Goal: Information Seeking & Learning: Learn about a topic

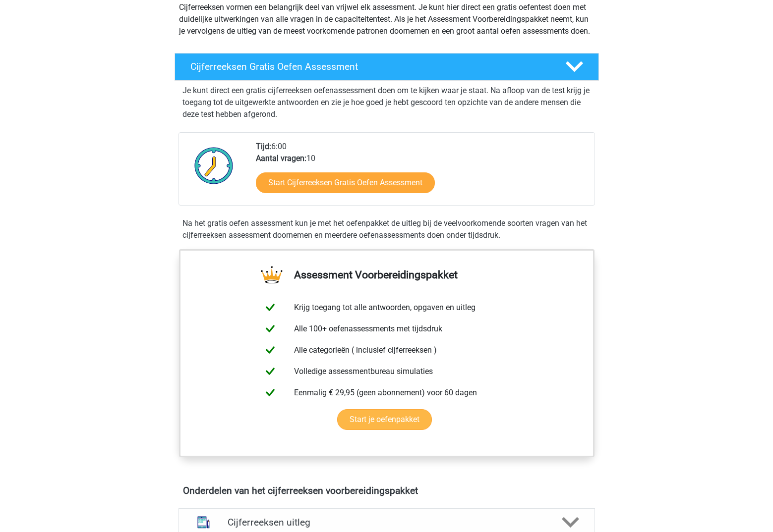
scroll to position [116, 0]
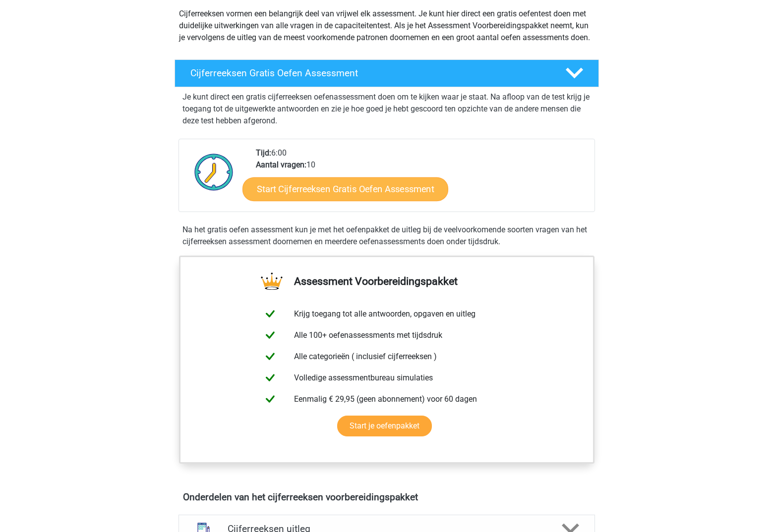
click at [412, 201] on link "Start Cijferreeksen Gratis Oefen Assessment" at bounding box center [345, 189] width 206 height 24
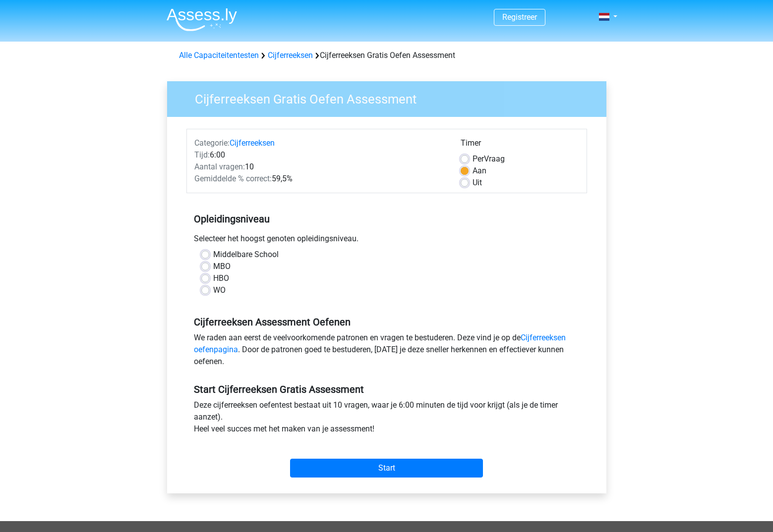
click at [221, 278] on label "HBO" at bounding box center [221, 279] width 16 height 12
click at [209, 278] on input "HBO" at bounding box center [205, 278] width 8 height 10
radio input "true"
click at [217, 291] on label "WO" at bounding box center [219, 290] width 12 height 12
click at [209, 291] on input "WO" at bounding box center [205, 289] width 8 height 10
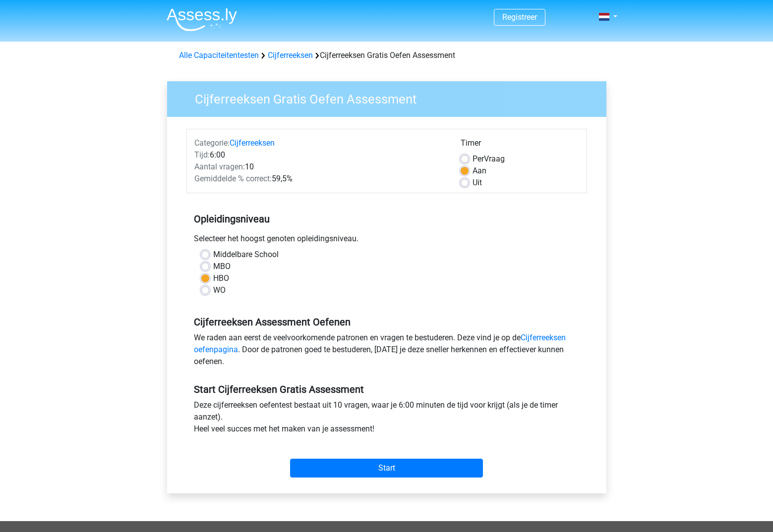
radio input "true"
click at [389, 471] on input "Start" at bounding box center [386, 468] width 193 height 19
click at [313, 466] on input "Start" at bounding box center [386, 468] width 193 height 19
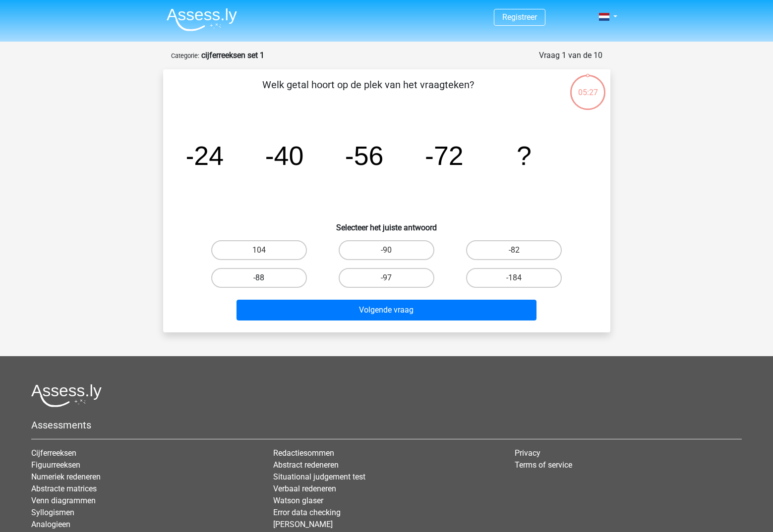
click at [241, 284] on label "-88" at bounding box center [259, 278] width 96 height 20
click at [259, 284] on input "-88" at bounding box center [262, 281] width 6 height 6
radio input "true"
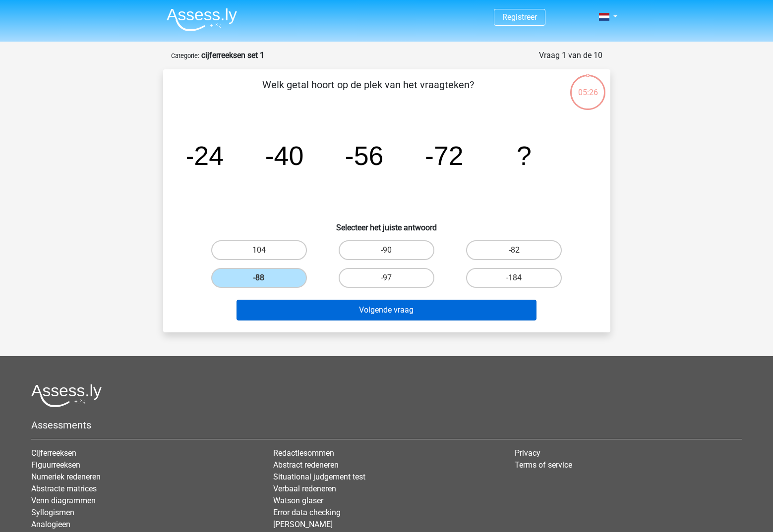
click at [325, 316] on button "Volgende vraag" at bounding box center [386, 310] width 300 height 21
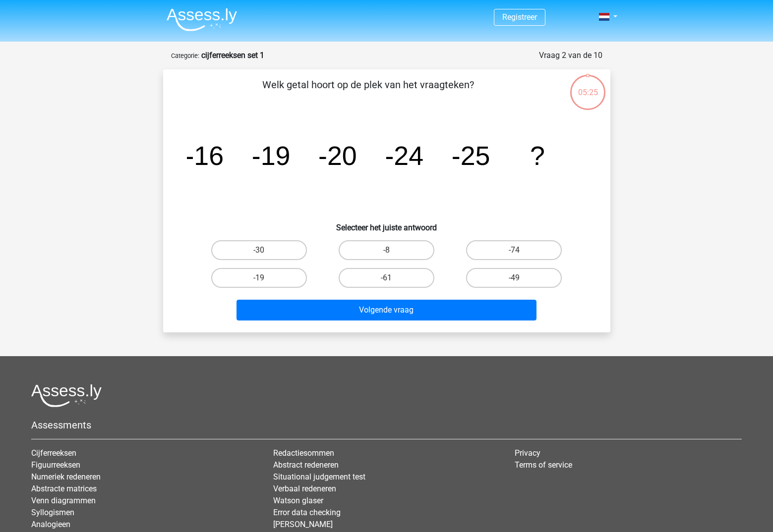
scroll to position [50, 0]
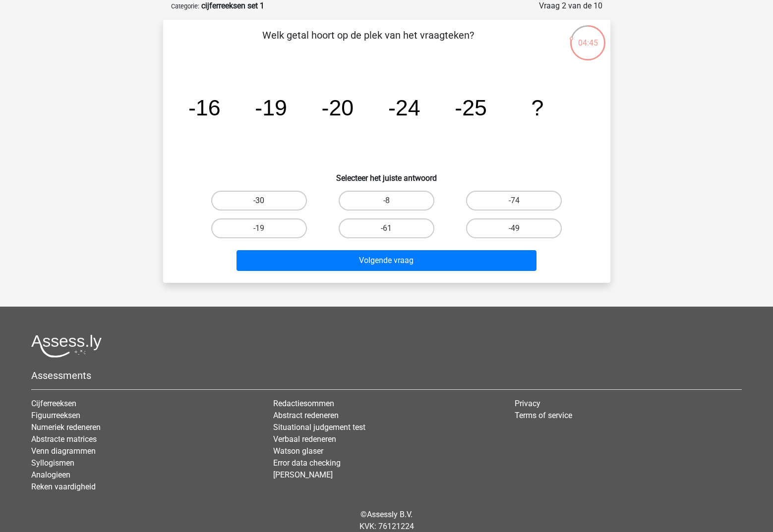
click at [224, 197] on label "-30" at bounding box center [259, 201] width 96 height 20
click at [259, 201] on input "-30" at bounding box center [262, 204] width 6 height 6
radio input "true"
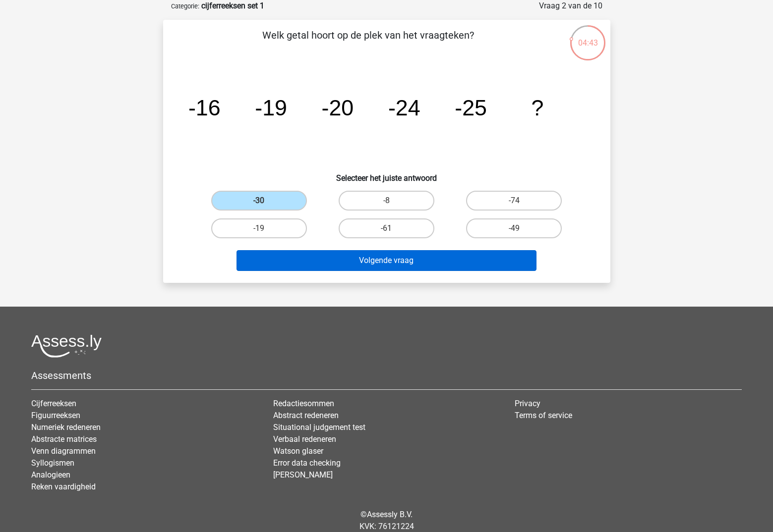
click at [304, 258] on button "Volgende vraag" at bounding box center [386, 260] width 300 height 21
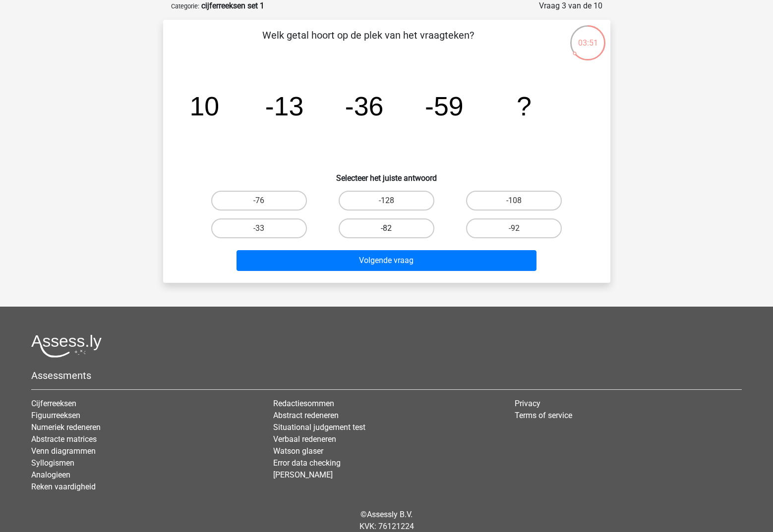
click at [397, 225] on label "-82" at bounding box center [386, 229] width 96 height 20
click at [393, 228] on input "-82" at bounding box center [389, 231] width 6 height 6
radio input "true"
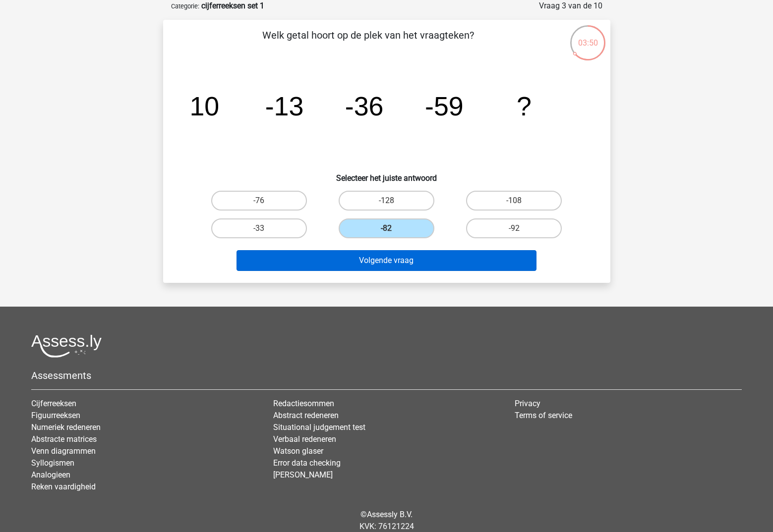
click at [397, 261] on button "Volgende vraag" at bounding box center [386, 260] width 300 height 21
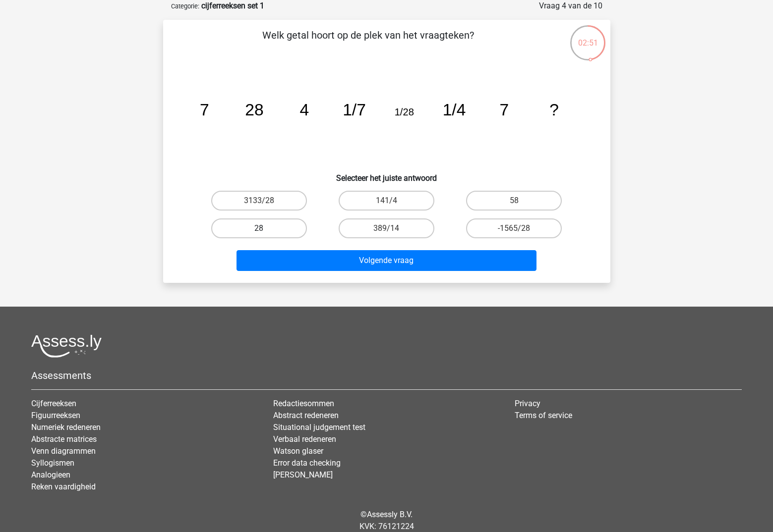
click at [281, 228] on label "28" at bounding box center [259, 229] width 96 height 20
click at [265, 228] on input "28" at bounding box center [262, 231] width 6 height 6
radio input "true"
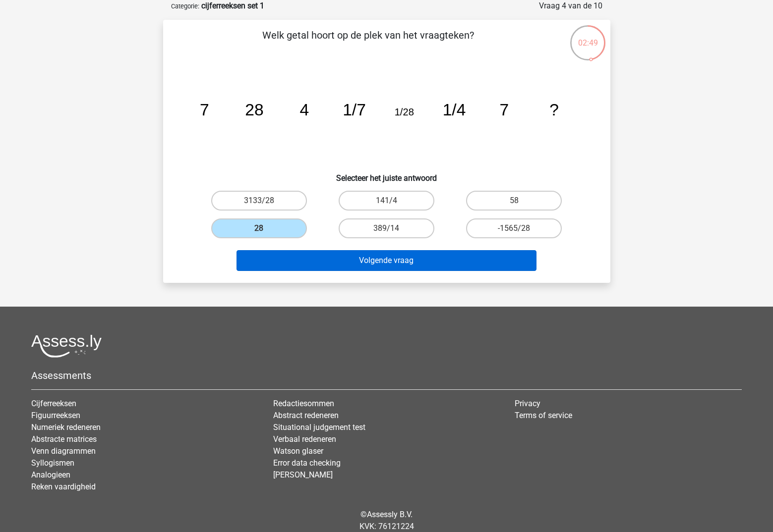
click at [377, 266] on button "Volgende vraag" at bounding box center [386, 260] width 300 height 21
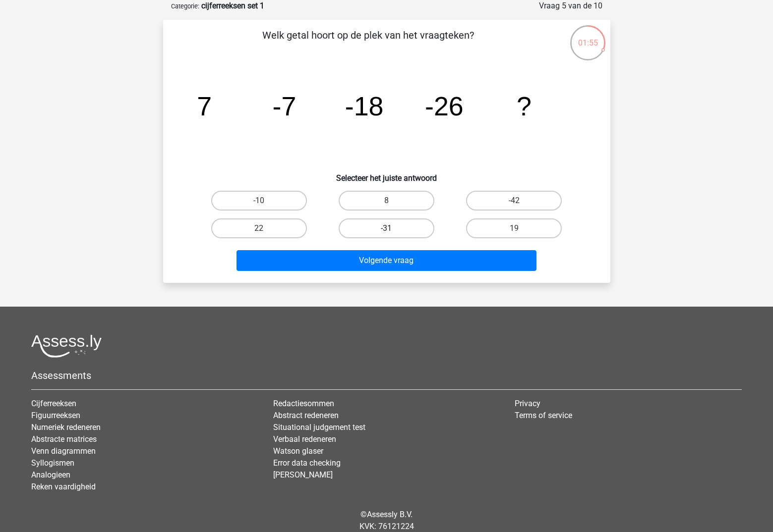
click at [414, 225] on label "-31" at bounding box center [386, 229] width 96 height 20
click at [393, 228] on input "-31" at bounding box center [389, 231] width 6 height 6
radio input "true"
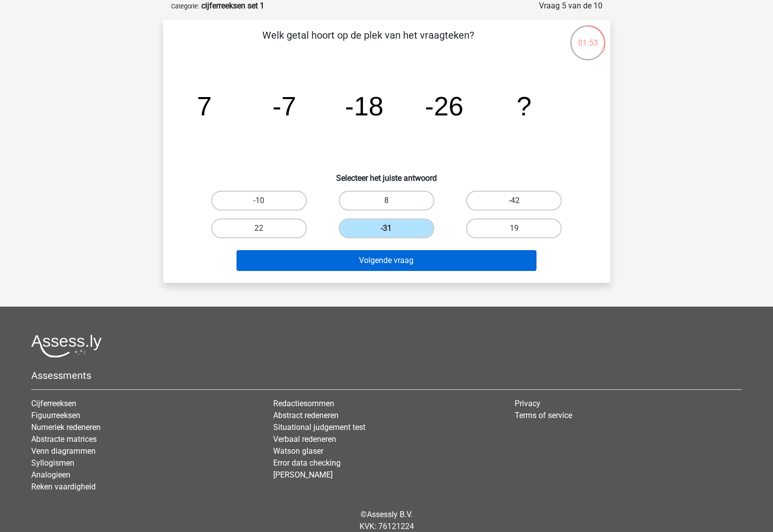
click at [402, 258] on button "Volgende vraag" at bounding box center [386, 260] width 300 height 21
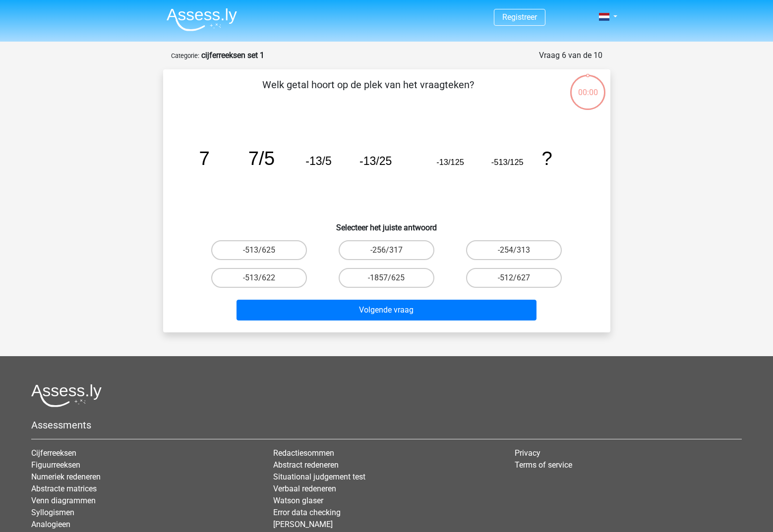
scroll to position [50, 0]
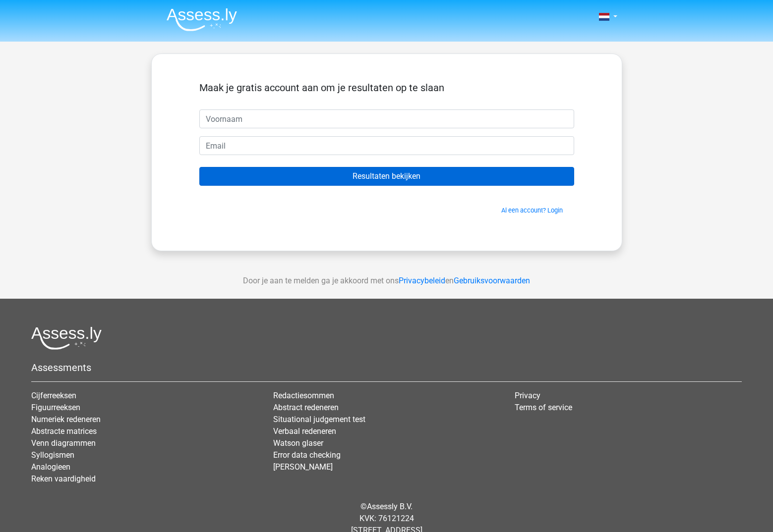
click at [417, 179] on input "Resultaten bekijken" at bounding box center [386, 176] width 375 height 19
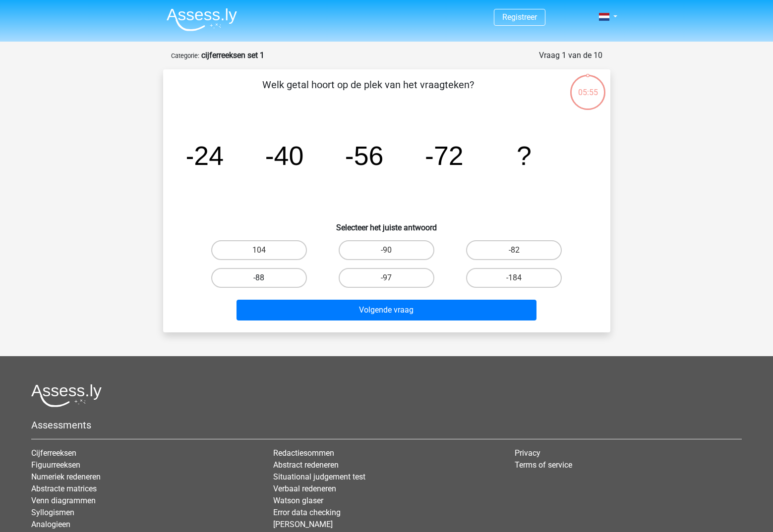
click at [265, 284] on label "-88" at bounding box center [259, 278] width 96 height 20
click at [265, 284] on input "-88" at bounding box center [262, 281] width 6 height 6
radio input "true"
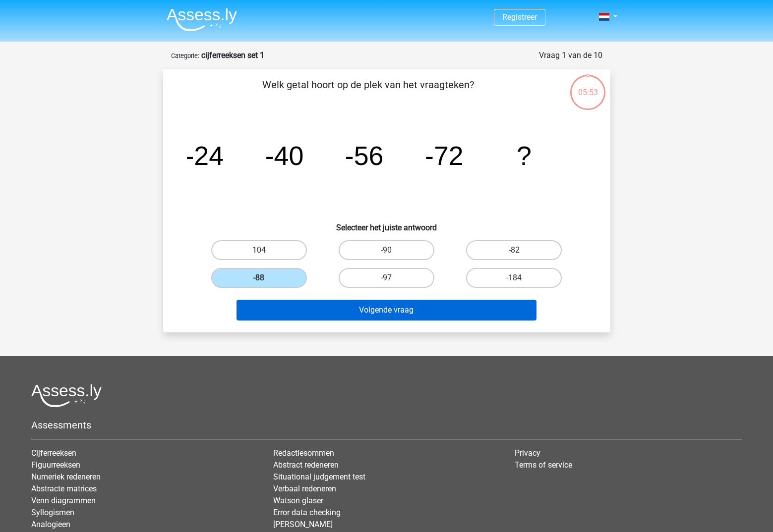
click at [301, 308] on button "Volgende vraag" at bounding box center [386, 310] width 300 height 21
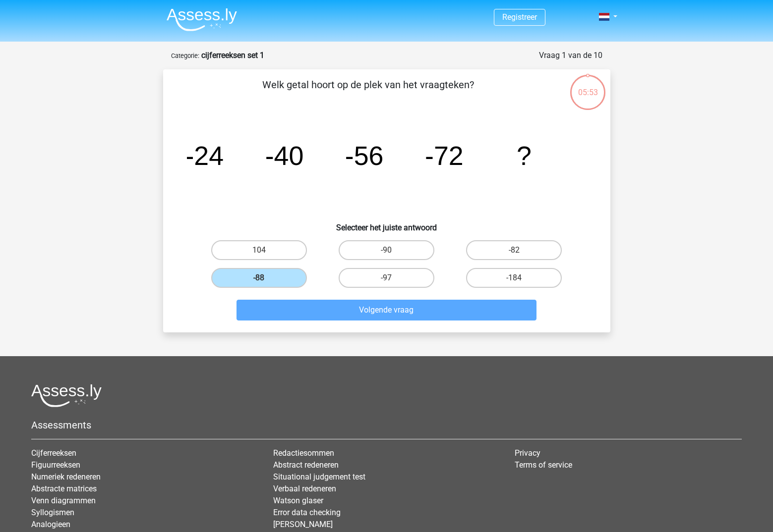
scroll to position [50, 0]
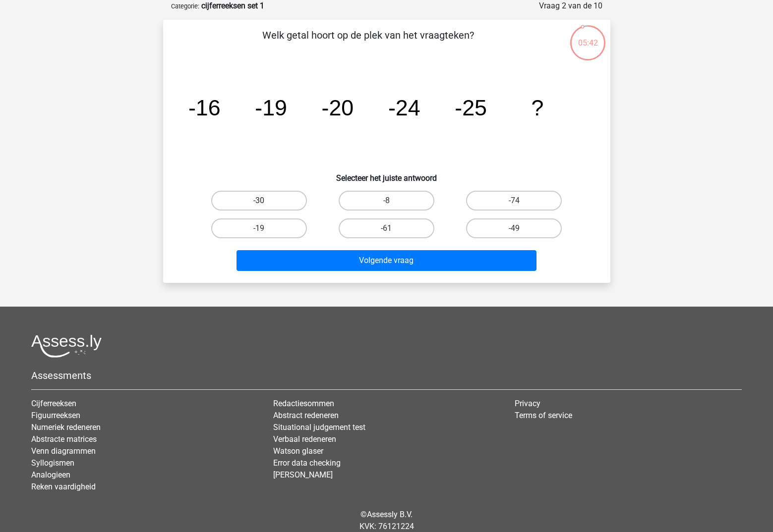
click at [281, 204] on label "-30" at bounding box center [259, 201] width 96 height 20
click at [265, 204] on input "-30" at bounding box center [262, 204] width 6 height 6
radio input "true"
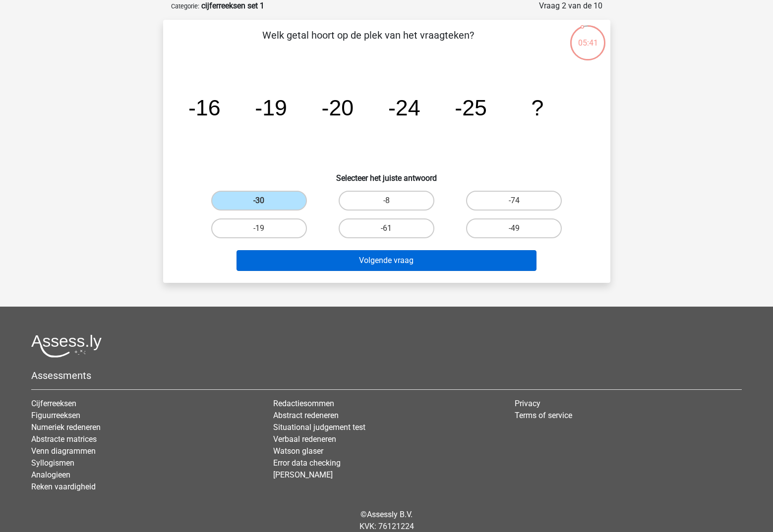
click at [341, 259] on button "Volgende vraag" at bounding box center [386, 260] width 300 height 21
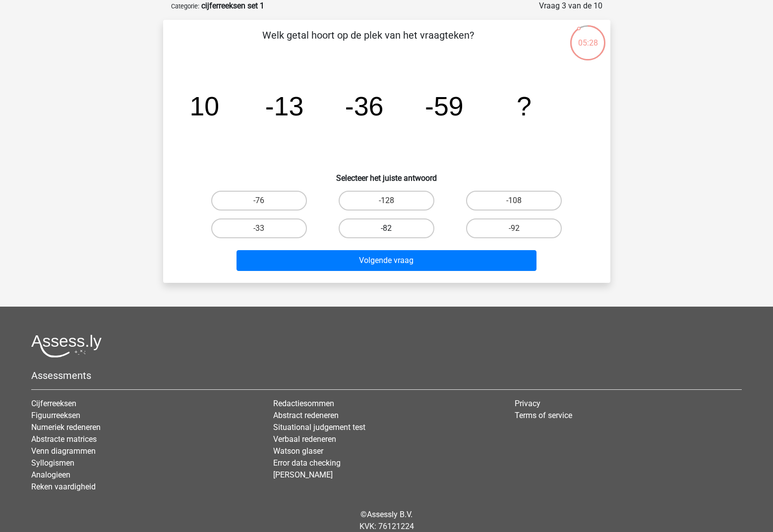
click at [369, 224] on label "-82" at bounding box center [386, 229] width 96 height 20
click at [386, 228] on input "-82" at bounding box center [389, 231] width 6 height 6
radio input "true"
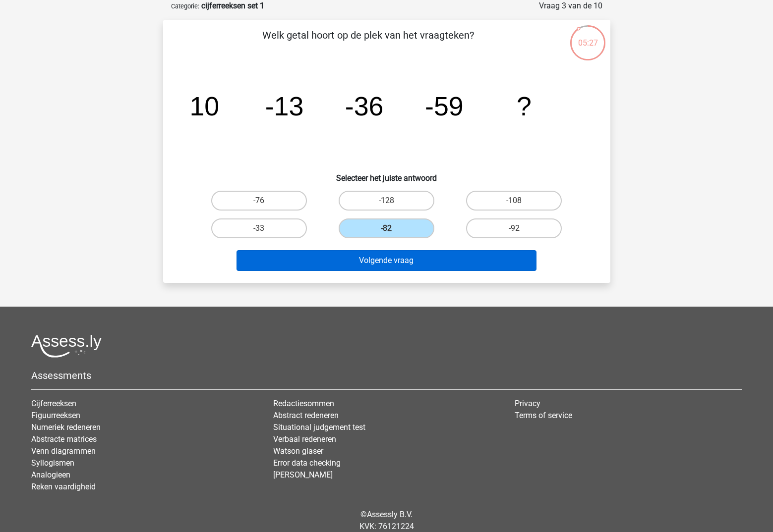
click at [377, 260] on button "Volgende vraag" at bounding box center [386, 260] width 300 height 21
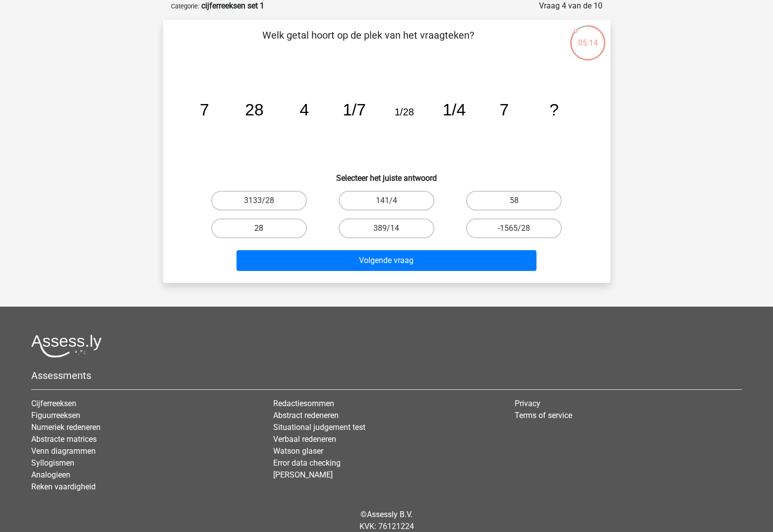
click at [294, 229] on label "28" at bounding box center [259, 229] width 96 height 20
click at [265, 229] on input "28" at bounding box center [262, 231] width 6 height 6
radio input "true"
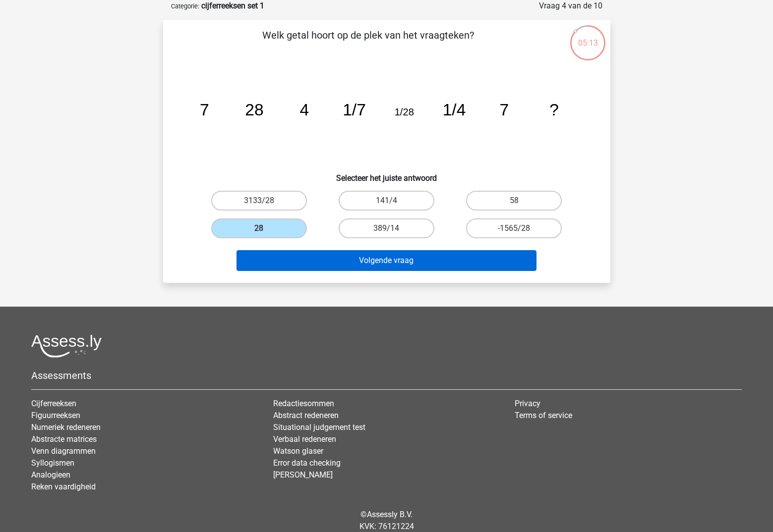
click at [363, 260] on button "Volgende vraag" at bounding box center [386, 260] width 300 height 21
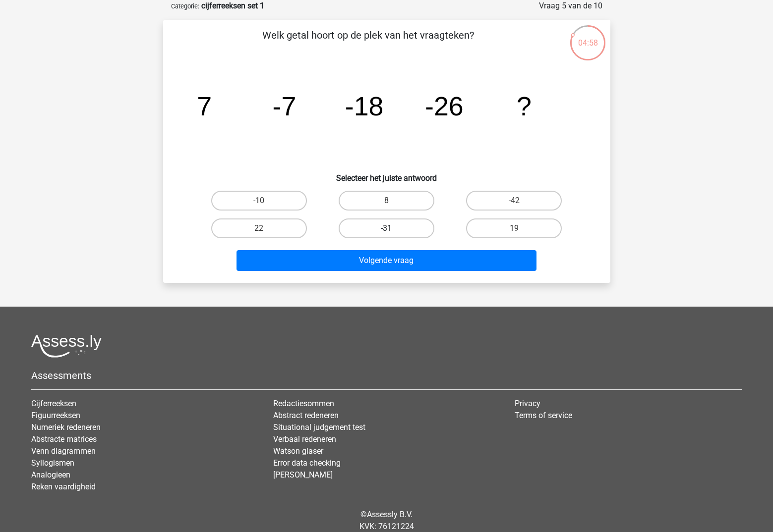
click at [411, 226] on label "-31" at bounding box center [386, 229] width 96 height 20
click at [393, 228] on input "-31" at bounding box center [389, 231] width 6 height 6
radio input "true"
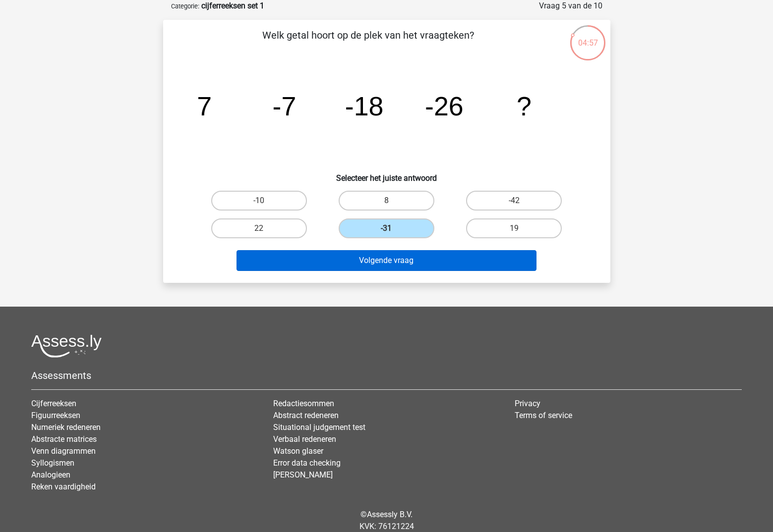
click at [407, 261] on button "Volgende vraag" at bounding box center [386, 260] width 300 height 21
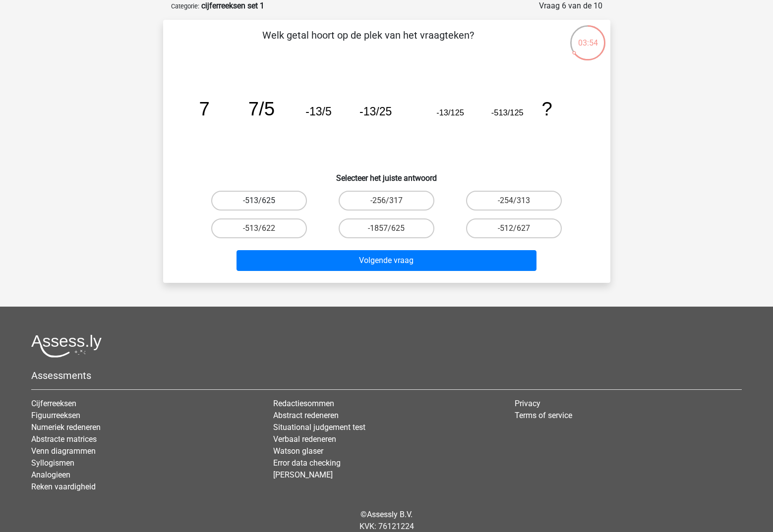
click at [283, 203] on label "-513/625" at bounding box center [259, 201] width 96 height 20
click at [265, 203] on input "-513/625" at bounding box center [262, 204] width 6 height 6
radio input "true"
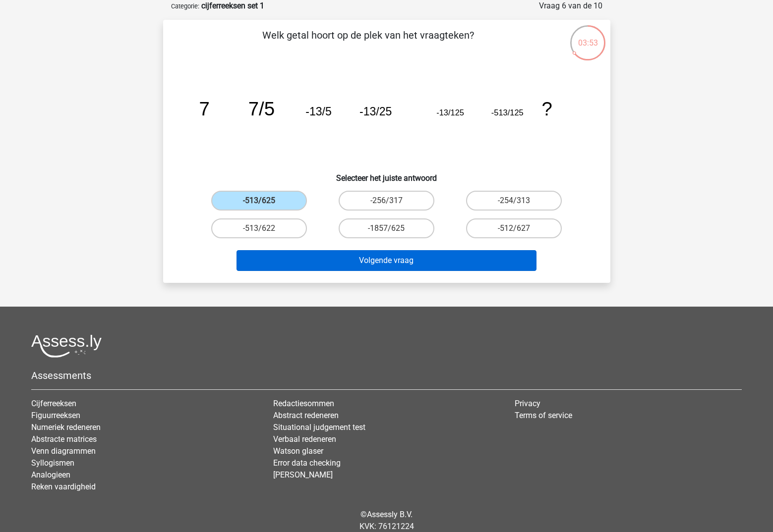
click at [325, 261] on button "Volgende vraag" at bounding box center [386, 260] width 300 height 21
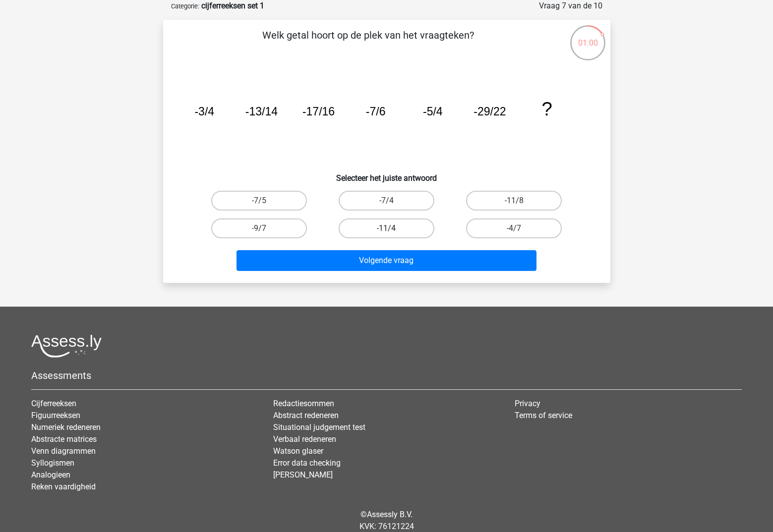
click at [377, 233] on label "-11/4" at bounding box center [386, 229] width 96 height 20
click at [386, 233] on input "-11/4" at bounding box center [389, 231] width 6 height 6
radio input "true"
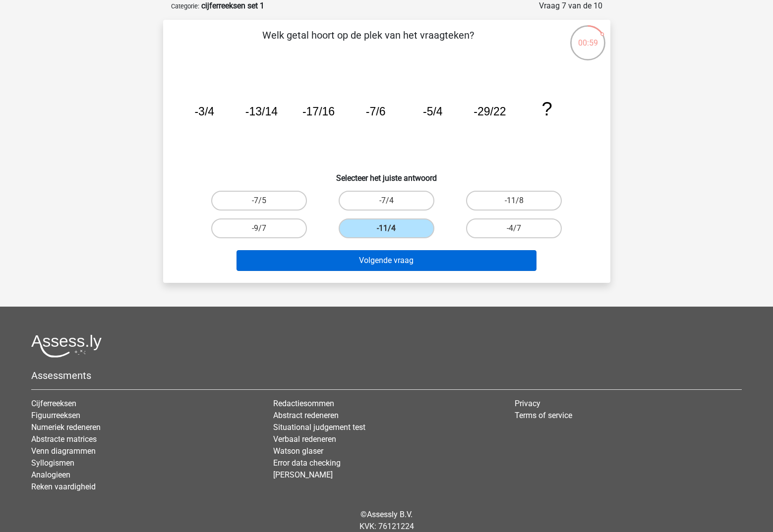
click at [387, 260] on button "Volgende vraag" at bounding box center [386, 260] width 300 height 21
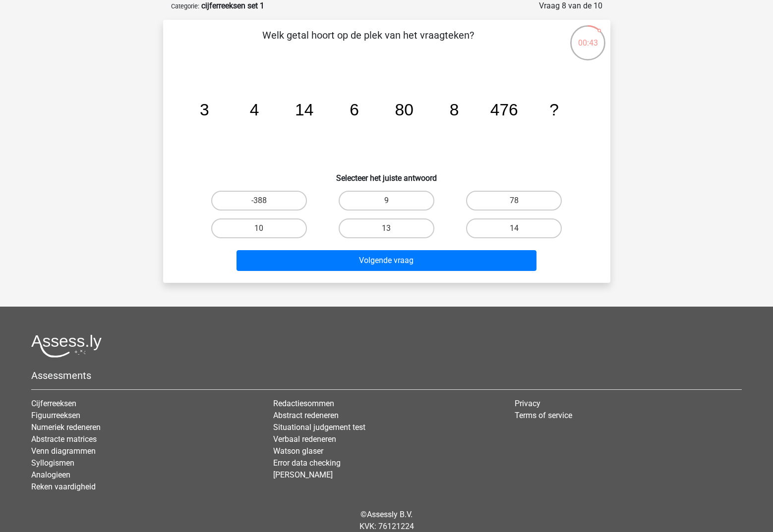
click at [389, 233] on input "13" at bounding box center [389, 231] width 6 height 6
radio input "true"
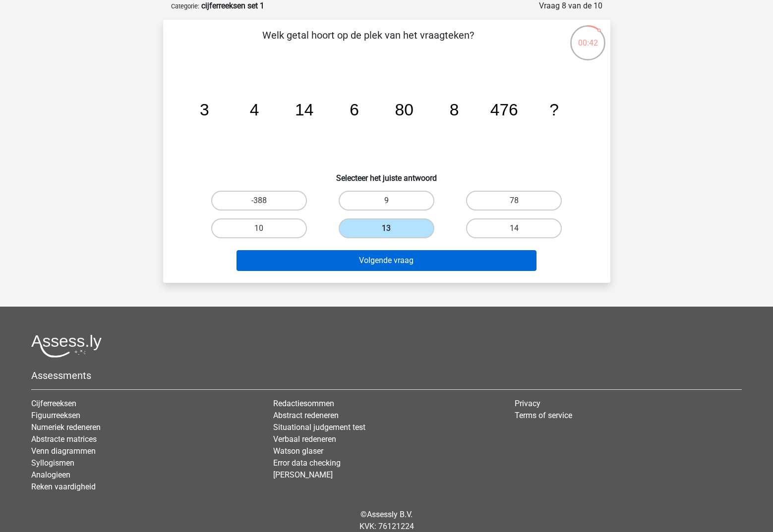
click at [379, 262] on button "Volgende vraag" at bounding box center [386, 260] width 300 height 21
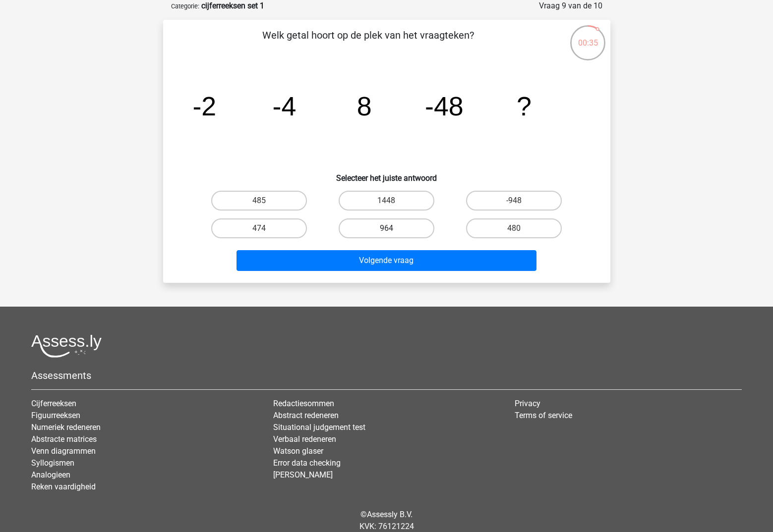
click at [408, 225] on label "964" at bounding box center [386, 229] width 96 height 20
click at [393, 228] on input "964" at bounding box center [389, 231] width 6 height 6
radio input "true"
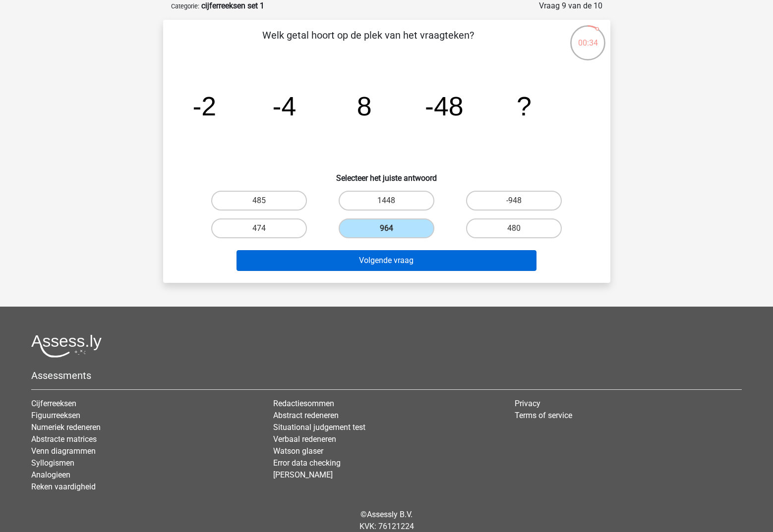
click at [375, 264] on button "Volgende vraag" at bounding box center [386, 260] width 300 height 21
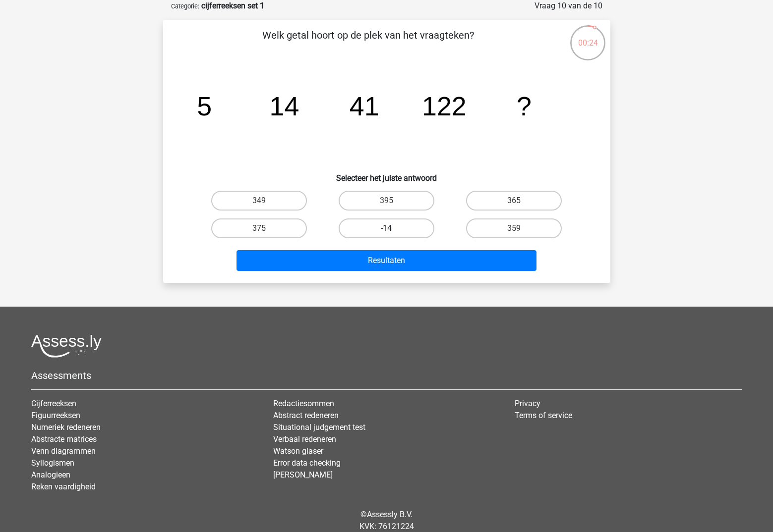
drag, startPoint x: 373, startPoint y: 241, endPoint x: 376, endPoint y: 230, distance: 11.8
click div "-14"
click label "-14"
click input "-14"
radio input "true"
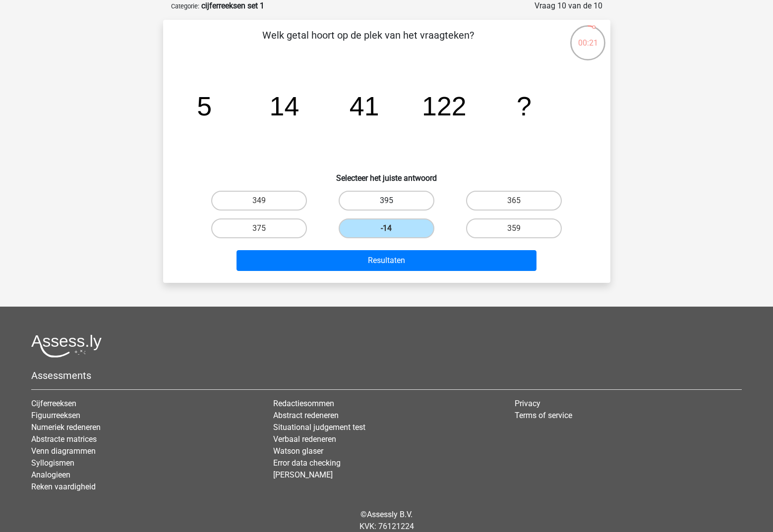
click label "395"
click input "395"
radio input "true"
click label "395"
click input "395"
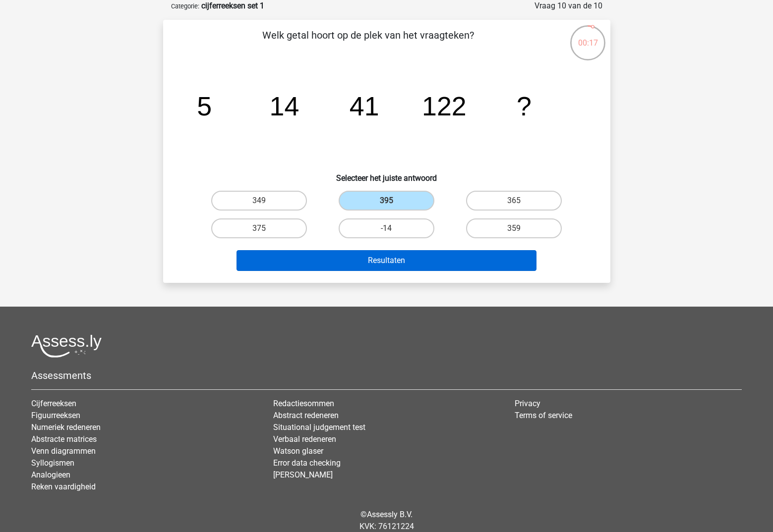
click button "Resultaten"
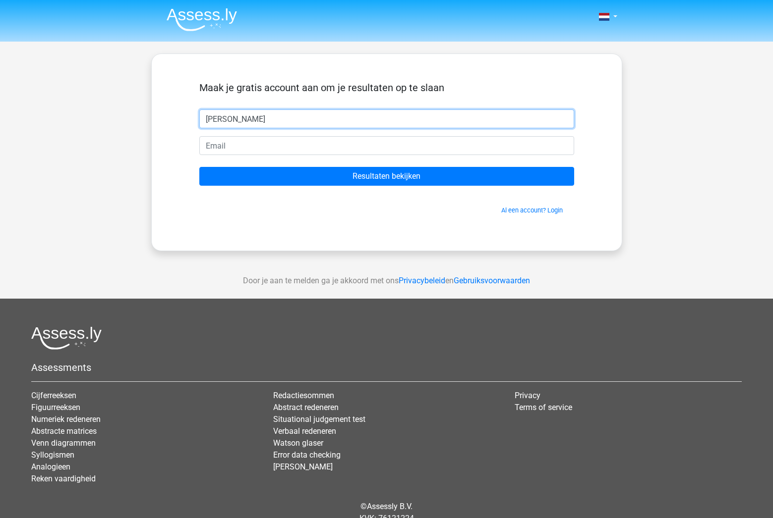
type input "karin"
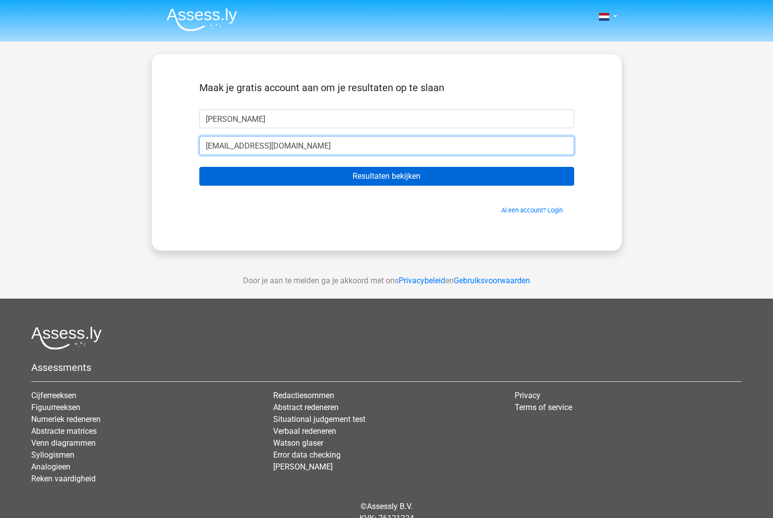
type input "kstokerp@hotmail.com"
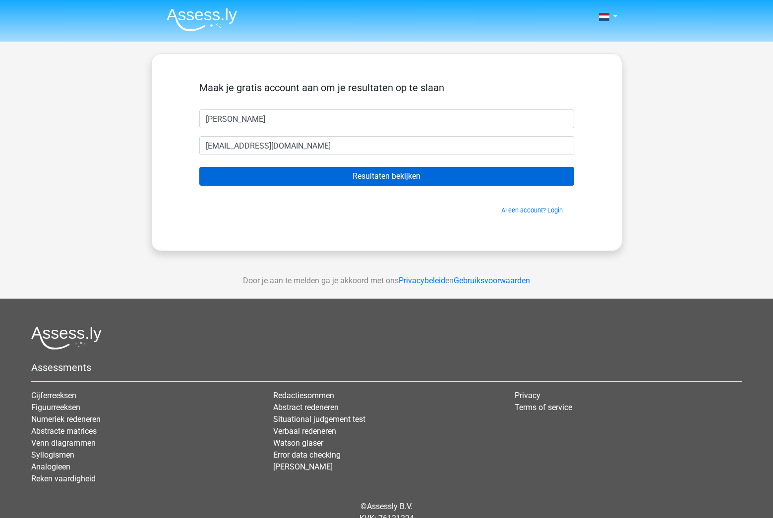
click at [312, 179] on input "Resultaten bekijken" at bounding box center [386, 176] width 375 height 19
click at [239, 179] on input "Resultaten bekijken" at bounding box center [386, 176] width 375 height 19
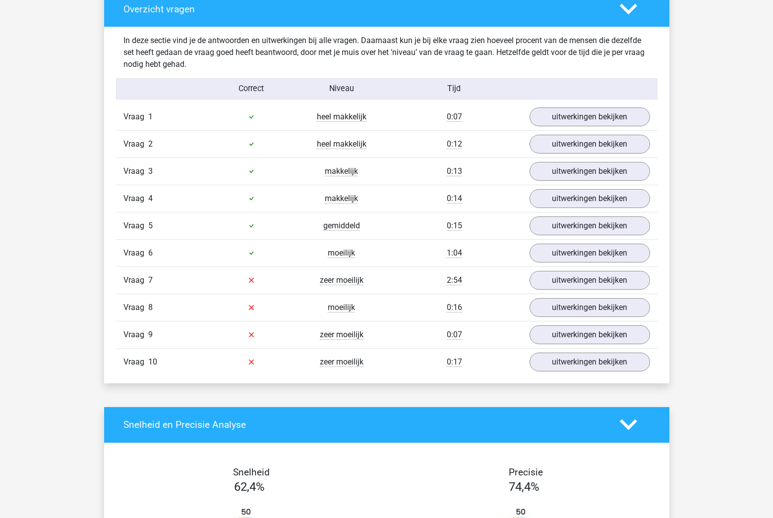
scroll to position [766, 0]
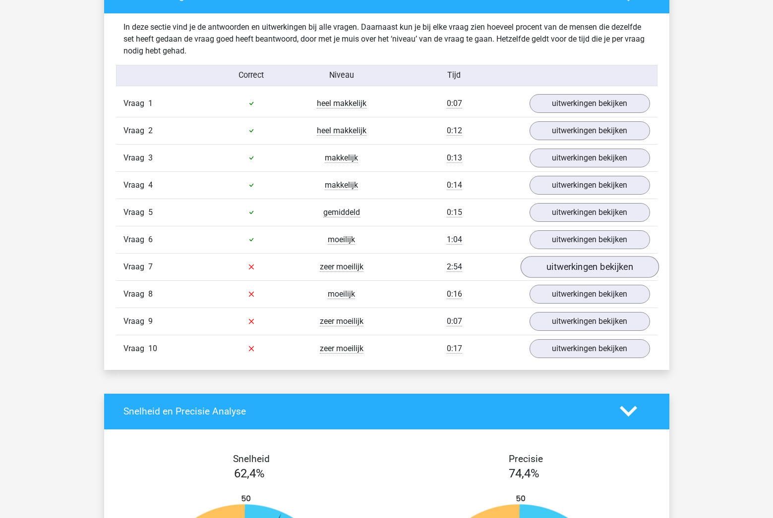
click at [586, 265] on link "uitwerkingen bekijken" at bounding box center [589, 267] width 138 height 22
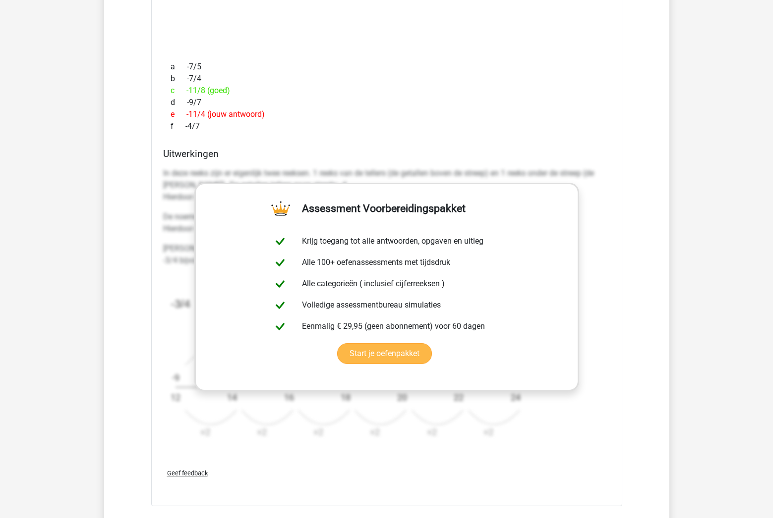
scroll to position [1139, 0]
click at [381, 361] on link "Start je oefenpakket" at bounding box center [384, 353] width 95 height 21
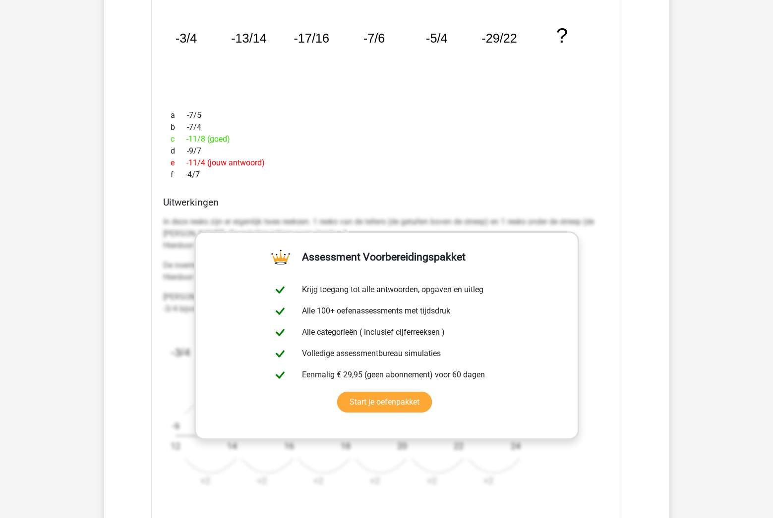
scroll to position [1081, 0]
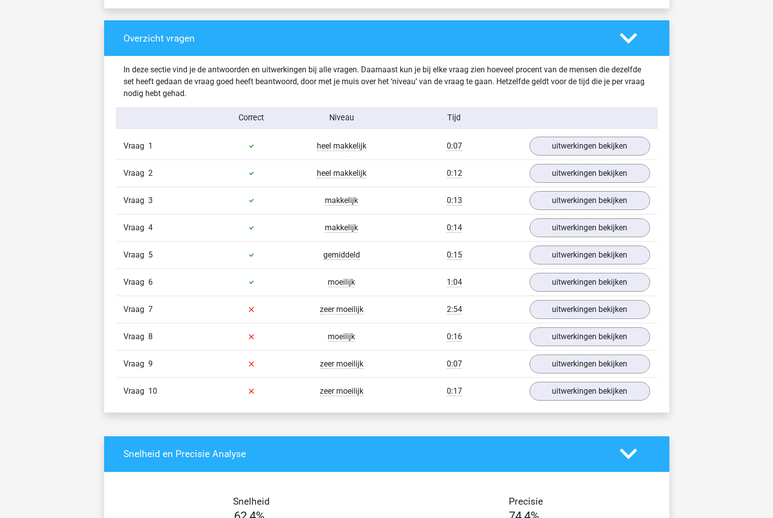
scroll to position [727, 0]
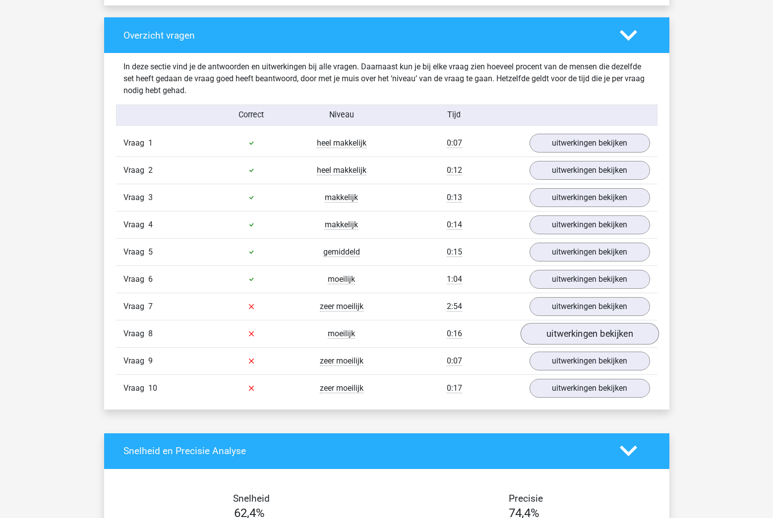
click at [560, 337] on link "uitwerkingen bekijken" at bounding box center [589, 334] width 138 height 22
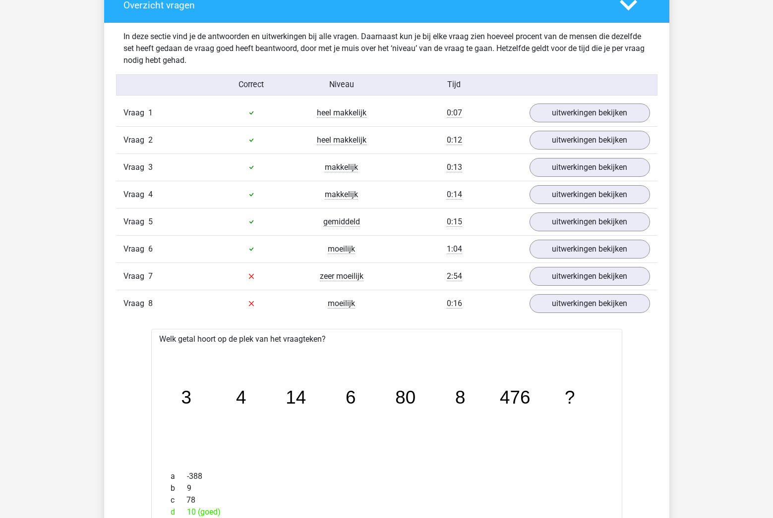
scroll to position [755, 0]
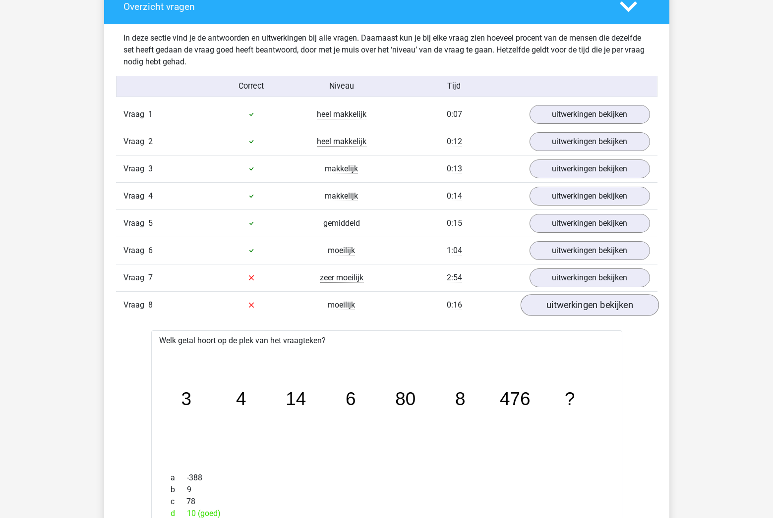
click at [581, 305] on link "uitwerkingen bekijken" at bounding box center [589, 305] width 138 height 22
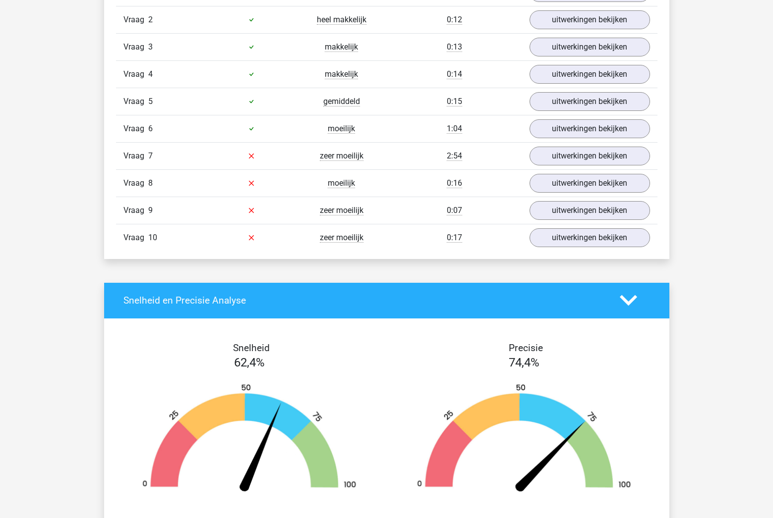
scroll to position [856, 0]
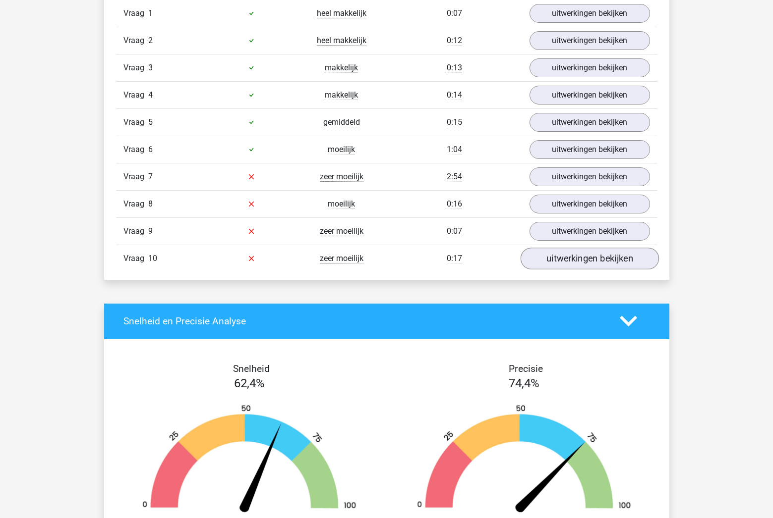
click at [578, 257] on link "uitwerkingen bekijken" at bounding box center [589, 259] width 138 height 22
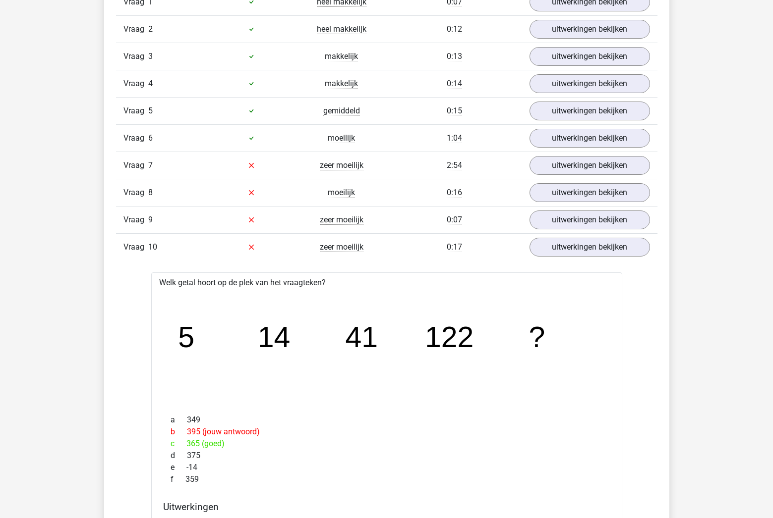
scroll to position [867, 0]
click at [592, 222] on link "uitwerkingen bekijken" at bounding box center [589, 221] width 138 height 22
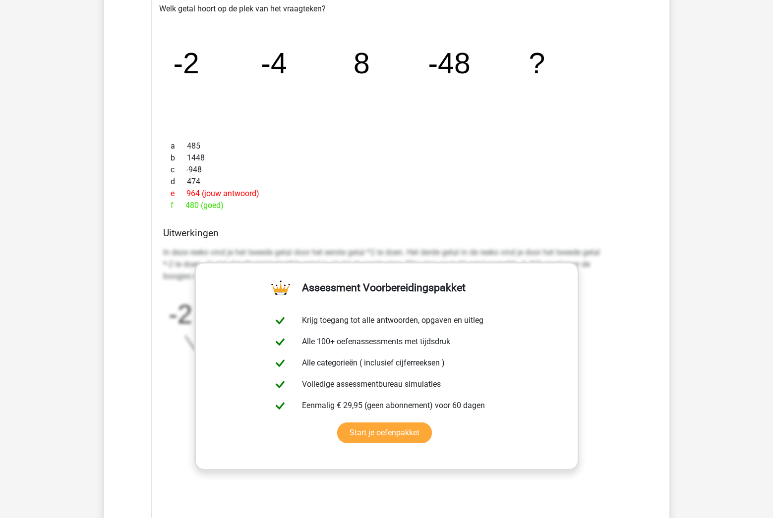
scroll to position [1114, 0]
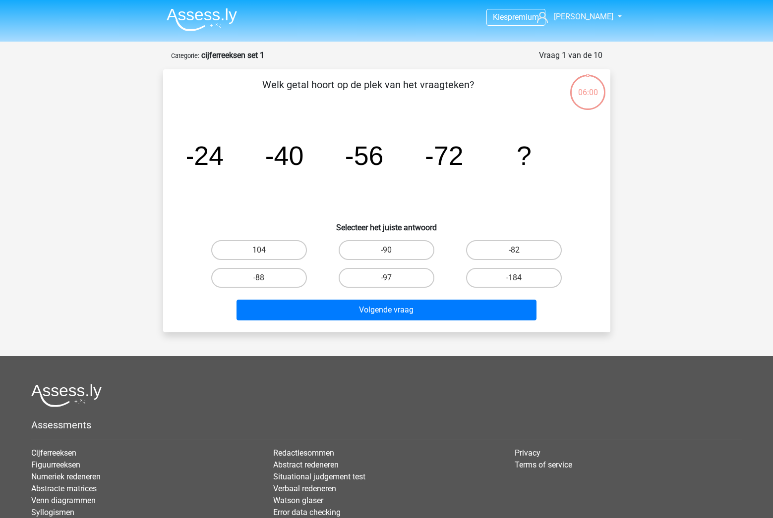
scroll to position [50, 0]
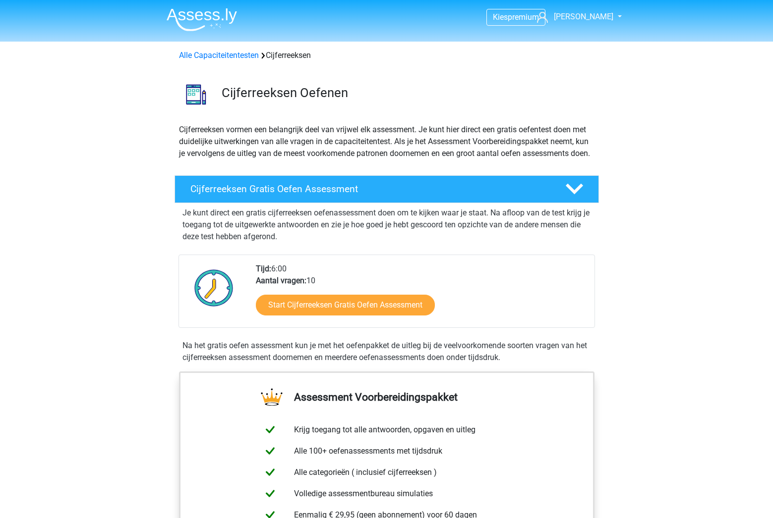
scroll to position [116, 0]
click at [334, 317] on link "Start Cijferreeksen Gratis Oefen Assessment" at bounding box center [345, 305] width 206 height 24
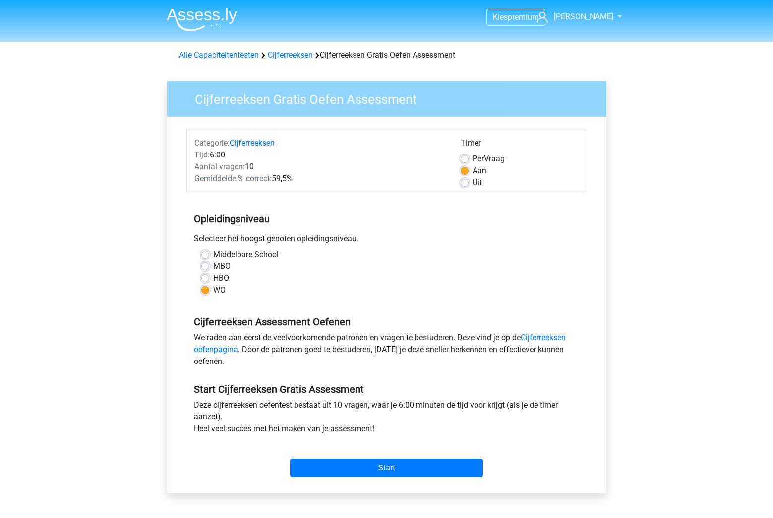
click at [217, 277] on label "HBO" at bounding box center [221, 279] width 16 height 12
click at [209, 277] on input "HBO" at bounding box center [205, 278] width 8 height 10
radio input "true"
click at [340, 467] on input "Start" at bounding box center [386, 468] width 193 height 19
click at [210, 55] on link "Alle Capaciteitentesten" at bounding box center [219, 55] width 80 height 9
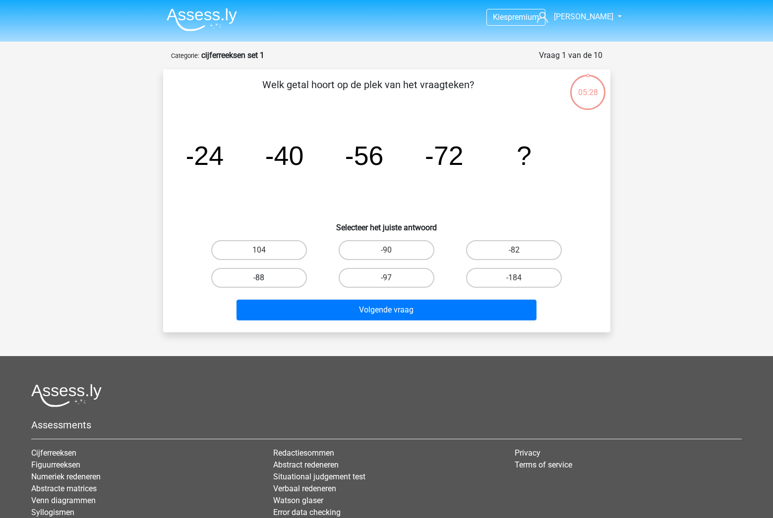
click at [282, 284] on label "-88" at bounding box center [259, 278] width 96 height 20
click at [265, 284] on input "-88" at bounding box center [262, 281] width 6 height 6
radio input "true"
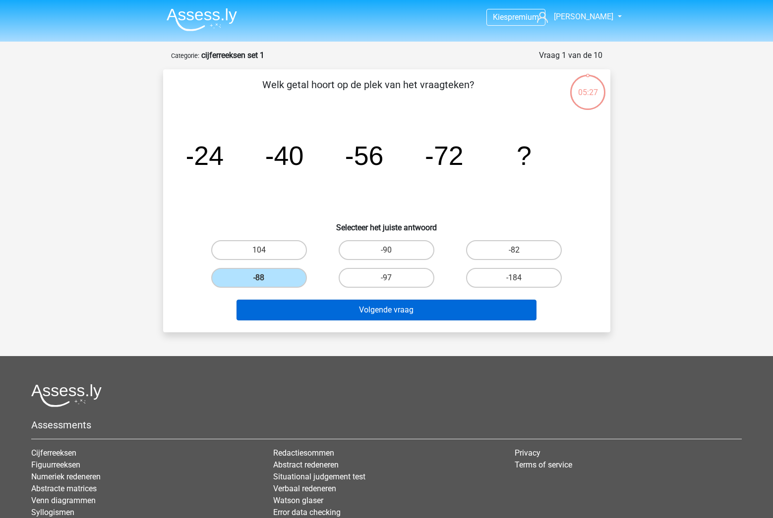
click at [304, 307] on button "Volgende vraag" at bounding box center [386, 310] width 300 height 21
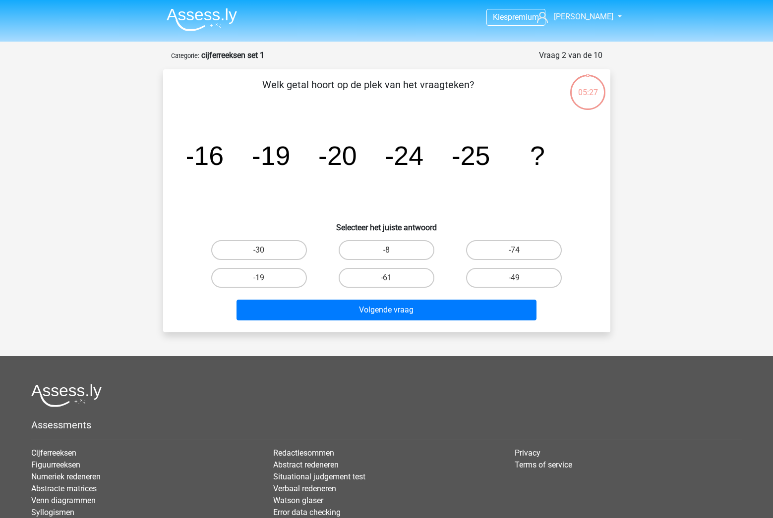
scroll to position [50, 0]
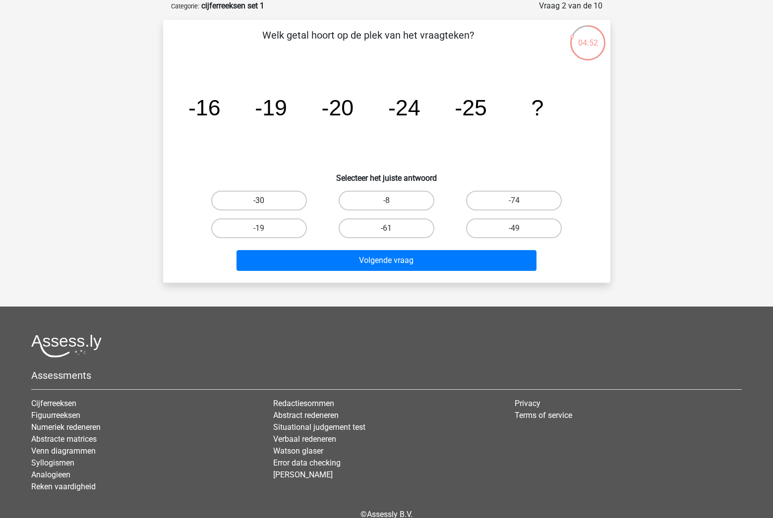
click at [272, 195] on label "-30" at bounding box center [259, 201] width 96 height 20
click at [265, 201] on input "-30" at bounding box center [262, 204] width 6 height 6
radio input "true"
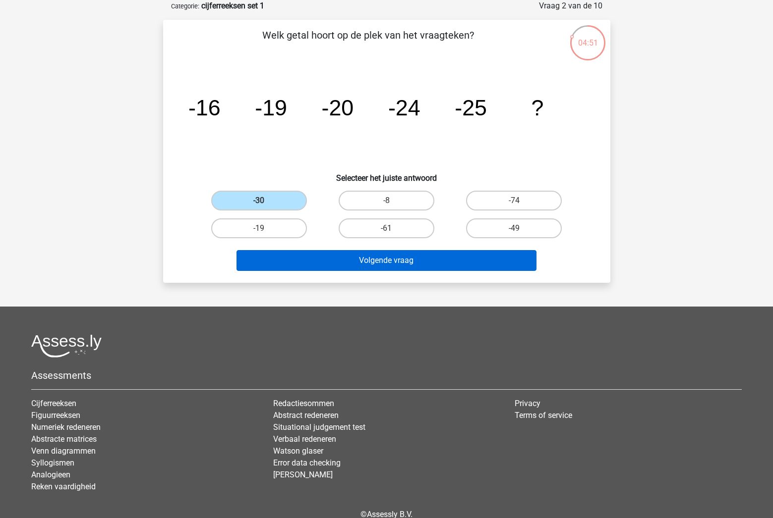
click at [326, 271] on button "Volgende vraag" at bounding box center [386, 260] width 300 height 21
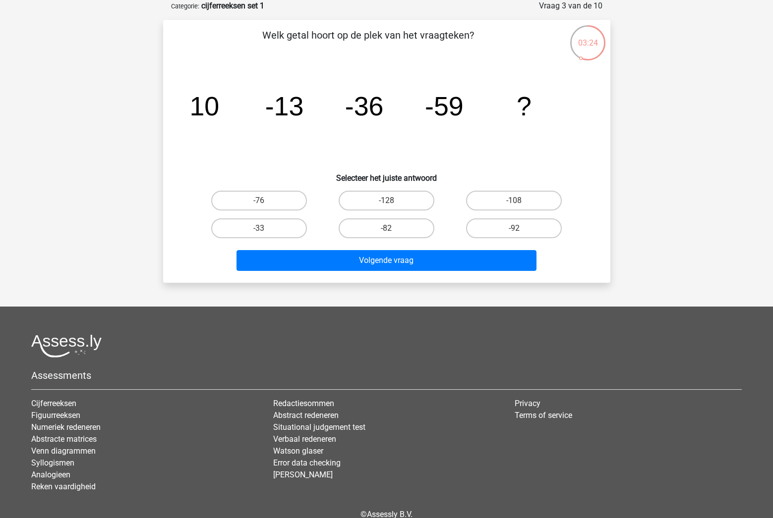
click at [387, 228] on input "-82" at bounding box center [389, 231] width 6 height 6
radio input "true"
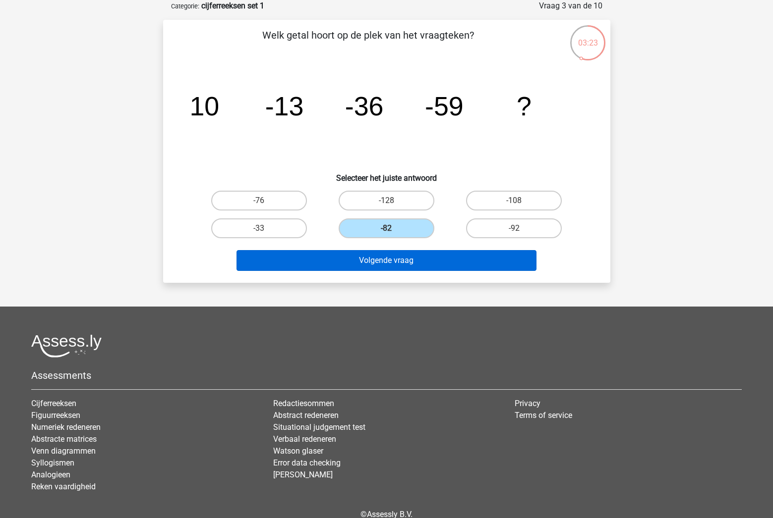
click at [385, 263] on button "Volgende vraag" at bounding box center [386, 260] width 300 height 21
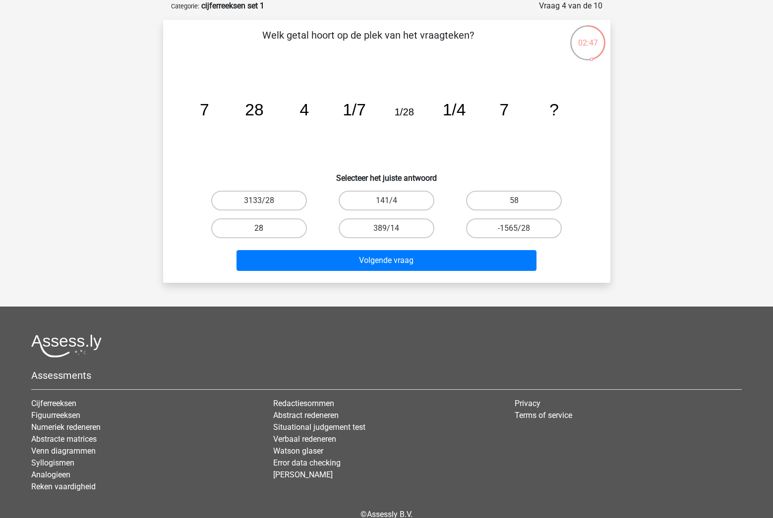
click at [272, 231] on label "28" at bounding box center [259, 229] width 96 height 20
click at [265, 231] on input "28" at bounding box center [262, 231] width 6 height 6
radio input "true"
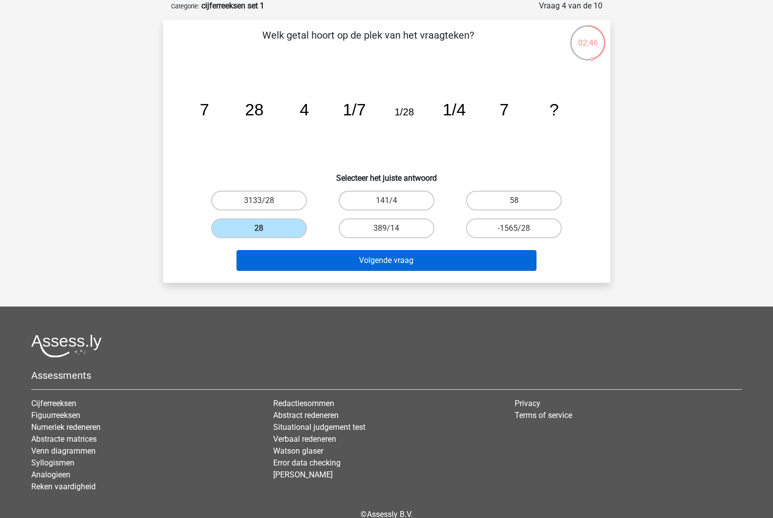
click at [317, 261] on button "Volgende vraag" at bounding box center [386, 260] width 300 height 21
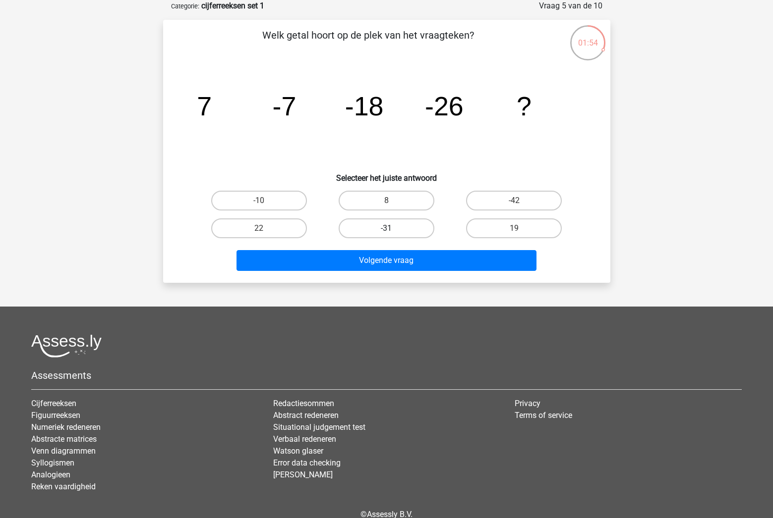
click at [375, 227] on label "-31" at bounding box center [386, 229] width 96 height 20
click at [386, 228] on input "-31" at bounding box center [389, 231] width 6 height 6
radio input "true"
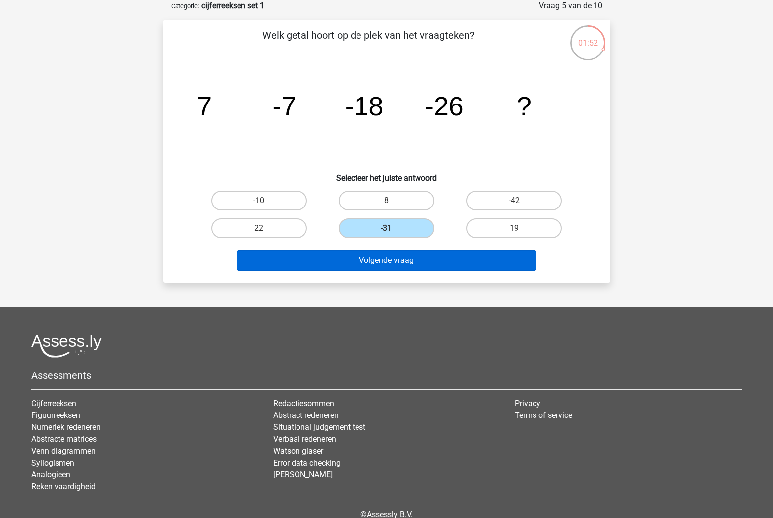
click at [375, 256] on button "Volgende vraag" at bounding box center [386, 260] width 300 height 21
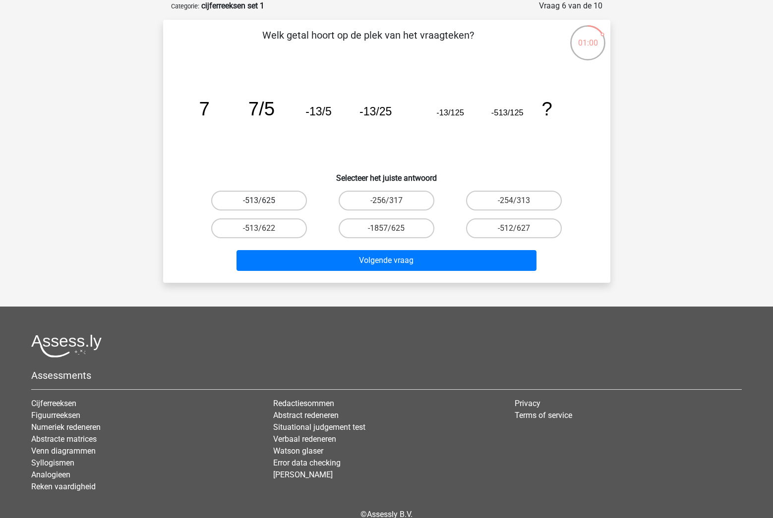
click at [284, 200] on label "-513/625" at bounding box center [259, 201] width 96 height 20
click at [265, 201] on input "-513/625" at bounding box center [262, 204] width 6 height 6
radio input "true"
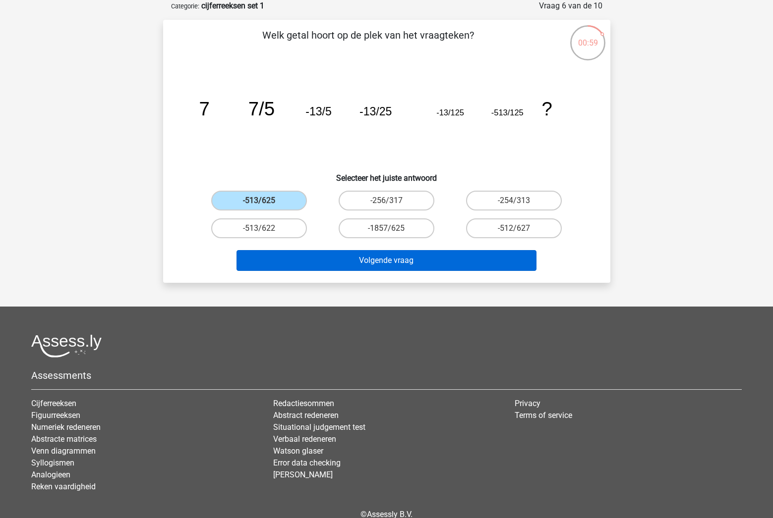
click at [343, 266] on button "Volgende vraag" at bounding box center [386, 260] width 300 height 21
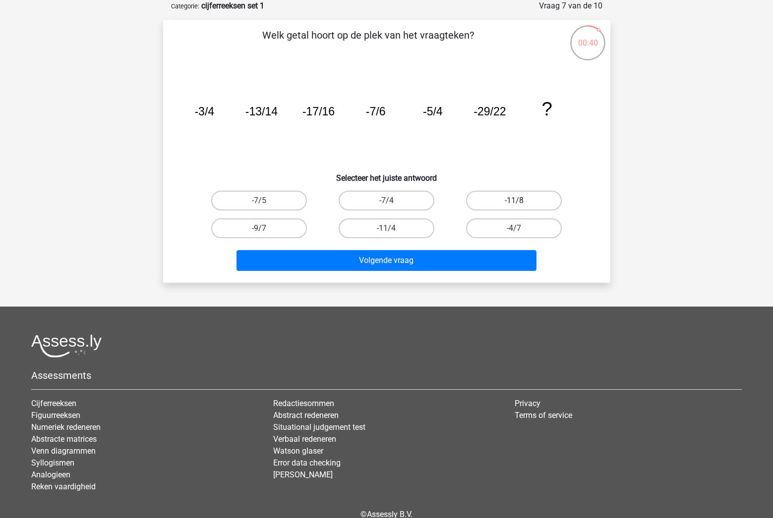
click at [507, 201] on label "-11/8" at bounding box center [514, 201] width 96 height 20
click at [514, 201] on input "-11/8" at bounding box center [517, 204] width 6 height 6
radio input "true"
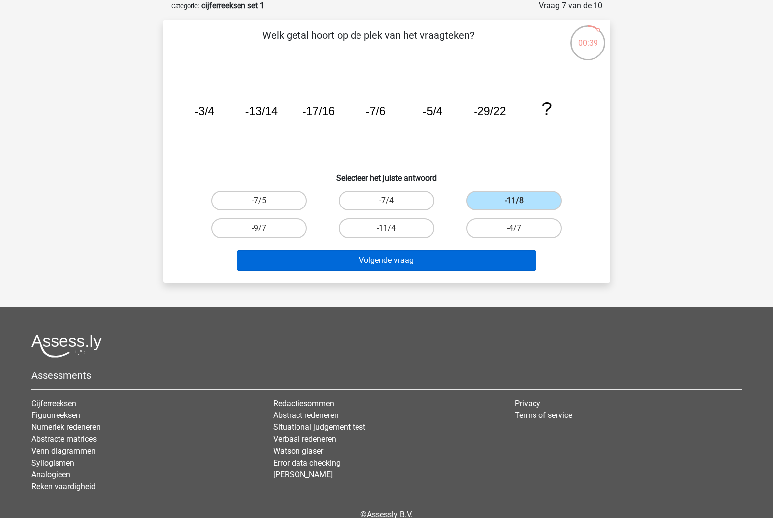
click at [430, 268] on button "Volgende vraag" at bounding box center [386, 260] width 300 height 21
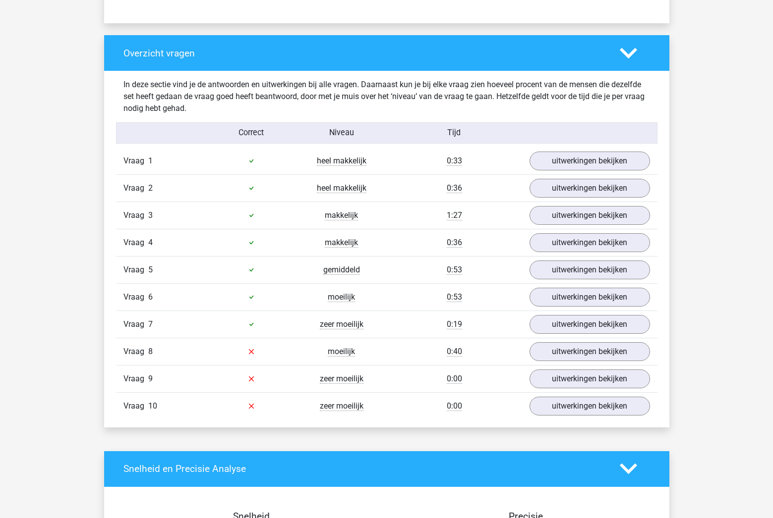
scroll to position [709, 0]
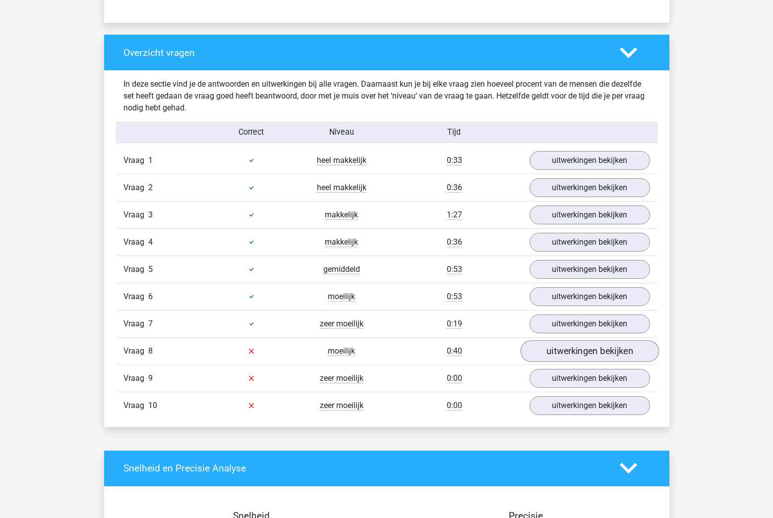
click at [539, 354] on link "uitwerkingen bekijken" at bounding box center [589, 351] width 138 height 22
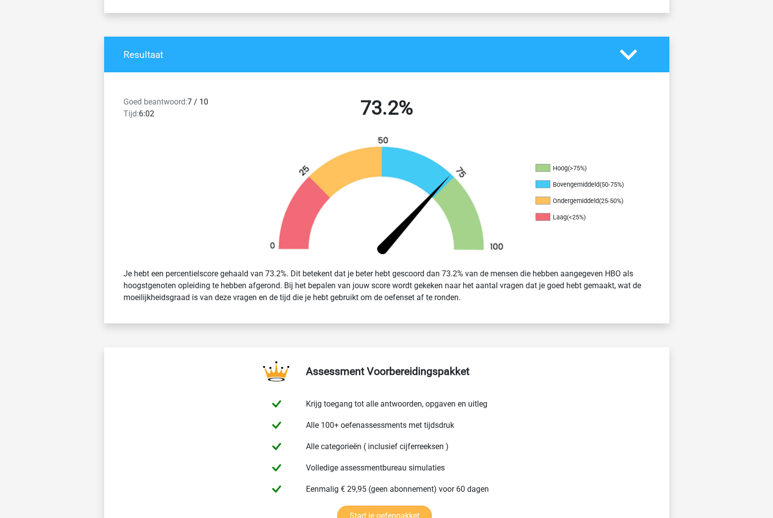
scroll to position [175, 0]
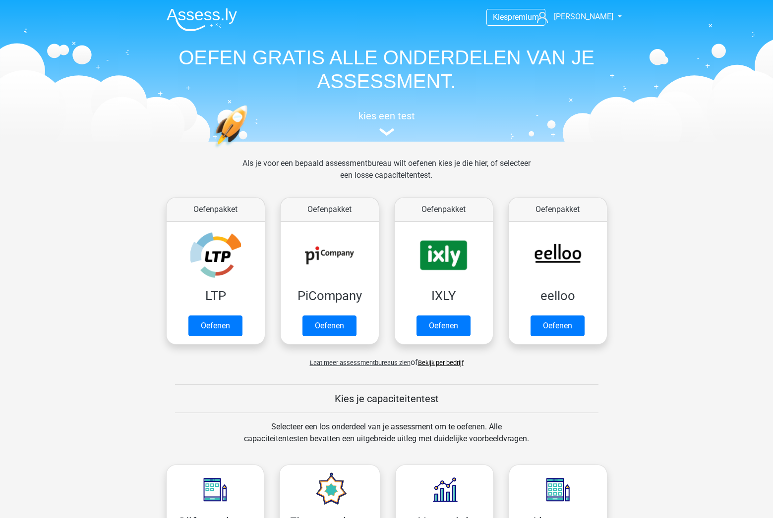
scroll to position [421, 0]
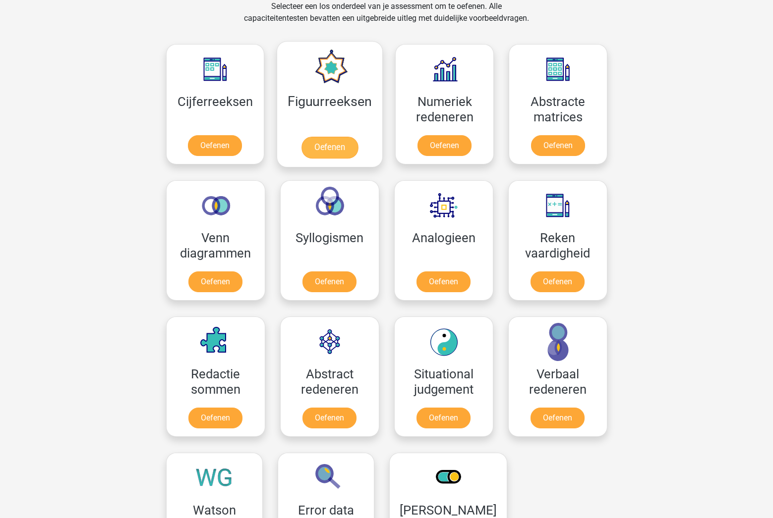
click at [323, 144] on link "Oefenen" at bounding box center [329, 148] width 56 height 22
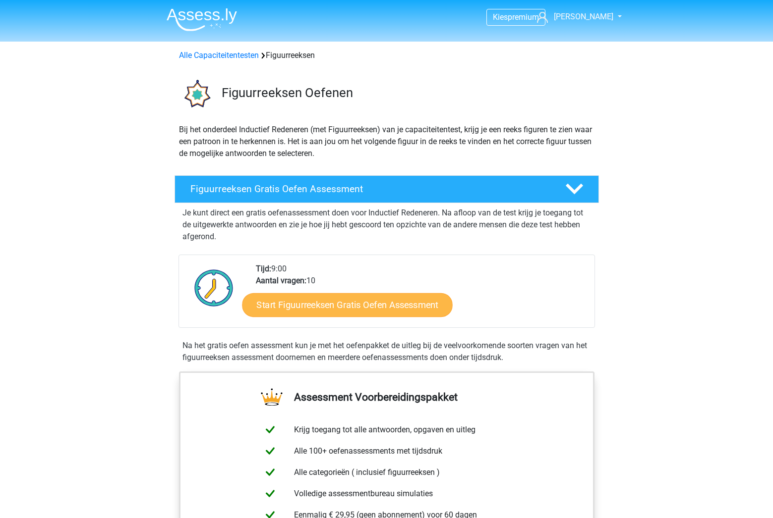
click at [375, 306] on link "Start Figuurreeksen Gratis Oefen Assessment" at bounding box center [347, 305] width 210 height 24
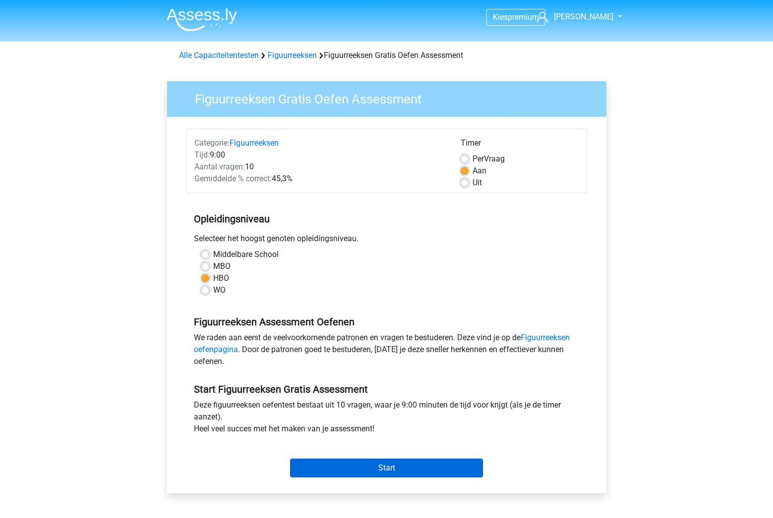
click at [344, 465] on input "Start" at bounding box center [386, 468] width 193 height 19
click at [219, 56] on link "Alle Capaciteitentesten" at bounding box center [219, 55] width 80 height 9
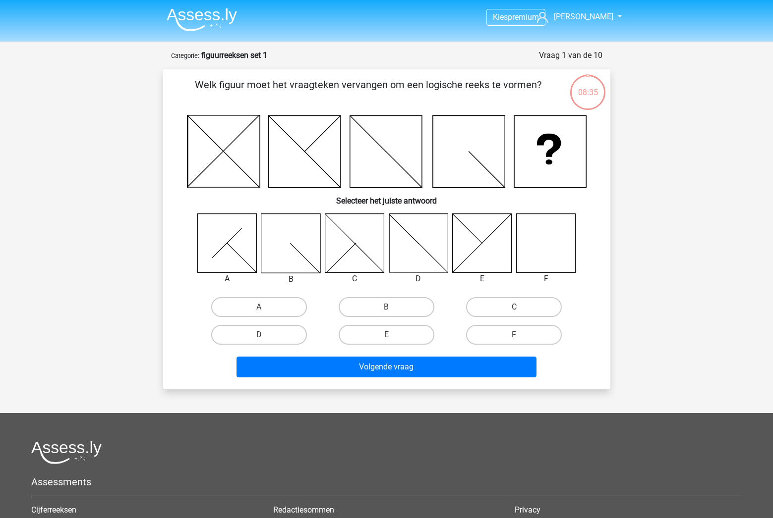
click at [557, 250] on icon at bounding box center [545, 243] width 59 height 59
click at [539, 246] on icon at bounding box center [545, 243] width 59 height 59
click at [487, 334] on label "F" at bounding box center [514, 335] width 96 height 20
click at [514, 335] on input "F" at bounding box center [517, 338] width 6 height 6
radio input "true"
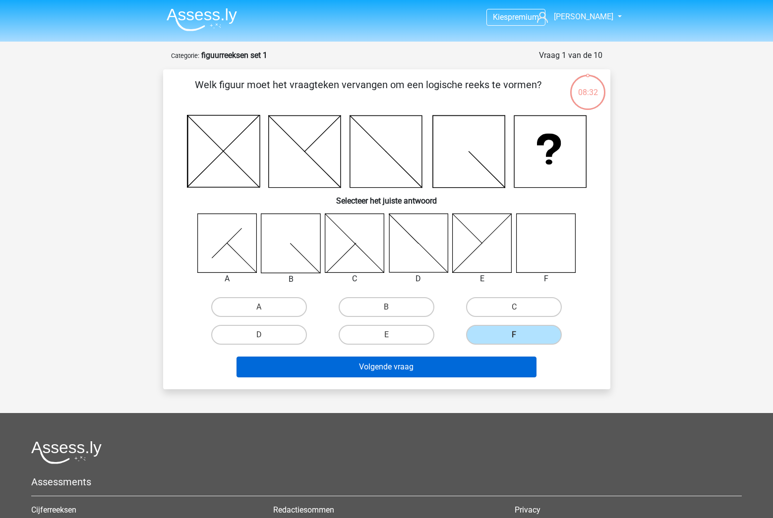
click at [444, 366] on button "Volgende vraag" at bounding box center [386, 367] width 300 height 21
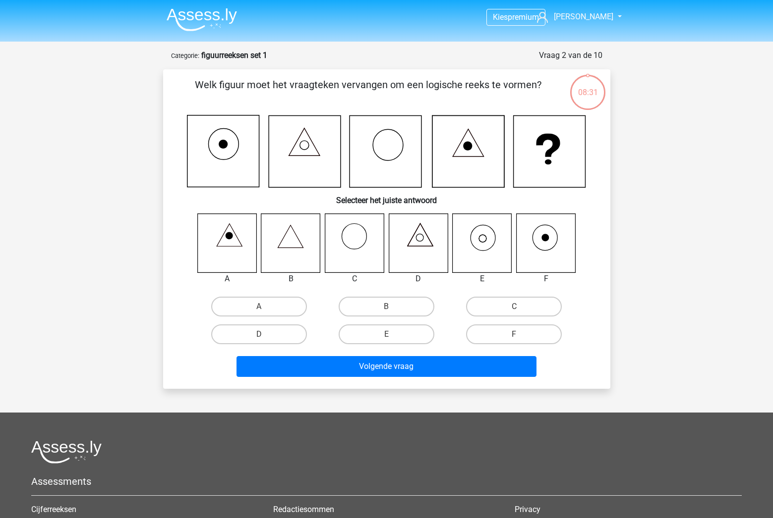
scroll to position [50, 0]
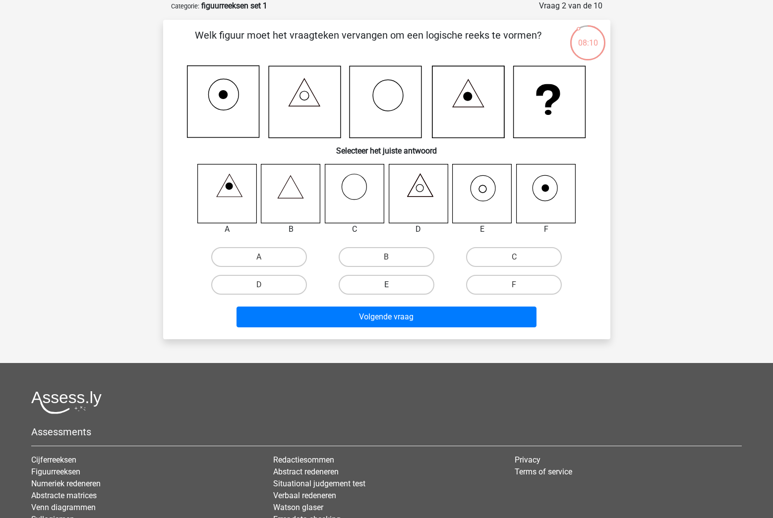
click at [412, 285] on label "E" at bounding box center [386, 285] width 96 height 20
click at [393, 285] on input "E" at bounding box center [389, 288] width 6 height 6
radio input "true"
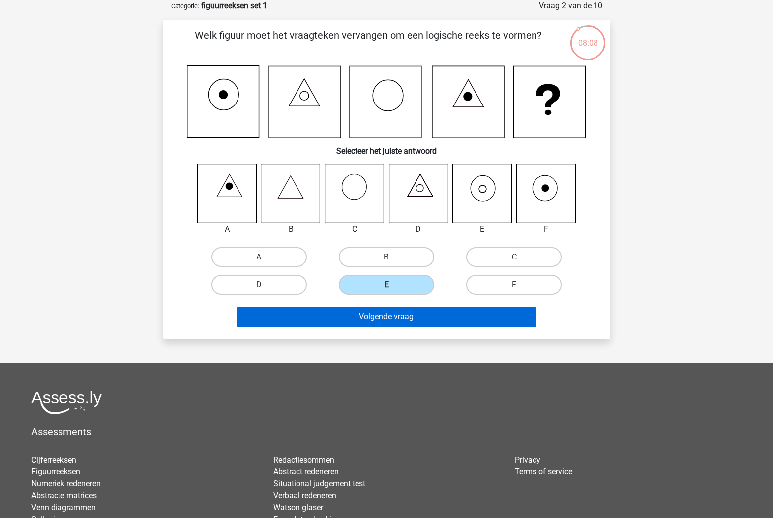
click at [401, 316] on button "Volgende vraag" at bounding box center [386, 317] width 300 height 21
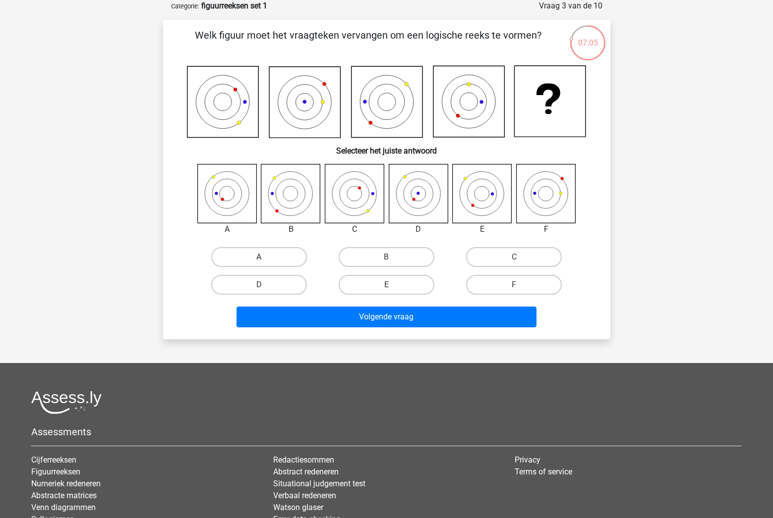
click at [253, 254] on label "A" at bounding box center [259, 257] width 96 height 20
click at [259, 257] on input "A" at bounding box center [262, 260] width 6 height 6
radio input "true"
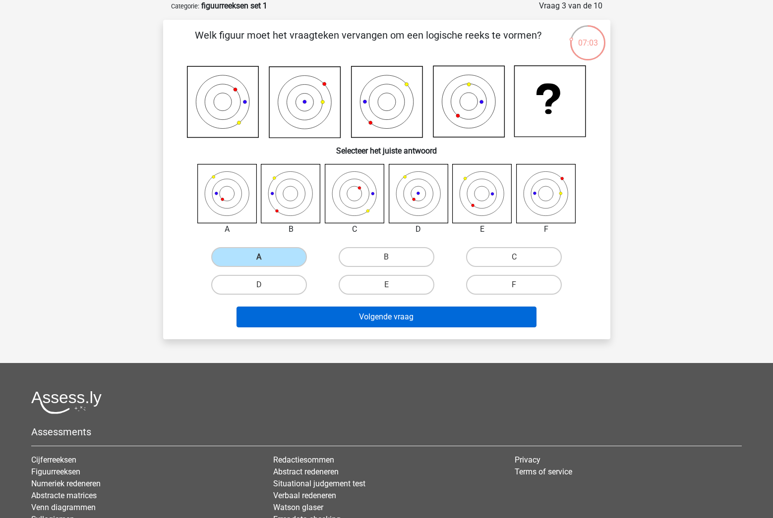
click at [324, 318] on button "Volgende vraag" at bounding box center [386, 317] width 300 height 21
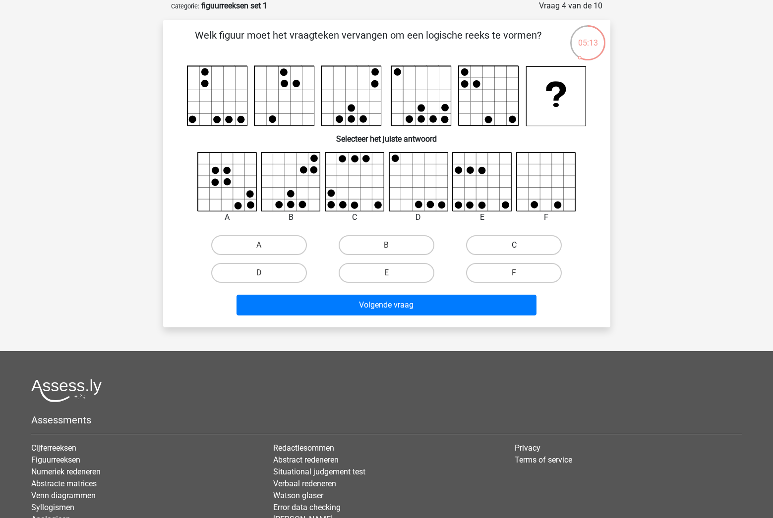
click at [504, 248] on label "C" at bounding box center [514, 245] width 96 height 20
click at [514, 248] on input "C" at bounding box center [517, 248] width 6 height 6
radio input "true"
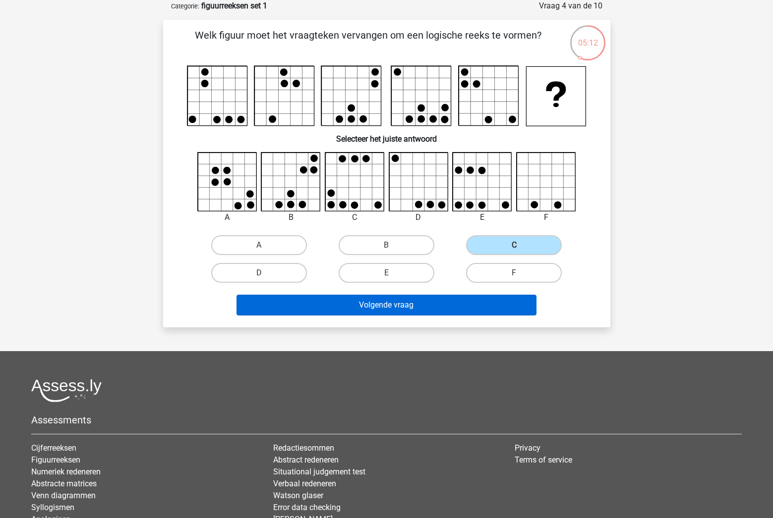
click at [418, 301] on button "Volgende vraag" at bounding box center [386, 305] width 300 height 21
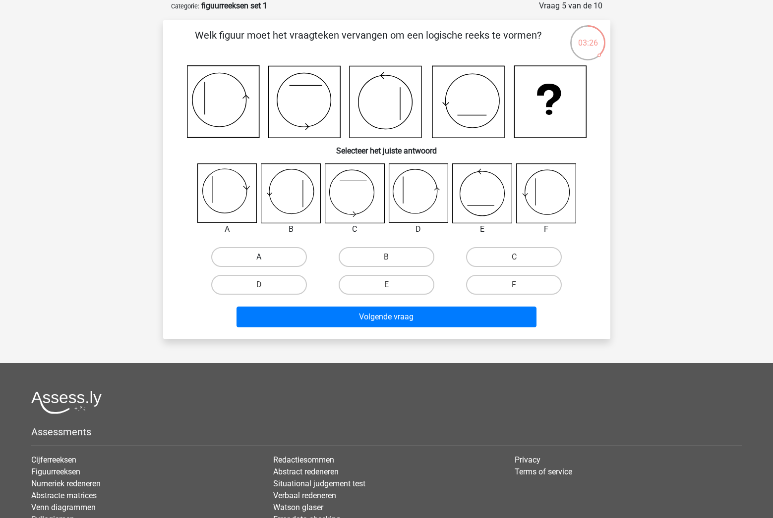
click at [287, 255] on label "A" at bounding box center [259, 257] width 96 height 20
click at [265, 257] on input "A" at bounding box center [262, 260] width 6 height 6
radio input "true"
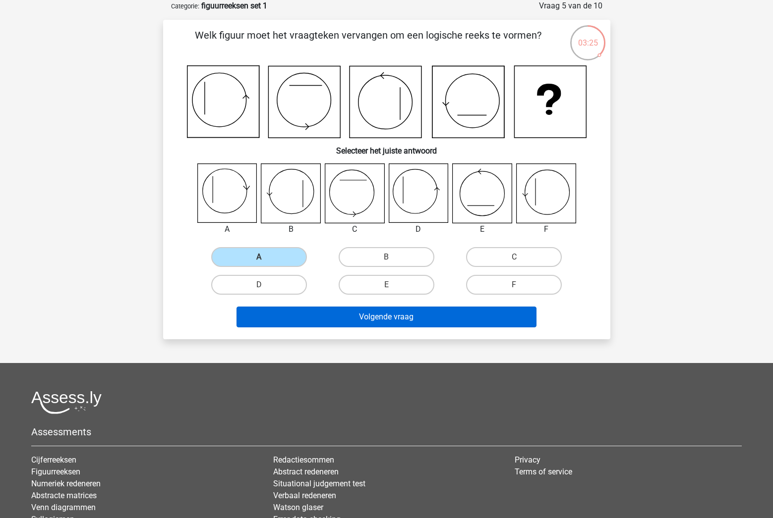
click at [339, 319] on button "Volgende vraag" at bounding box center [386, 317] width 300 height 21
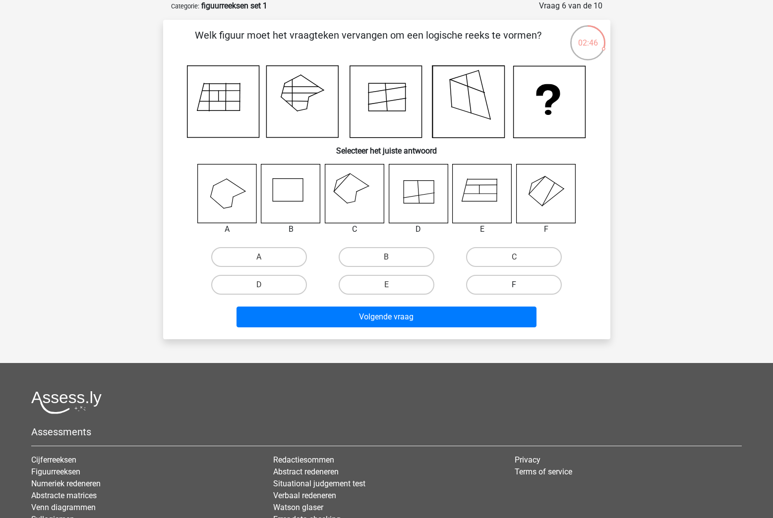
click at [506, 288] on label "F" at bounding box center [514, 285] width 96 height 20
click at [514, 288] on input "F" at bounding box center [517, 288] width 6 height 6
radio input "true"
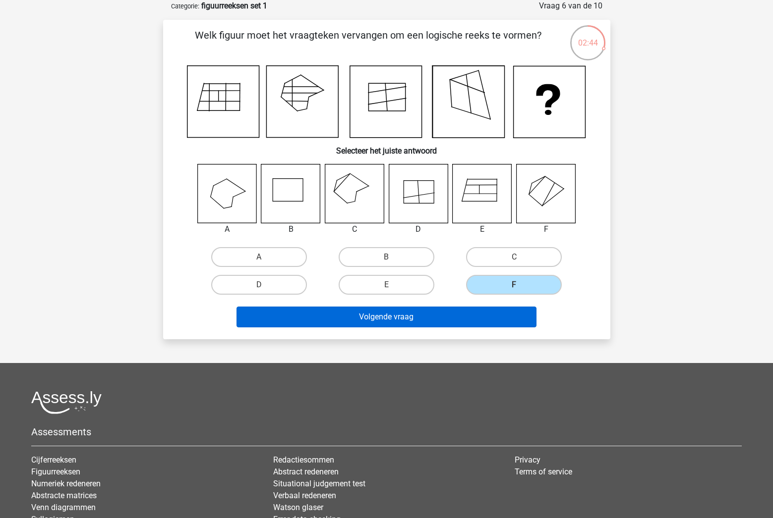
click at [425, 316] on button "Volgende vraag" at bounding box center [386, 317] width 300 height 21
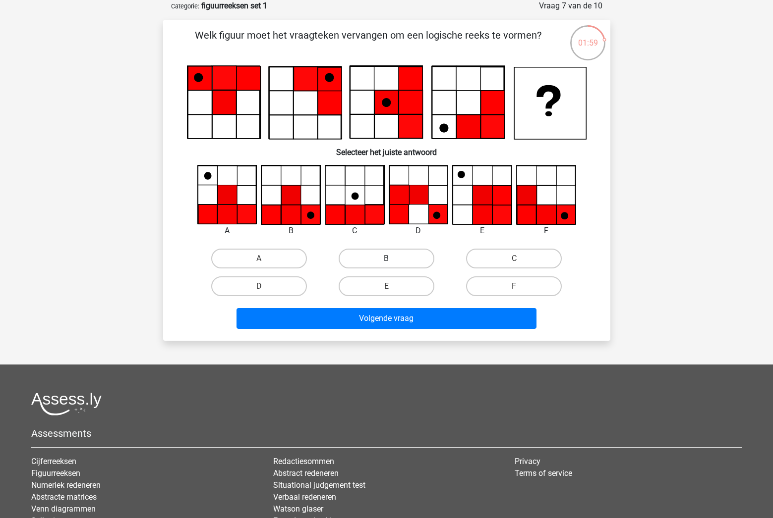
click at [416, 255] on label "B" at bounding box center [386, 259] width 96 height 20
click at [393, 259] on input "B" at bounding box center [389, 262] width 6 height 6
radio input "true"
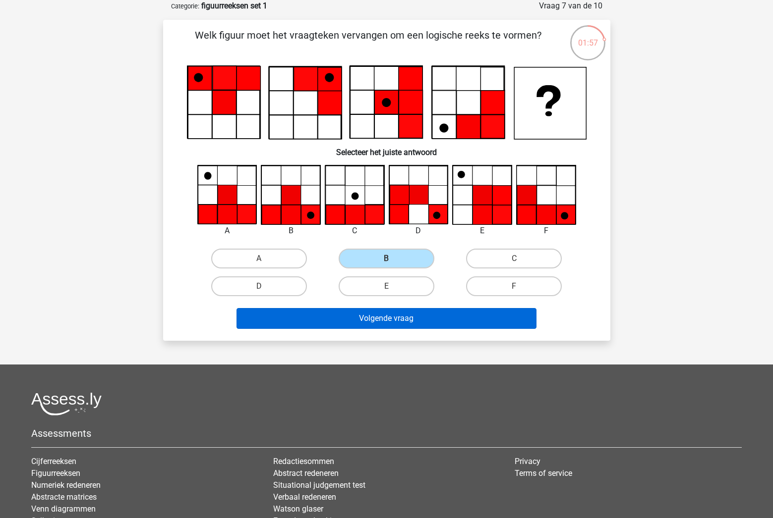
click at [398, 327] on button "Volgende vraag" at bounding box center [386, 318] width 300 height 21
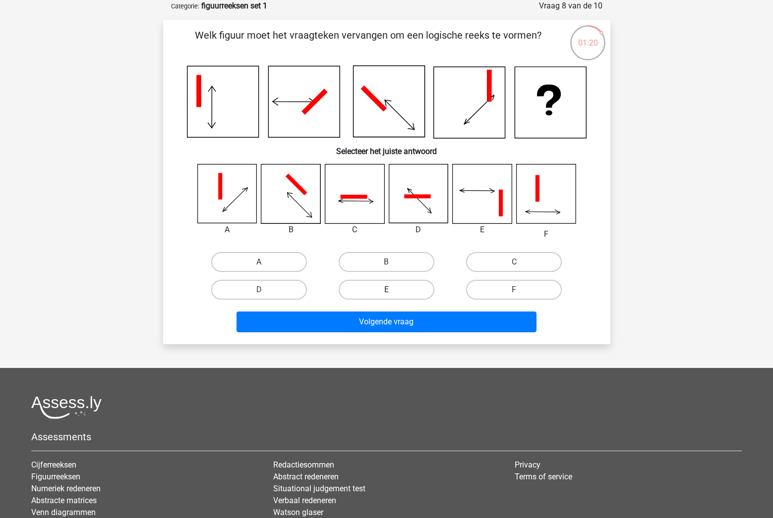
click at [394, 292] on label "E" at bounding box center [386, 290] width 96 height 20
click at [393, 292] on input "E" at bounding box center [389, 293] width 6 height 6
radio input "true"
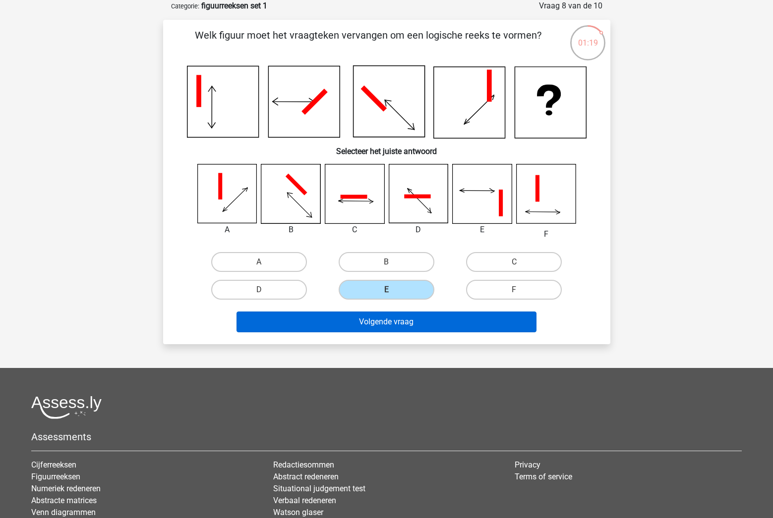
click at [389, 324] on button "Volgende vraag" at bounding box center [386, 322] width 300 height 21
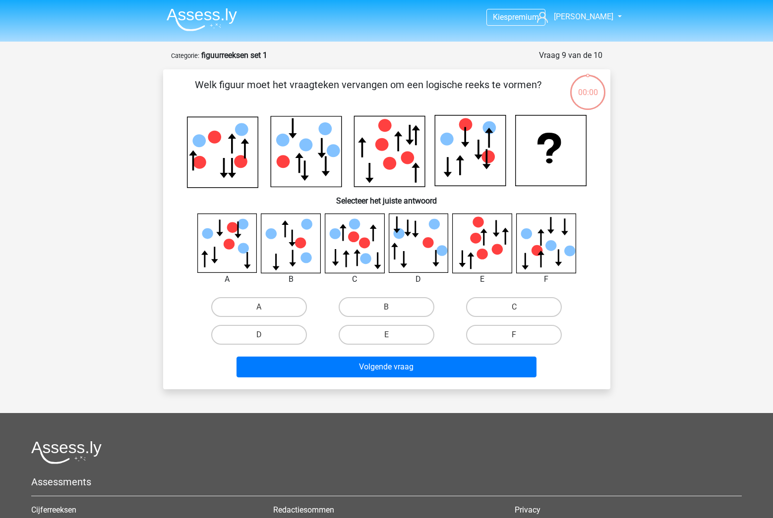
scroll to position [50, 0]
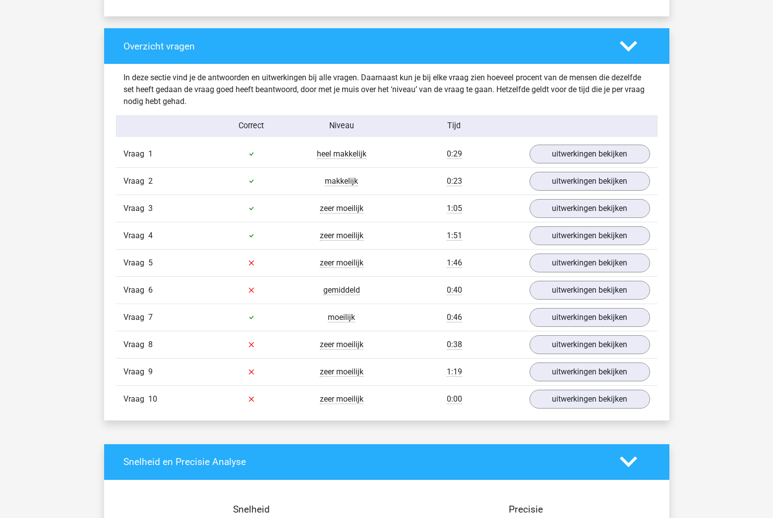
scroll to position [716, 0]
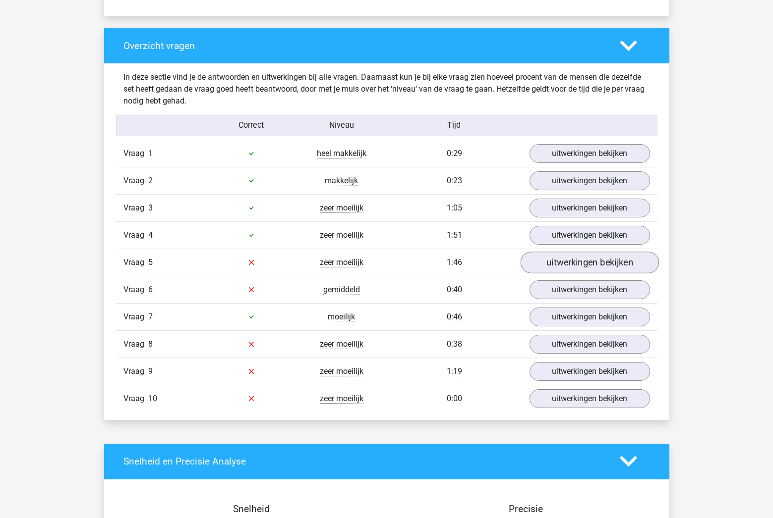
click at [547, 270] on link "uitwerkingen bekijken" at bounding box center [589, 263] width 138 height 22
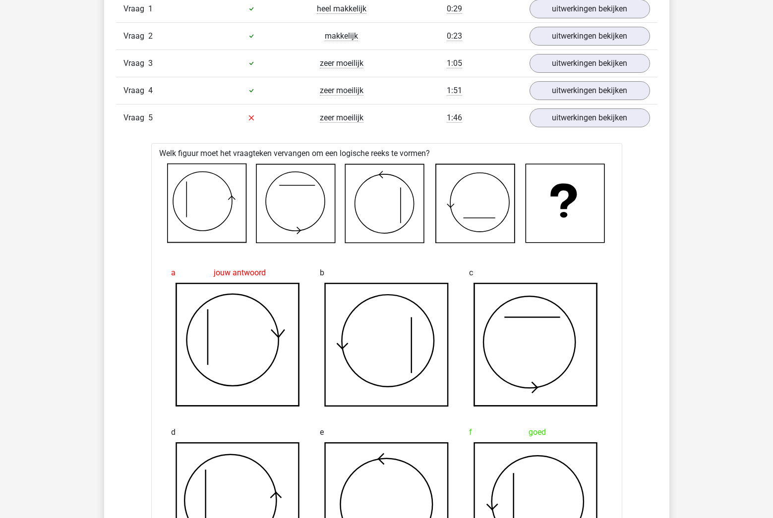
scroll to position [856, 0]
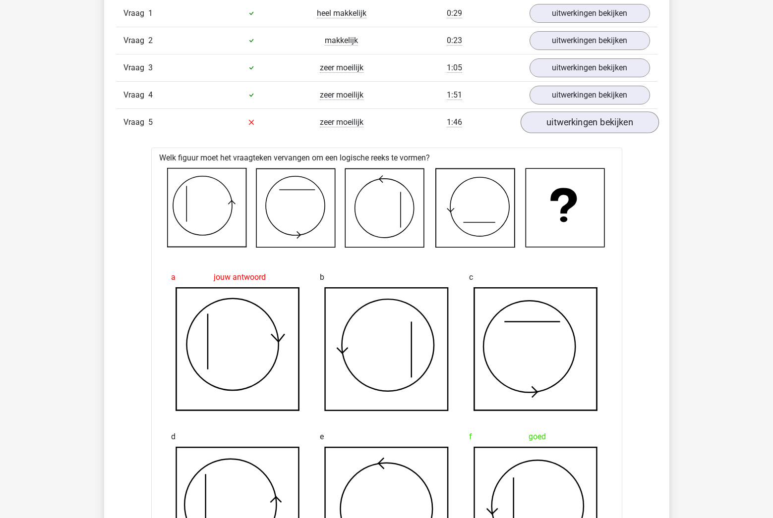
click at [597, 127] on link "uitwerkingen bekijken" at bounding box center [589, 123] width 138 height 22
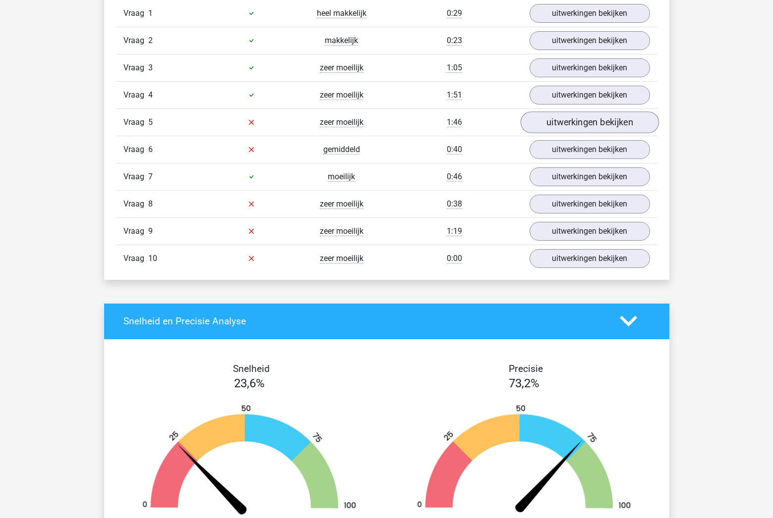
click at [597, 127] on link "uitwerkingen bekijken" at bounding box center [589, 123] width 138 height 22
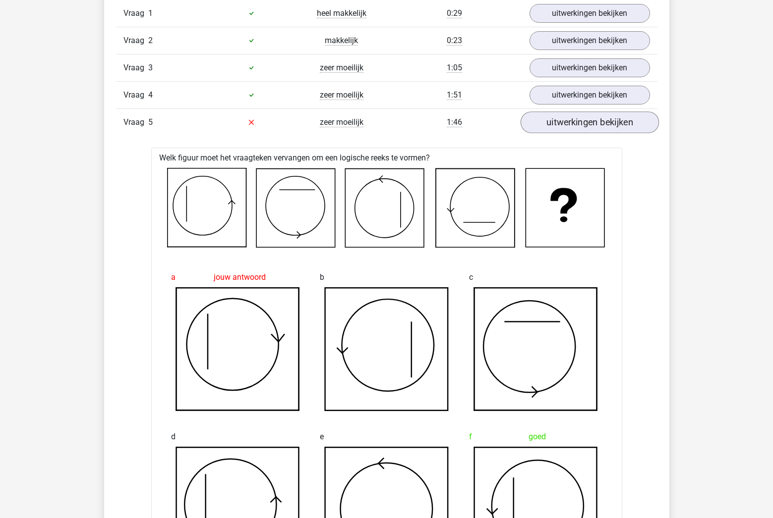
click at [597, 127] on link "uitwerkingen bekijken" at bounding box center [589, 123] width 138 height 22
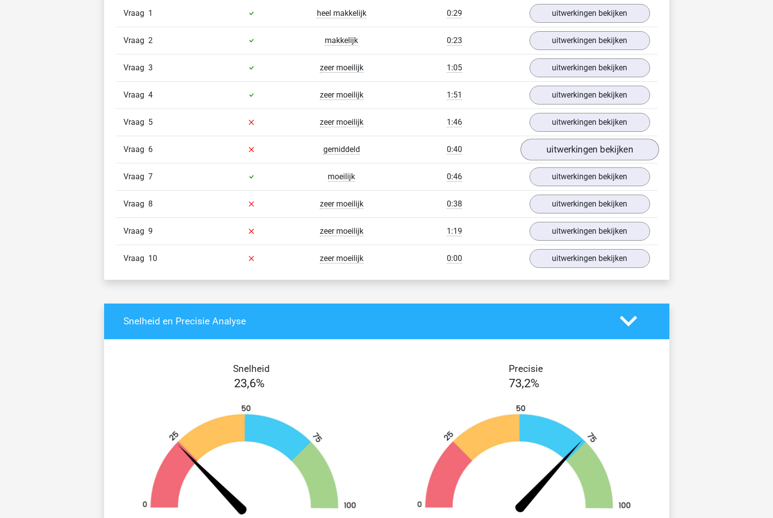
click at [591, 151] on link "uitwerkingen bekijken" at bounding box center [589, 150] width 138 height 22
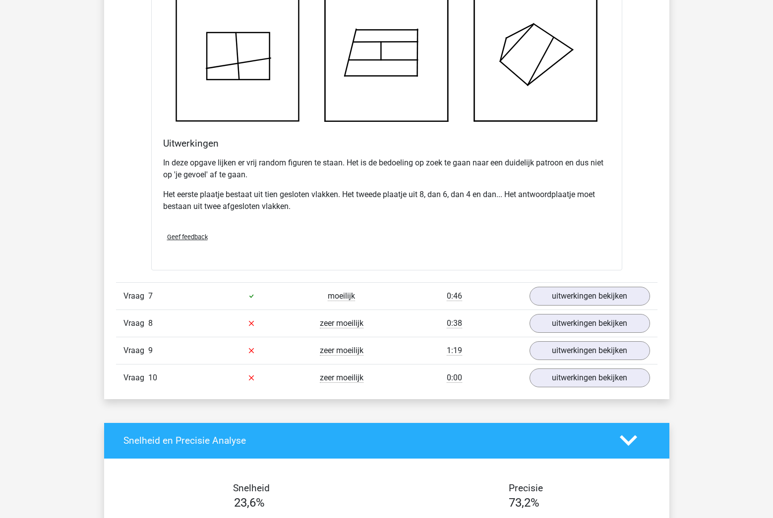
scroll to position [1363, 0]
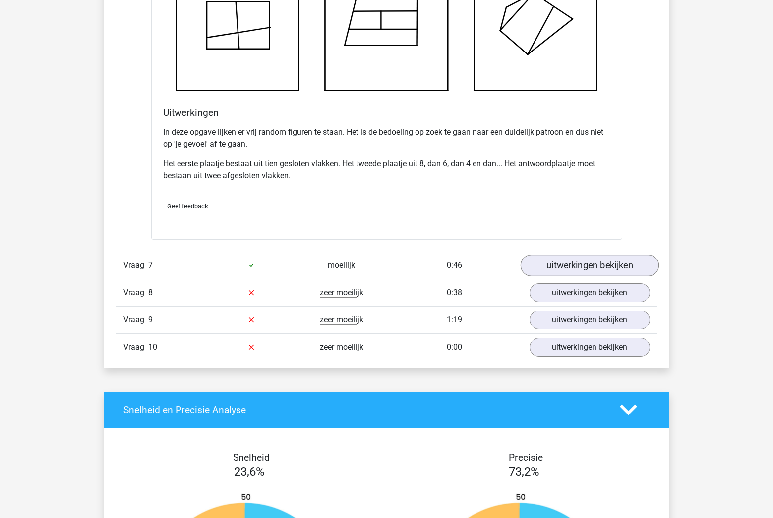
click at [566, 265] on link "uitwerkingen bekijken" at bounding box center [589, 266] width 138 height 22
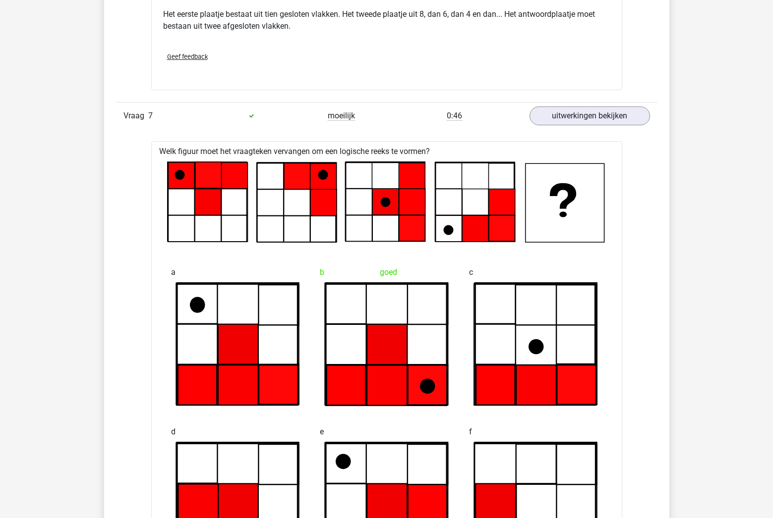
scroll to position [1510, 0]
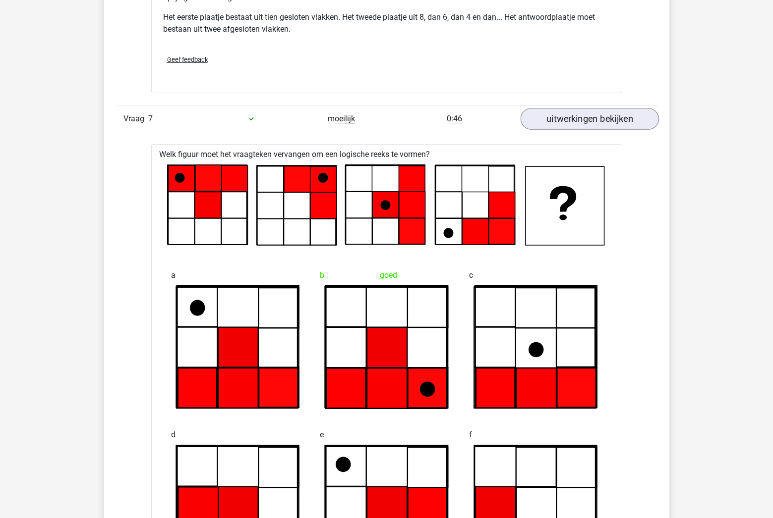
click at [610, 118] on link "uitwerkingen bekijken" at bounding box center [589, 119] width 138 height 22
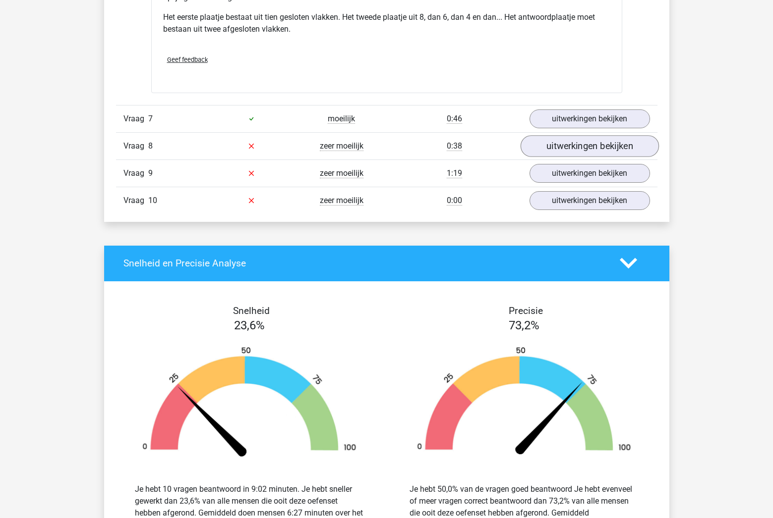
click at [602, 147] on link "uitwerkingen bekijken" at bounding box center [589, 146] width 138 height 22
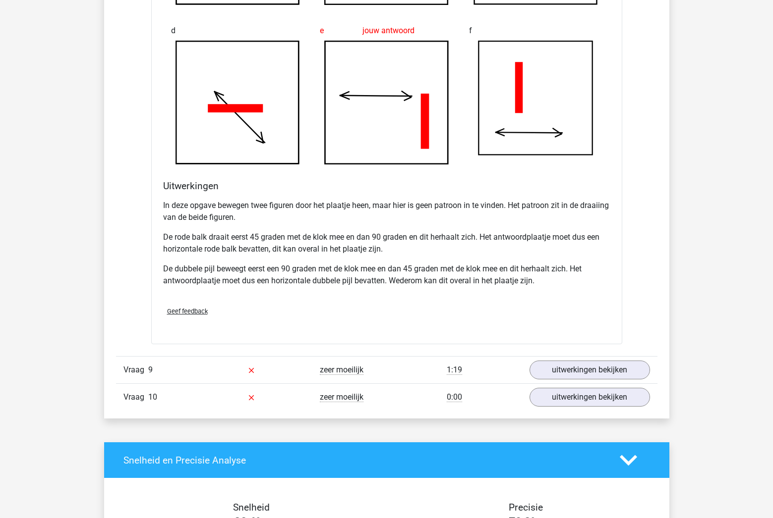
scroll to position [1941, 0]
click at [587, 372] on link "uitwerkingen bekijken" at bounding box center [589, 370] width 138 height 22
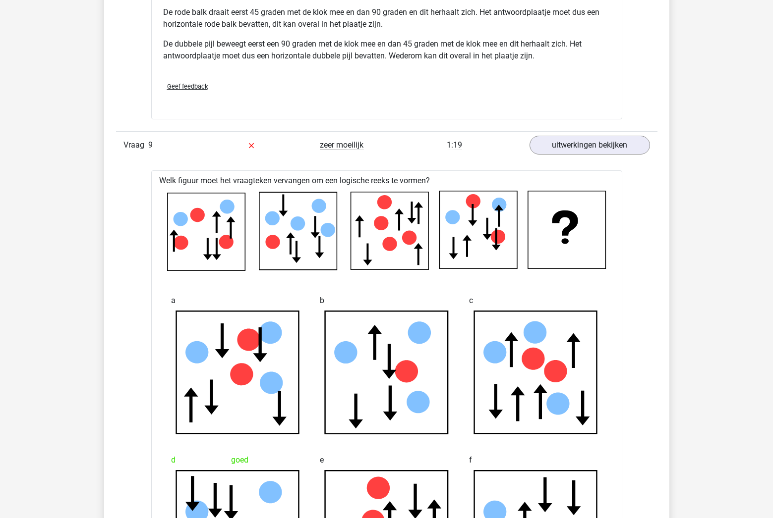
scroll to position [2161, 0]
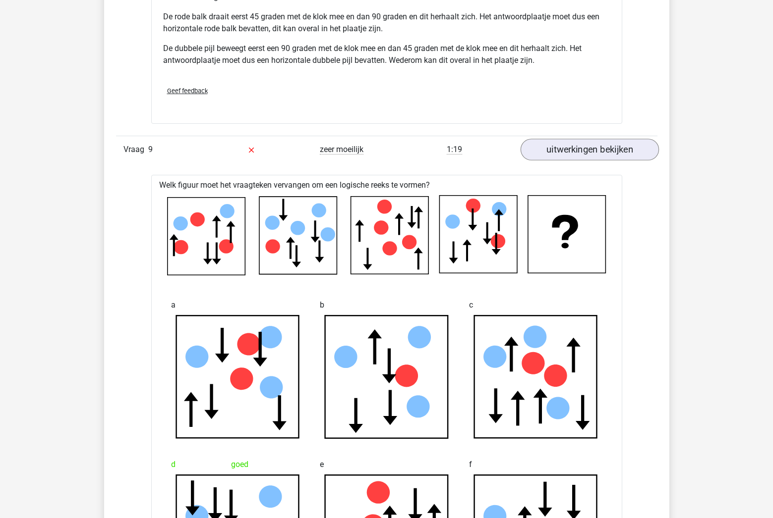
click at [608, 153] on link "uitwerkingen bekijken" at bounding box center [589, 150] width 138 height 22
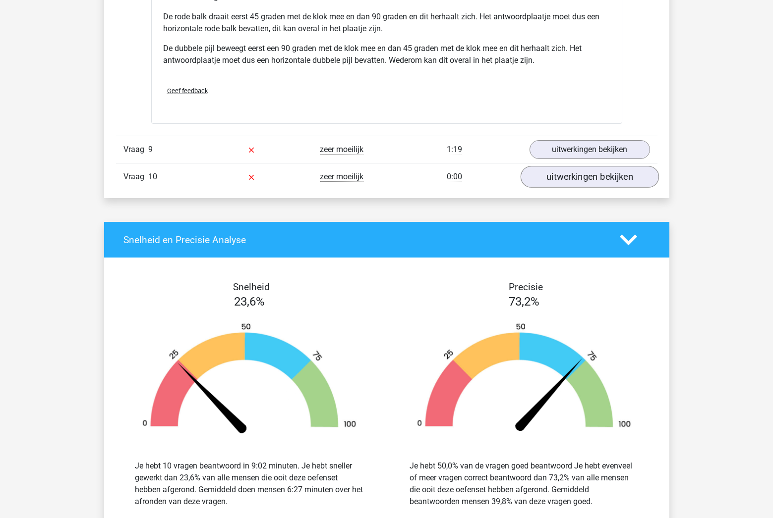
click at [597, 180] on link "uitwerkingen bekijken" at bounding box center [589, 177] width 138 height 22
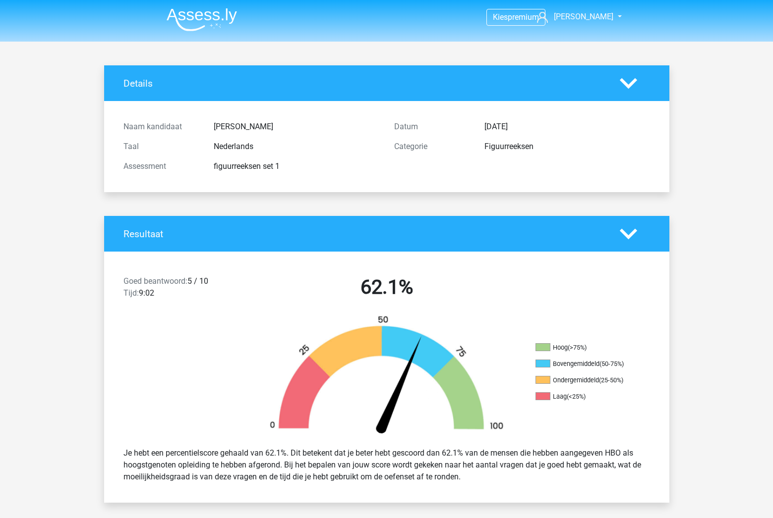
scroll to position [0, 0]
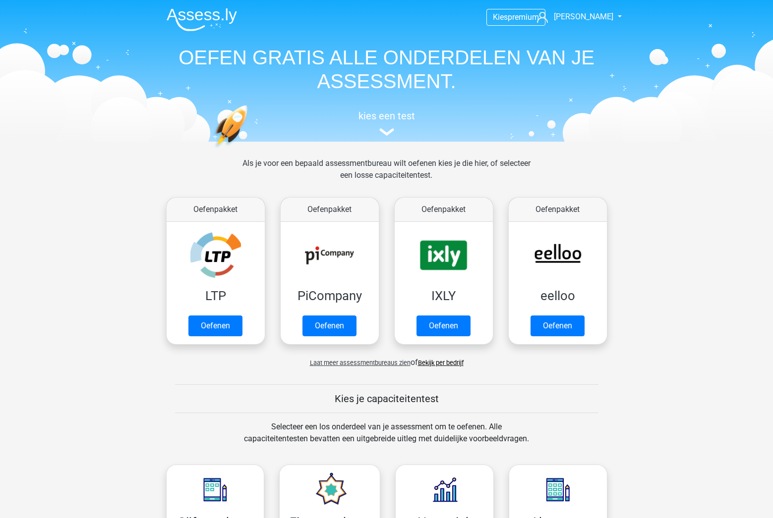
scroll to position [421, 0]
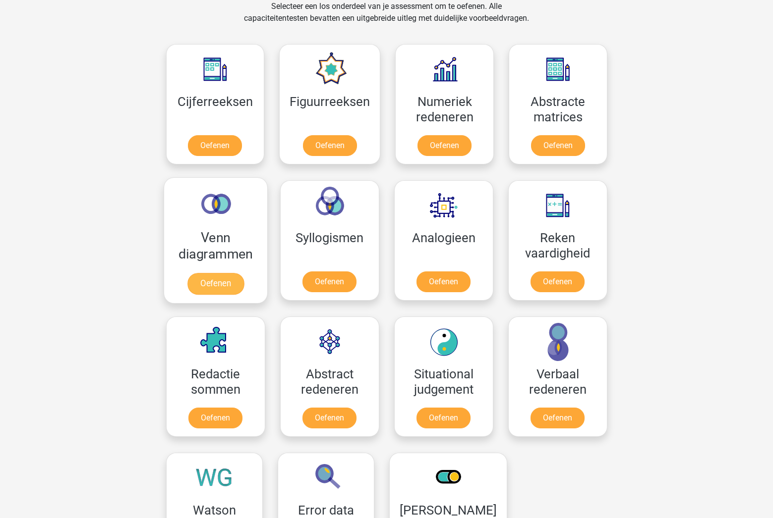
click at [203, 284] on link "Oefenen" at bounding box center [215, 284] width 56 height 22
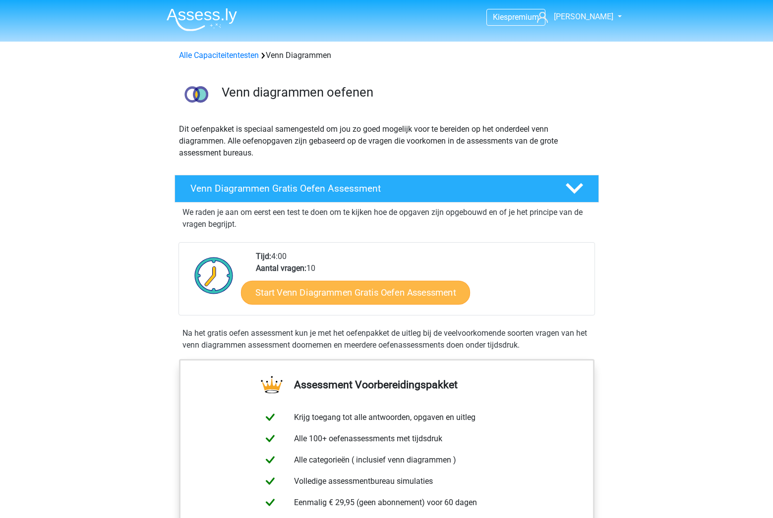
click at [375, 293] on link "Start Venn Diagrammen Gratis Oefen Assessment" at bounding box center [355, 293] width 229 height 24
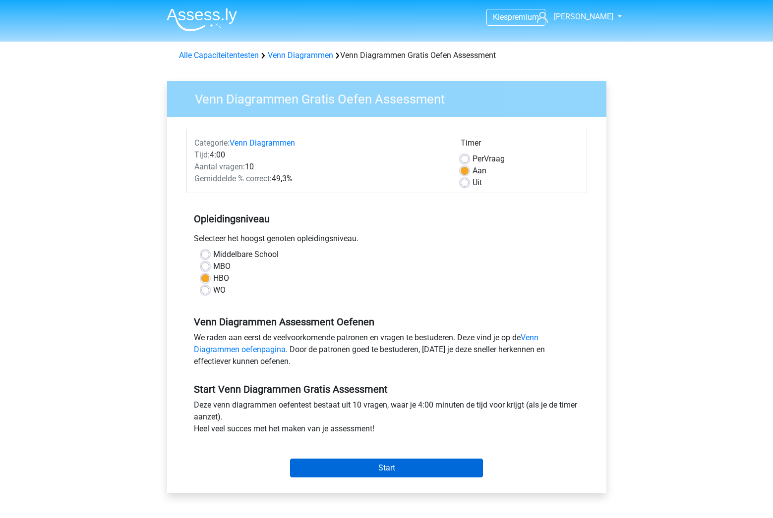
click at [322, 472] on input "Start" at bounding box center [386, 468] width 193 height 19
click at [253, 55] on link "Alle Capaciteitentesten" at bounding box center [219, 55] width 80 height 9
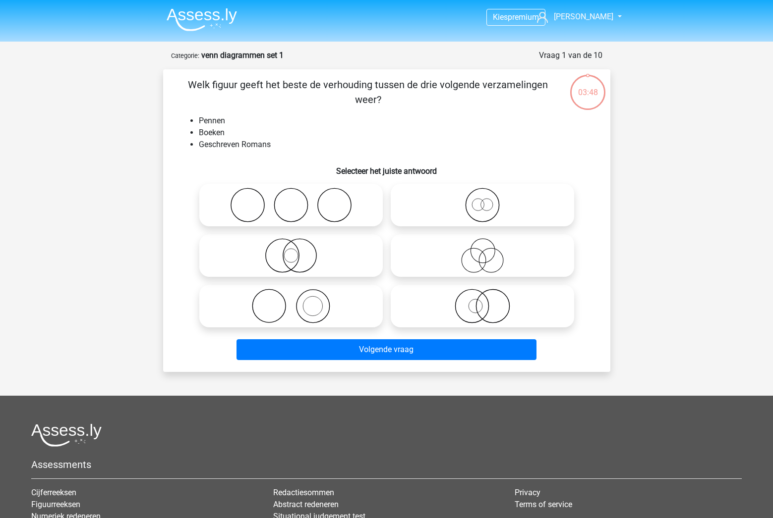
click at [342, 216] on icon at bounding box center [290, 205] width 175 height 35
click at [297, 200] on input "radio" at bounding box center [294, 197] width 6 height 6
radio input "true"
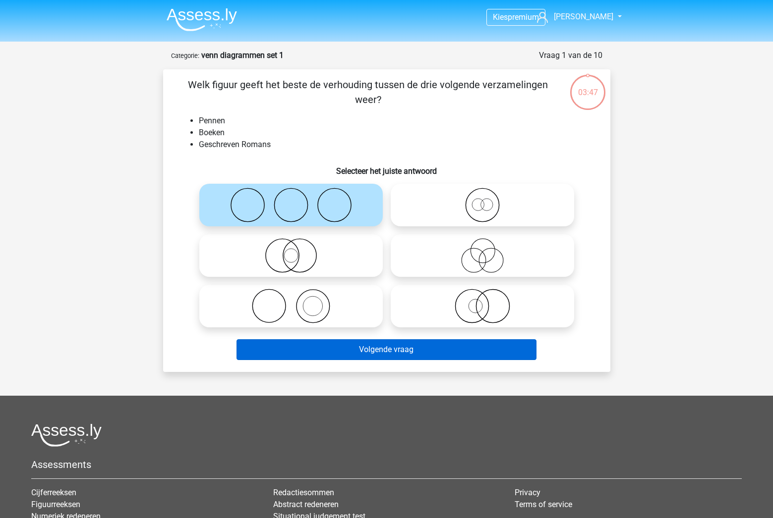
click at [360, 358] on button "Volgende vraag" at bounding box center [386, 349] width 300 height 21
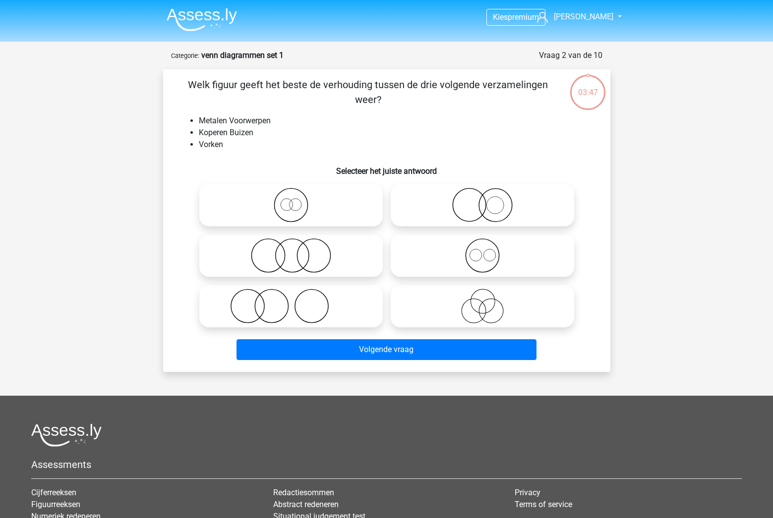
scroll to position [50, 0]
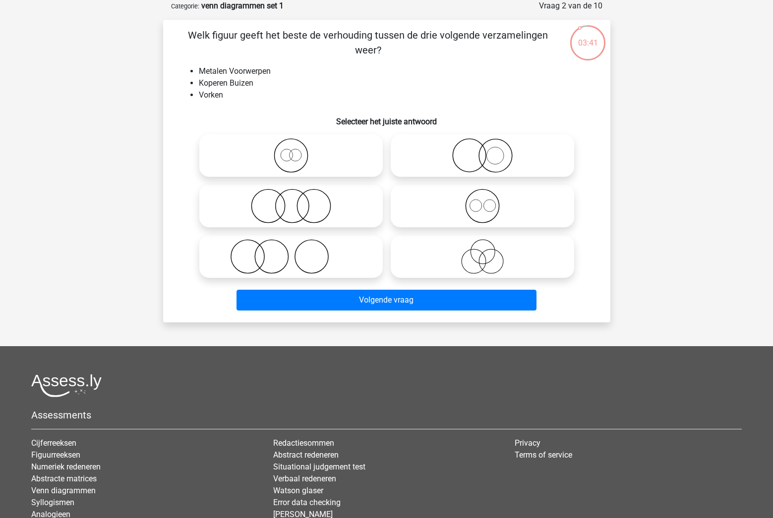
click at [295, 157] on icon at bounding box center [290, 155] width 175 height 35
click at [295, 151] on input "radio" at bounding box center [294, 147] width 6 height 6
radio input "true"
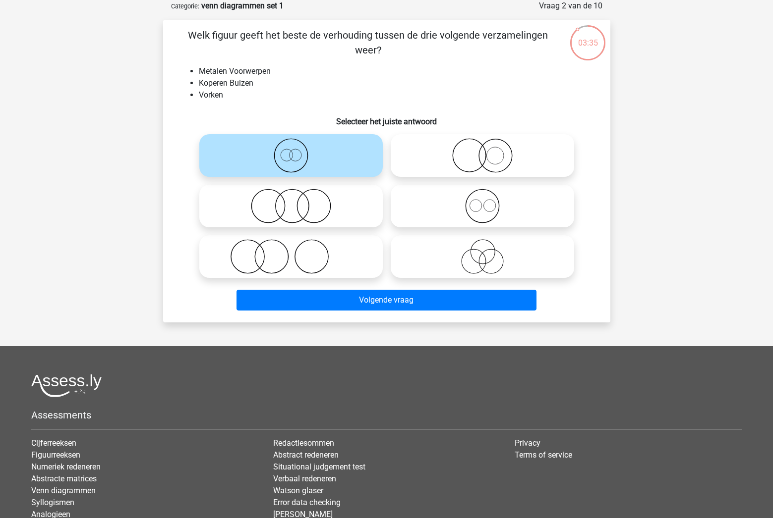
click at [460, 165] on icon at bounding box center [481, 155] width 175 height 35
click at [482, 151] on input "radio" at bounding box center [485, 147] width 6 height 6
radio input "true"
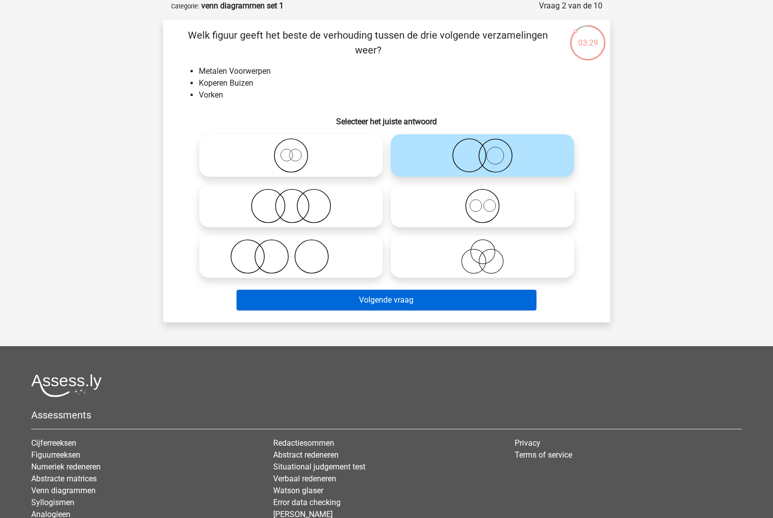
click at [402, 304] on button "Volgende vraag" at bounding box center [386, 300] width 300 height 21
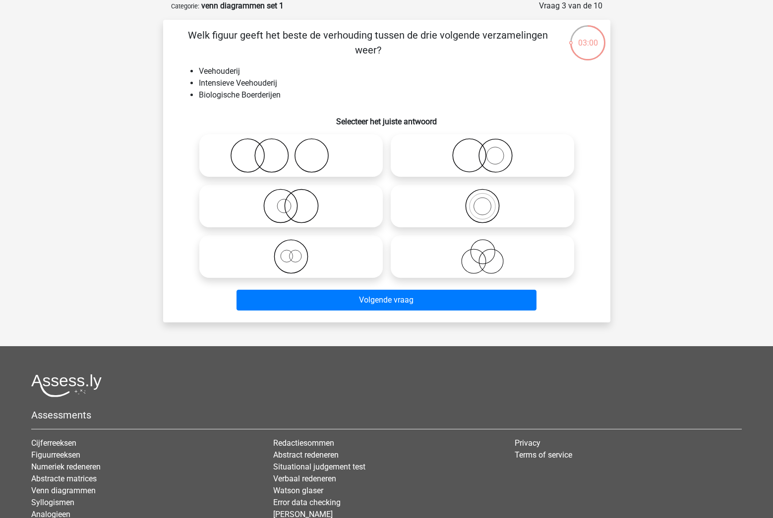
click at [456, 155] on icon at bounding box center [481, 155] width 175 height 35
click at [482, 151] on input "radio" at bounding box center [485, 147] width 6 height 6
radio input "true"
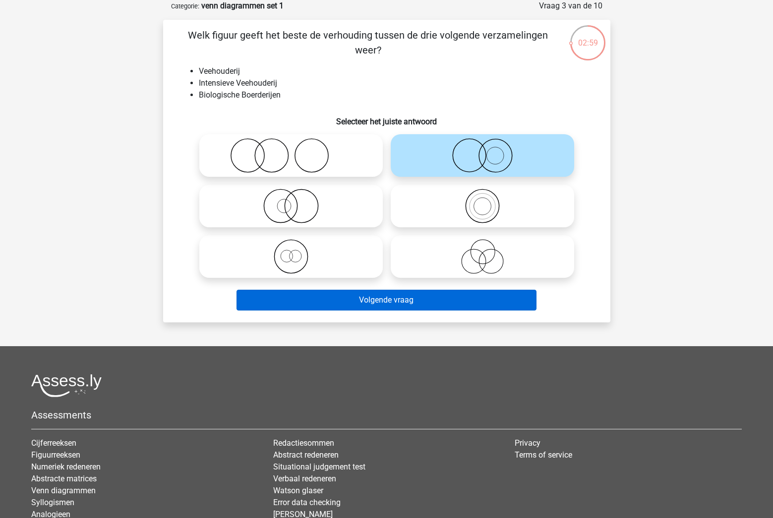
click at [395, 306] on button "Volgende vraag" at bounding box center [386, 300] width 300 height 21
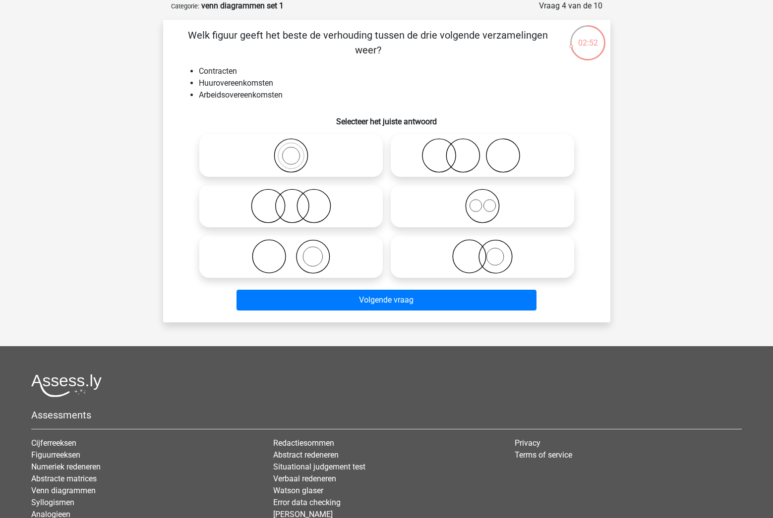
click at [456, 207] on icon at bounding box center [481, 206] width 175 height 35
click at [482, 201] on input "radio" at bounding box center [485, 198] width 6 height 6
radio input "true"
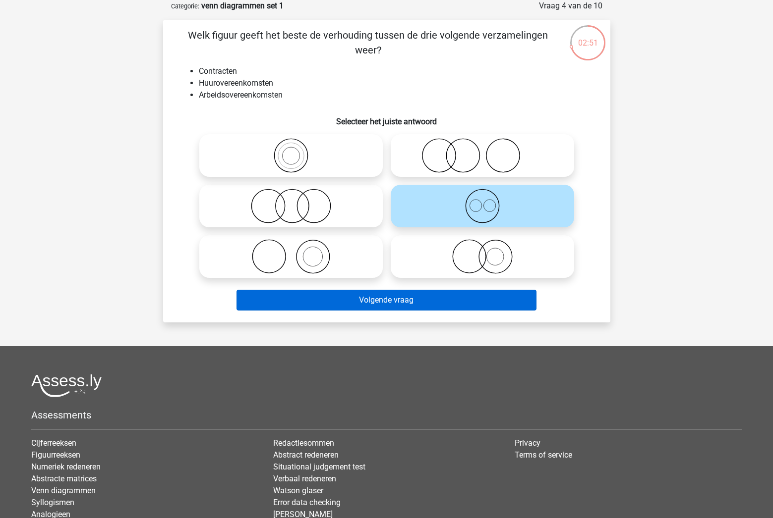
click at [415, 299] on button "Volgende vraag" at bounding box center [386, 300] width 300 height 21
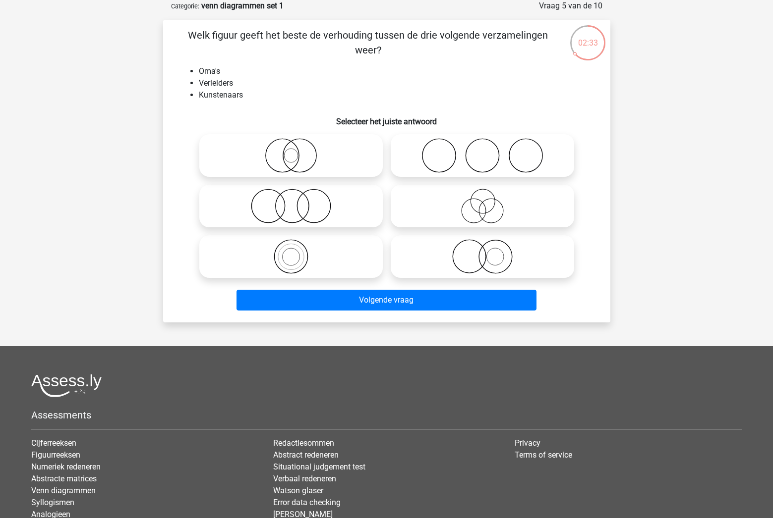
click at [496, 157] on icon at bounding box center [481, 155] width 175 height 35
click at [489, 151] on input "radio" at bounding box center [485, 147] width 6 height 6
radio input "true"
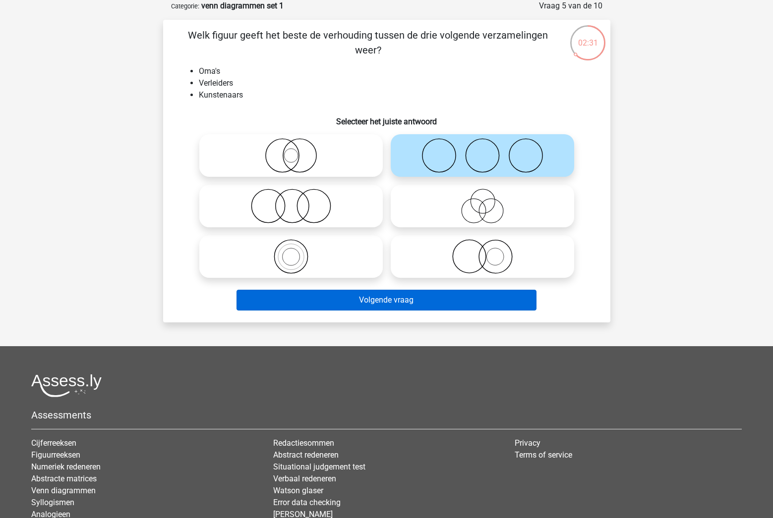
click at [391, 302] on button "Volgende vraag" at bounding box center [386, 300] width 300 height 21
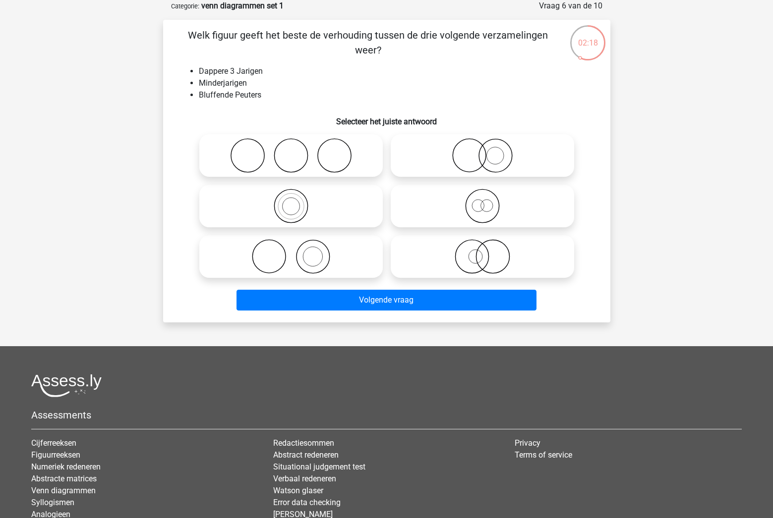
click at [297, 153] on icon at bounding box center [290, 155] width 175 height 35
click at [297, 151] on input "radio" at bounding box center [294, 147] width 6 height 6
radio input "true"
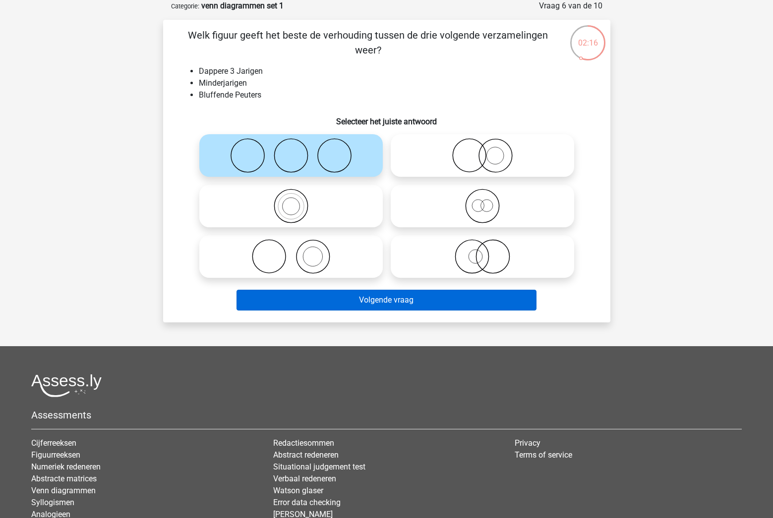
click at [395, 304] on button "Volgende vraag" at bounding box center [386, 300] width 300 height 21
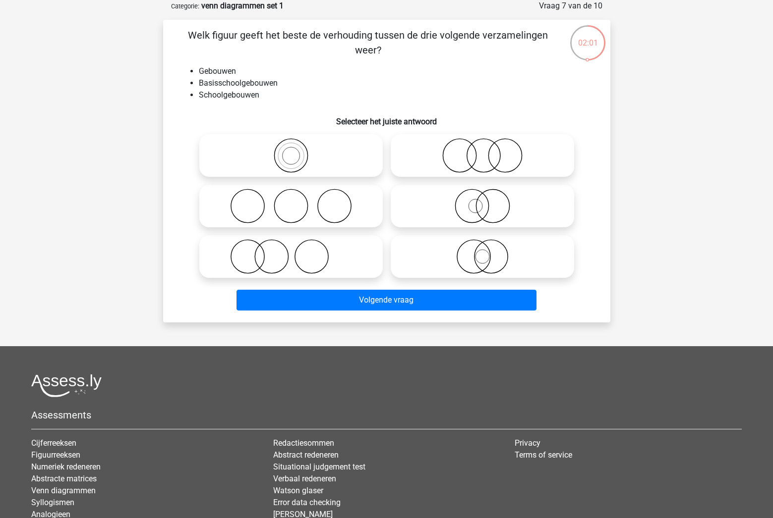
click at [344, 169] on icon at bounding box center [290, 155] width 175 height 35
click at [297, 151] on input "radio" at bounding box center [294, 147] width 6 height 6
radio input "true"
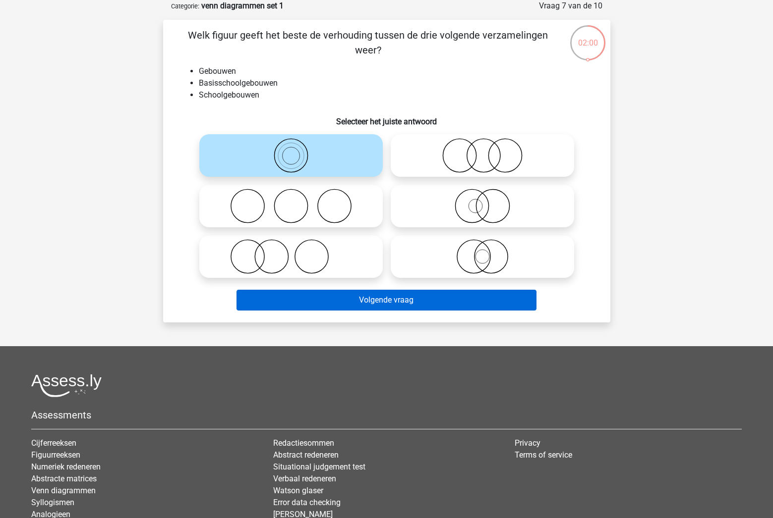
click at [381, 297] on button "Volgende vraag" at bounding box center [386, 300] width 300 height 21
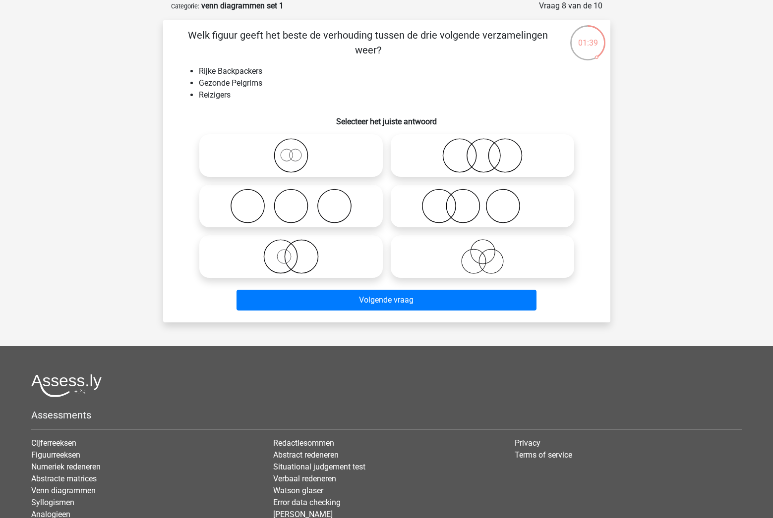
click at [299, 153] on icon at bounding box center [290, 155] width 175 height 35
click at [297, 151] on input "radio" at bounding box center [294, 147] width 6 height 6
radio input "true"
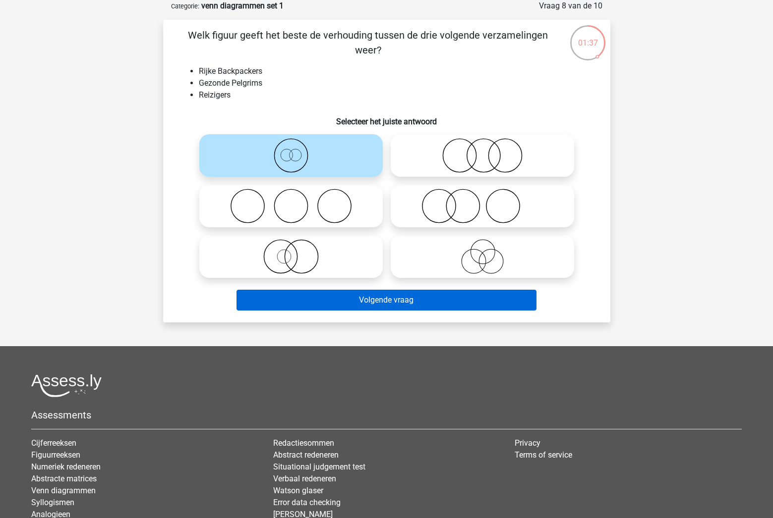
click at [337, 304] on button "Volgende vraag" at bounding box center [386, 300] width 300 height 21
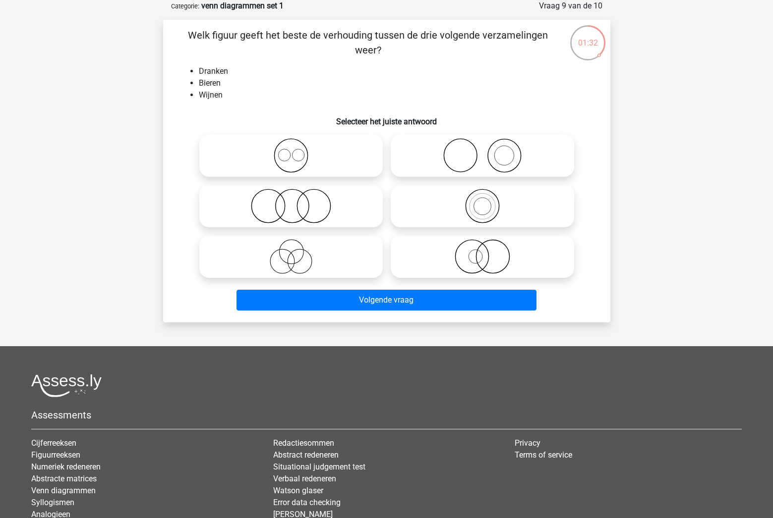
click at [289, 155] on icon at bounding box center [290, 155] width 175 height 35
click at [291, 151] on input "radio" at bounding box center [294, 147] width 6 height 6
radio input "true"
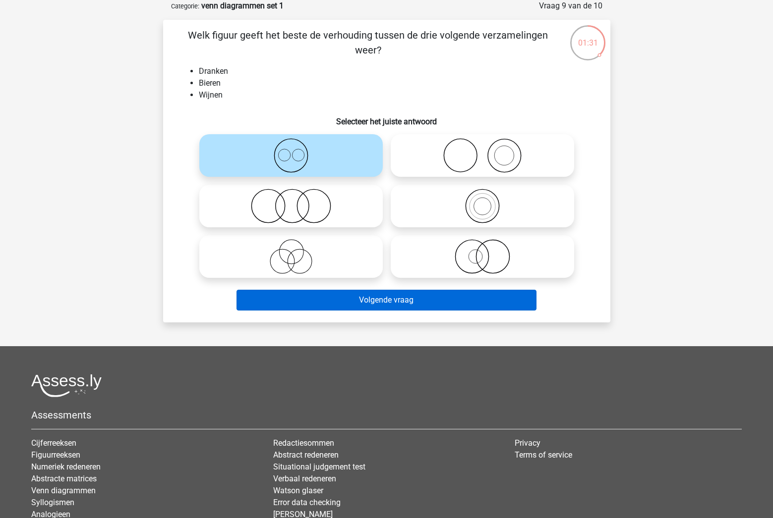
click at [309, 299] on button "Volgende vraag" at bounding box center [386, 300] width 300 height 21
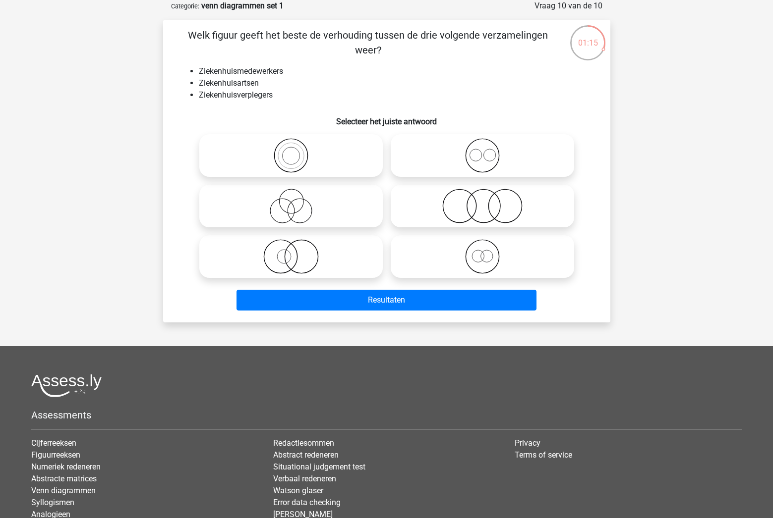
click at [495, 158] on circle at bounding box center [489, 155] width 12 height 12
click at [489, 151] on input "radio" at bounding box center [485, 147] width 6 height 6
radio input "true"
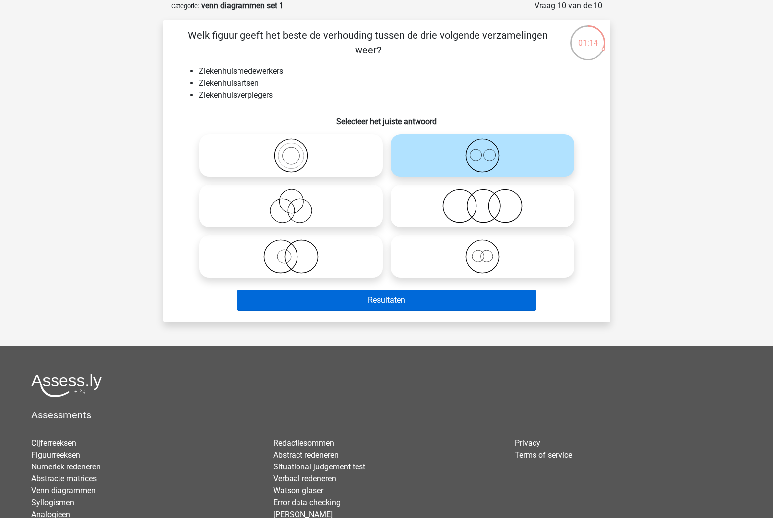
click at [384, 296] on button "Resultaten" at bounding box center [386, 300] width 300 height 21
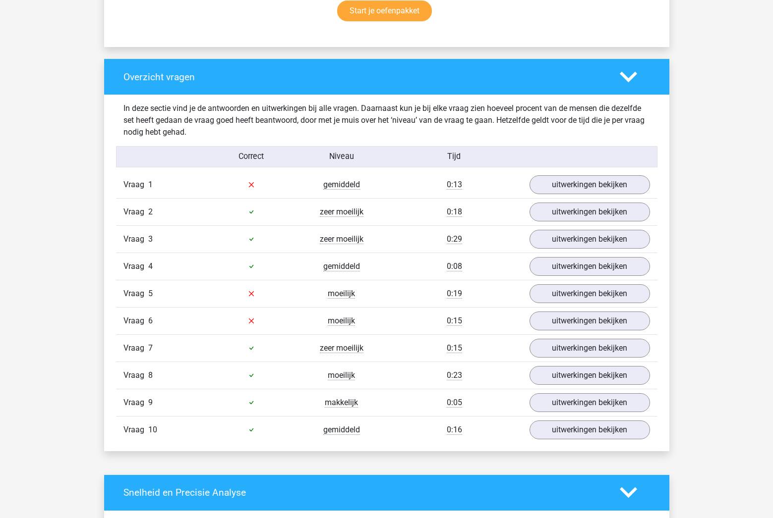
scroll to position [687, 0]
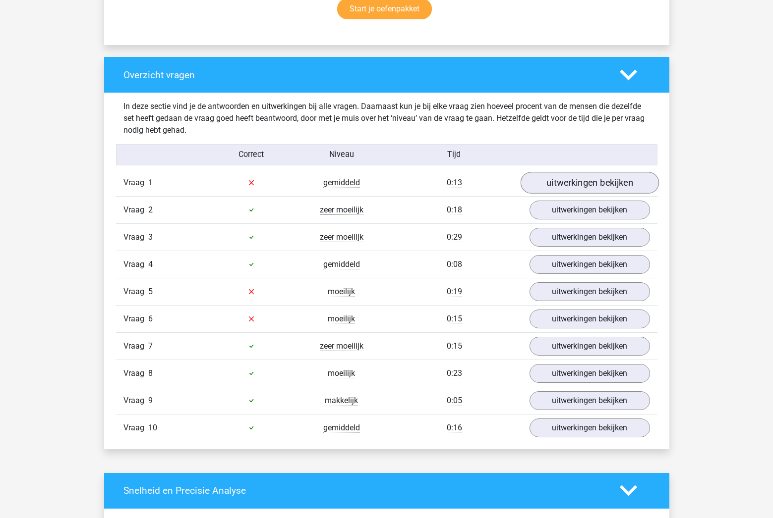
click at [557, 185] on link "uitwerkingen bekijken" at bounding box center [589, 183] width 138 height 22
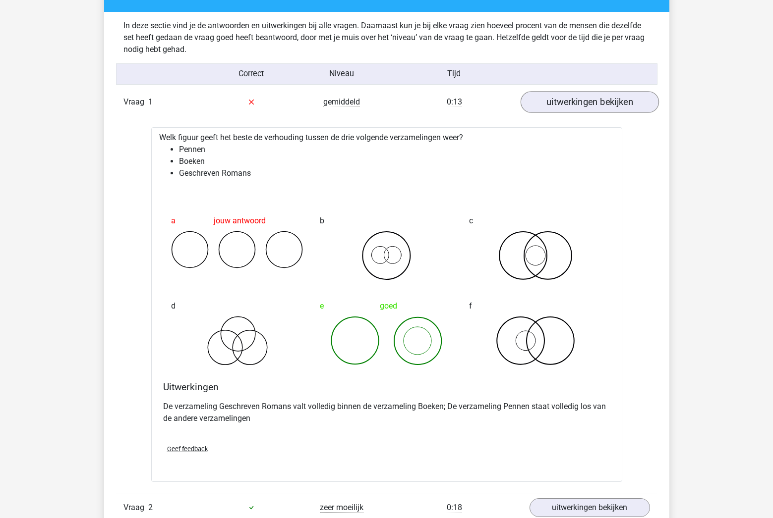
scroll to position [774, 0]
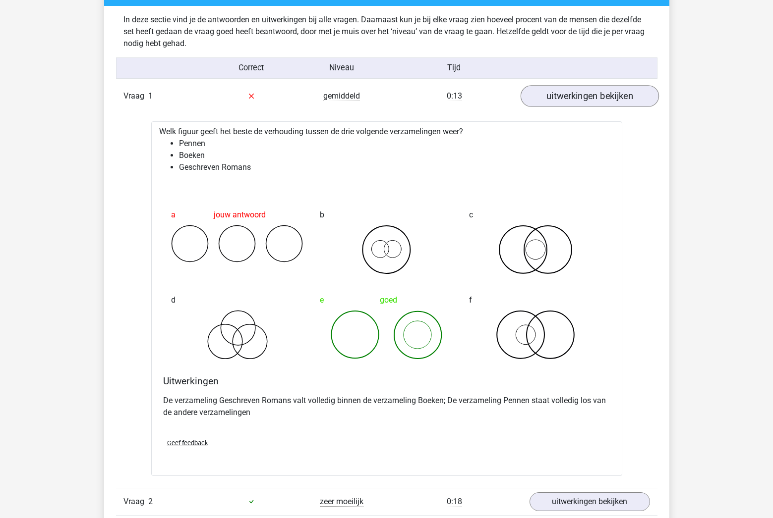
click at [564, 89] on link "uitwerkingen bekijken" at bounding box center [589, 96] width 138 height 22
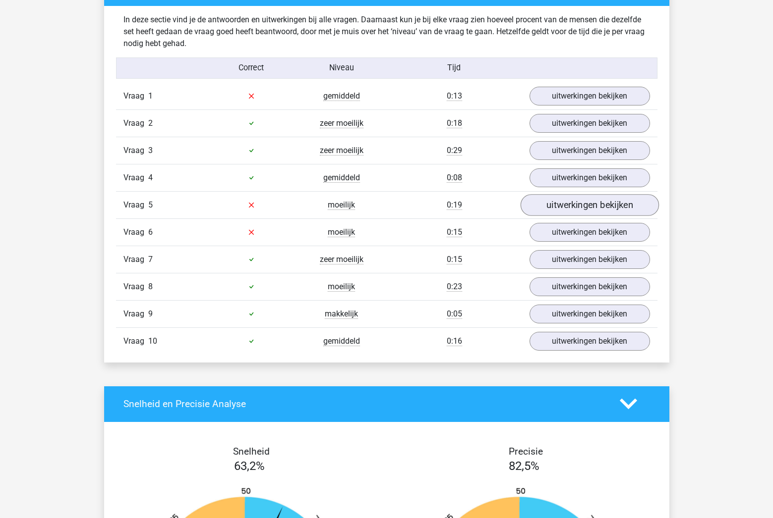
click at [561, 205] on link "uitwerkingen bekijken" at bounding box center [589, 205] width 138 height 22
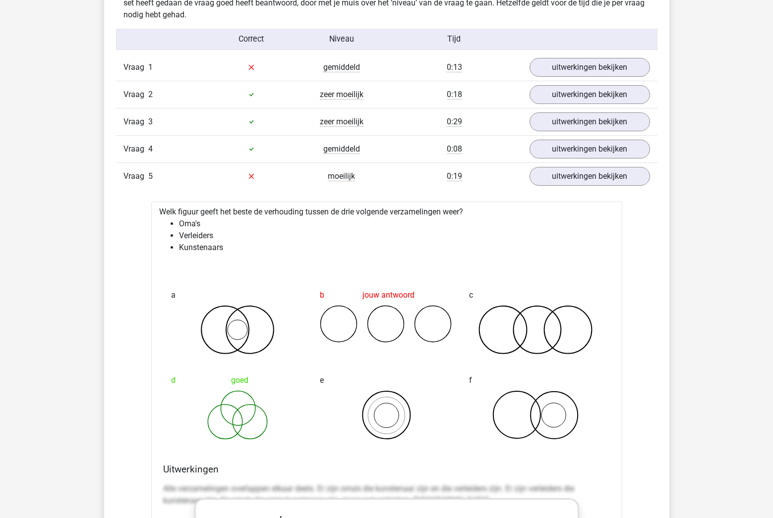
scroll to position [796, 0]
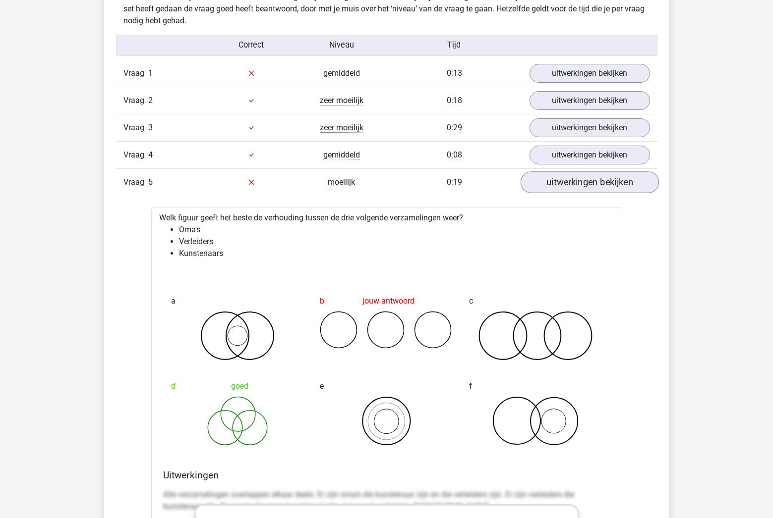
click at [558, 182] on link "uitwerkingen bekijken" at bounding box center [589, 182] width 138 height 22
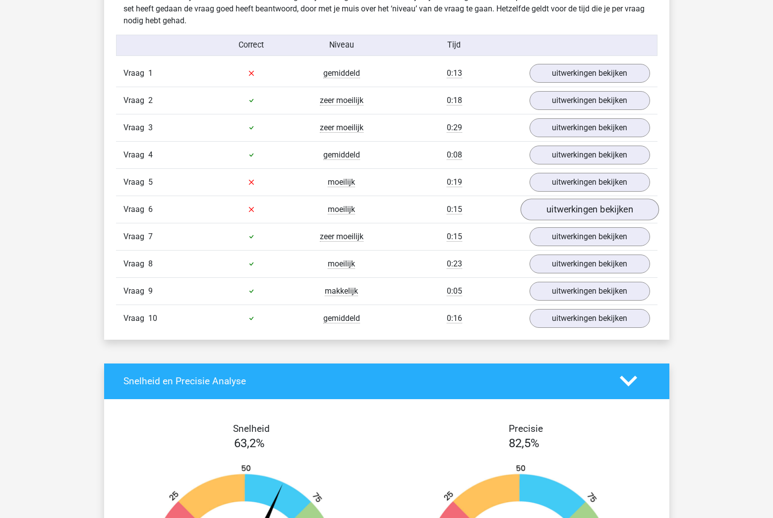
click at [550, 211] on link "uitwerkingen bekijken" at bounding box center [589, 210] width 138 height 22
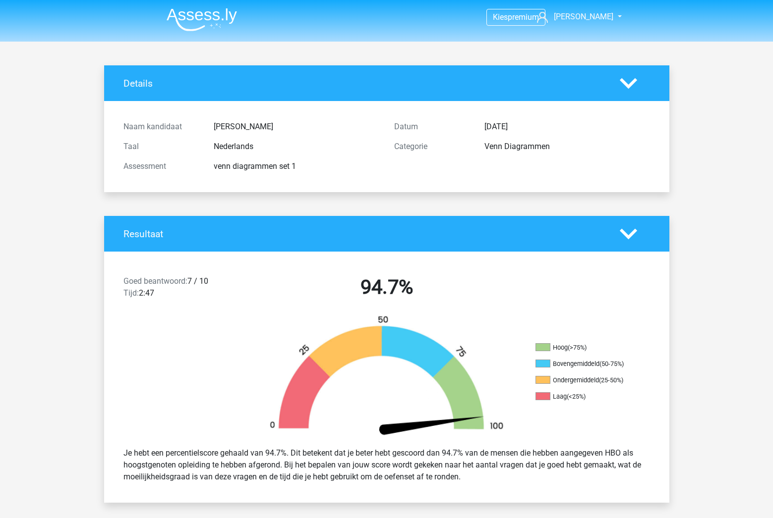
scroll to position [0, 0]
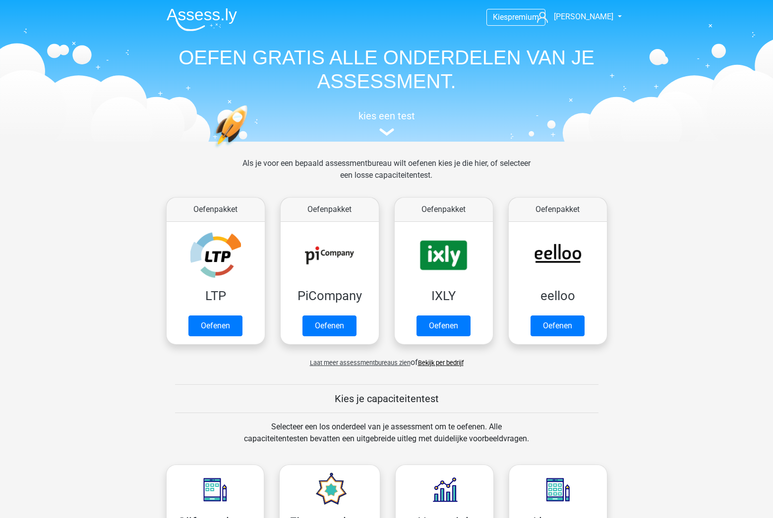
scroll to position [421, 0]
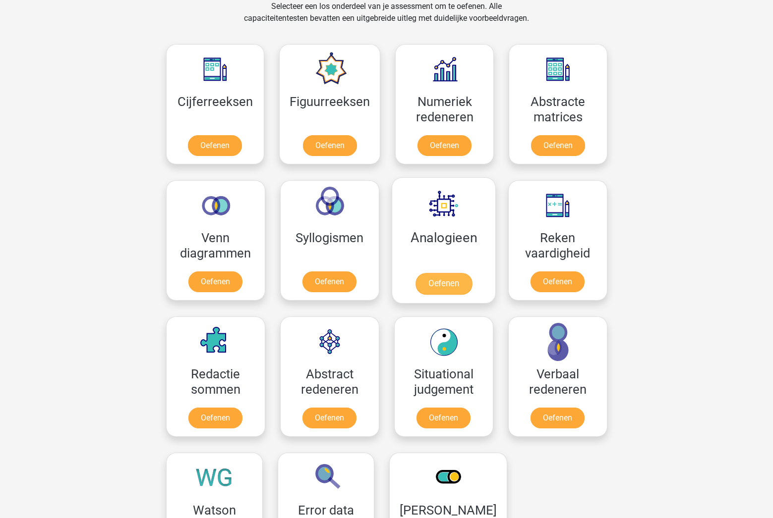
click at [447, 281] on link "Oefenen" at bounding box center [443, 284] width 56 height 22
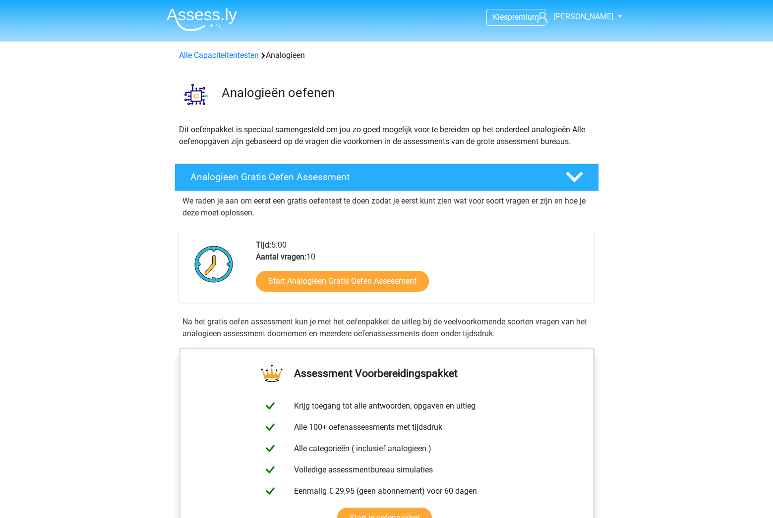
click at [447, 281] on div "Start Analogieen Gratis Oefen Assessment" at bounding box center [421, 283] width 331 height 41
click at [353, 280] on link "Start Analogieen Gratis Oefen Assessment" at bounding box center [342, 281] width 199 height 24
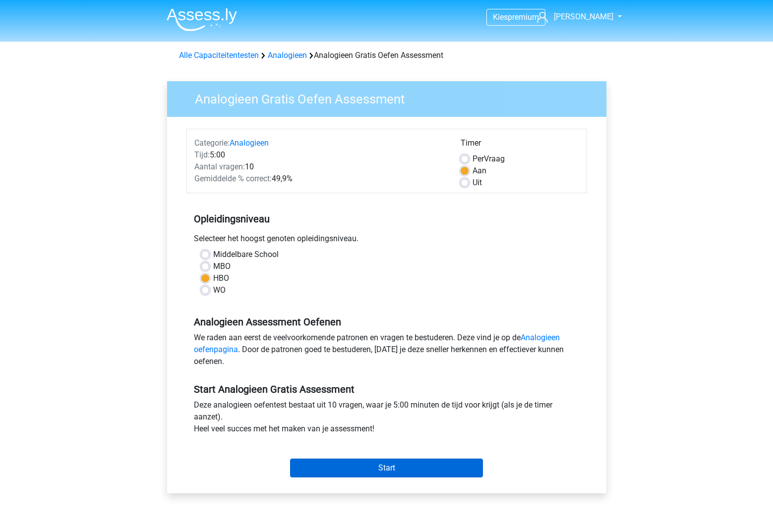
click at [391, 473] on input "Start" at bounding box center [386, 468] width 193 height 19
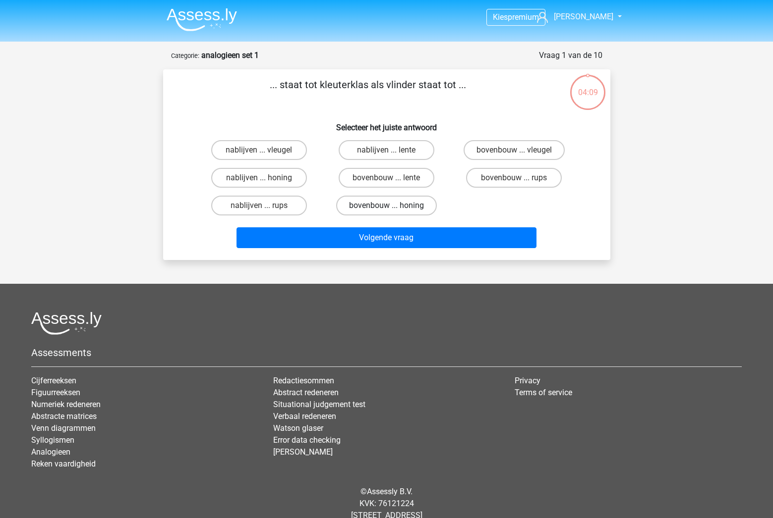
click at [395, 211] on label "bovenbouw ... honing" at bounding box center [386, 206] width 101 height 20
click at [393, 211] on input "bovenbouw ... honing" at bounding box center [389, 209] width 6 height 6
radio input "true"
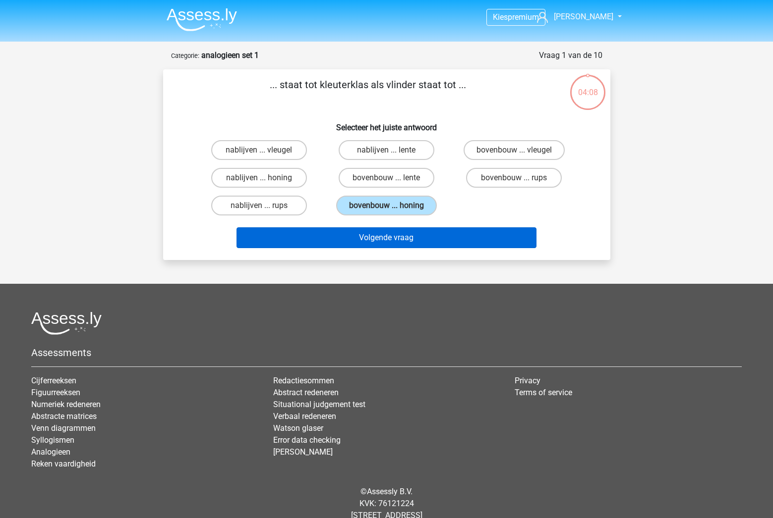
click at [392, 239] on button "Volgende vraag" at bounding box center [386, 237] width 300 height 21
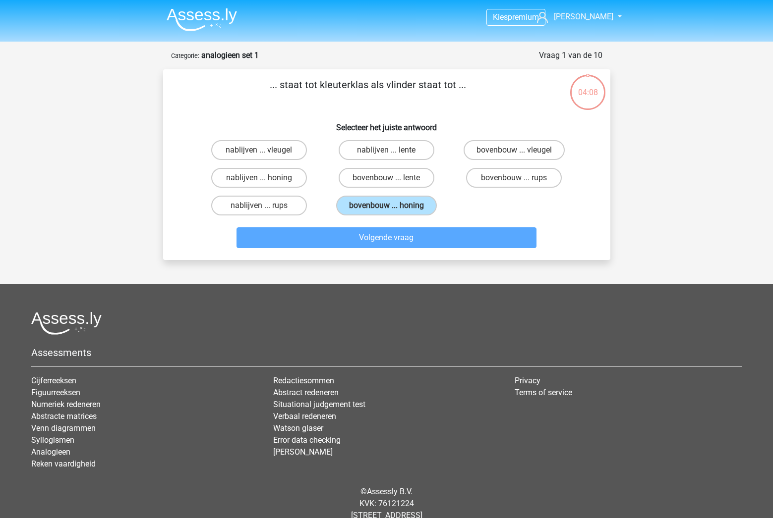
scroll to position [39, 0]
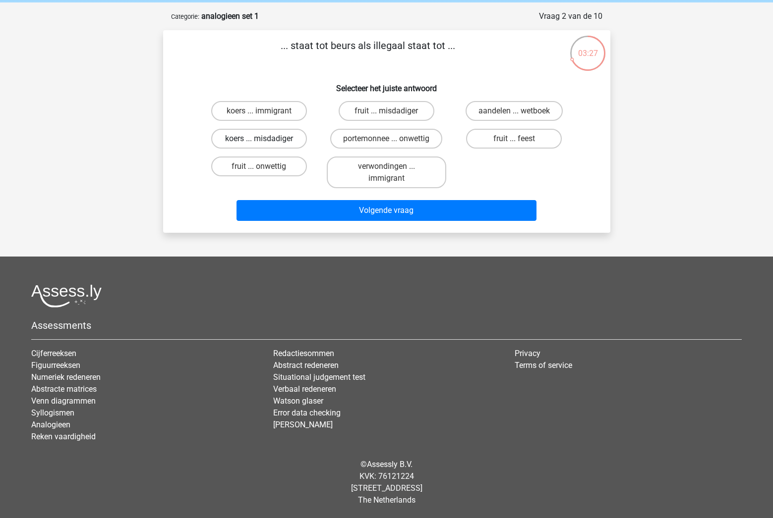
click at [232, 143] on label "koers ... misdadiger" at bounding box center [259, 139] width 96 height 20
click at [259, 143] on input "koers ... misdadiger" at bounding box center [262, 142] width 6 height 6
radio input "true"
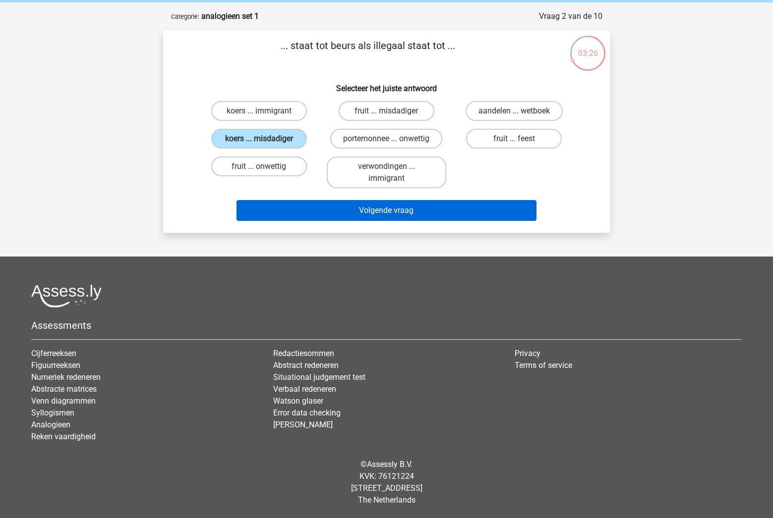
click at [326, 213] on button "Volgende vraag" at bounding box center [386, 210] width 300 height 21
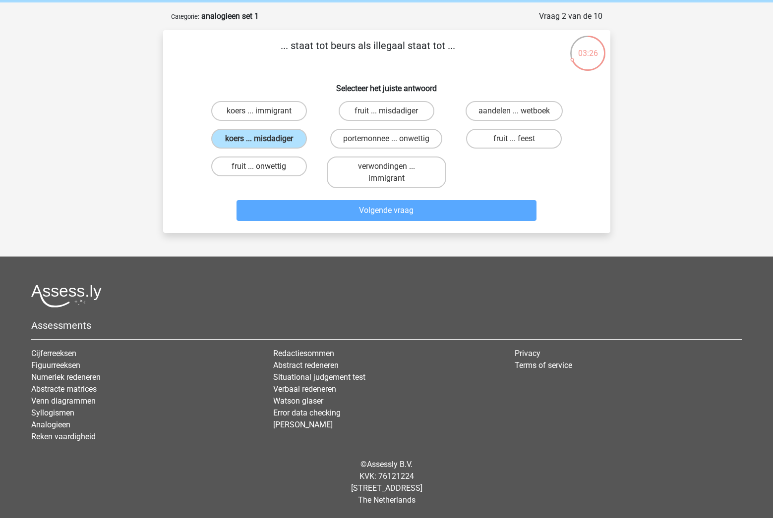
scroll to position [27, 0]
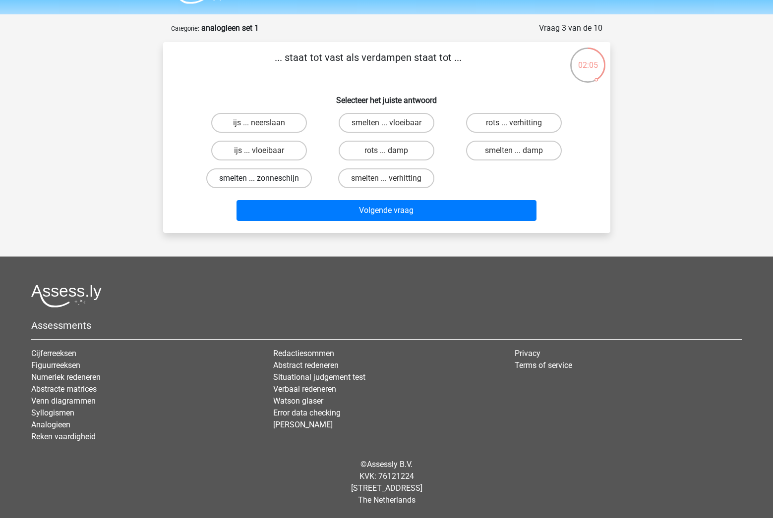
click at [273, 182] on label "smelten ... zonneschijn" at bounding box center [259, 179] width 106 height 20
click at [265, 182] on input "smelten ... zonneschijn" at bounding box center [262, 181] width 6 height 6
radio input "true"
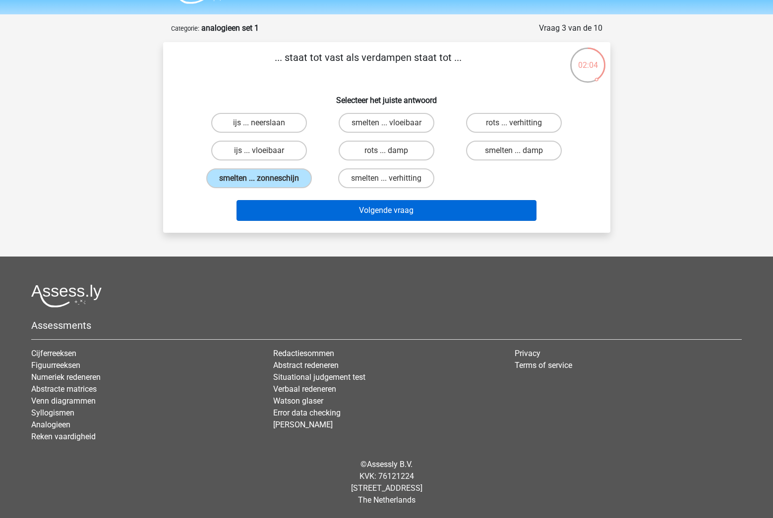
click at [313, 211] on button "Volgende vraag" at bounding box center [386, 210] width 300 height 21
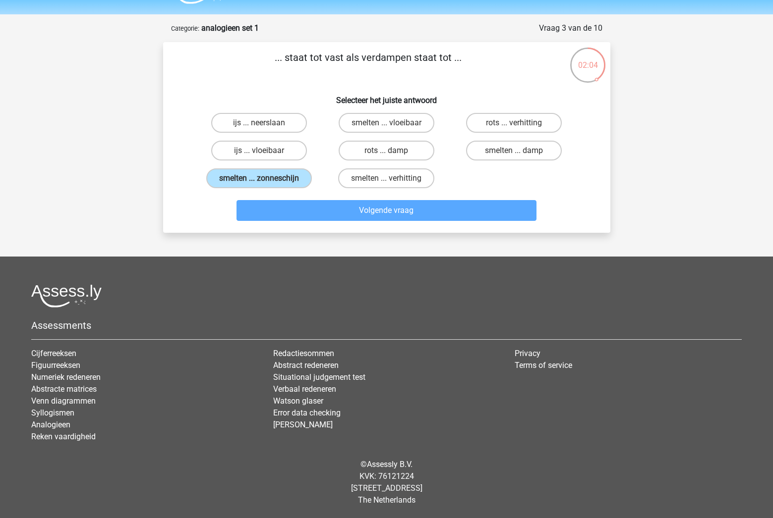
scroll to position [50, 0]
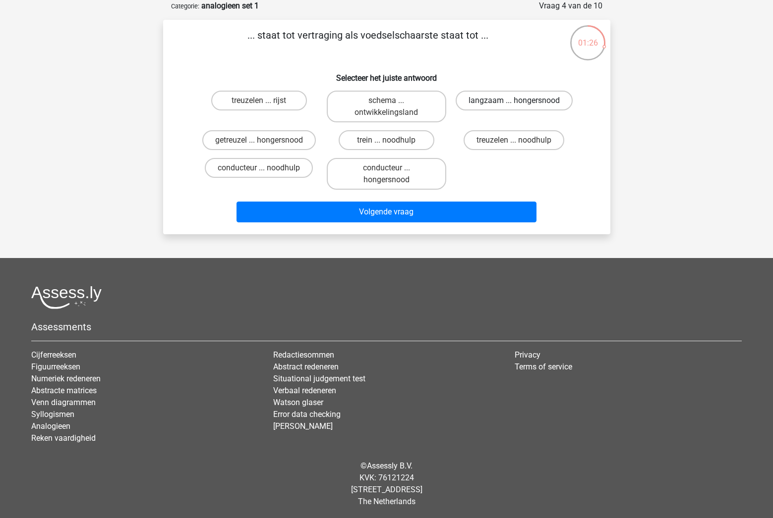
click at [475, 102] on label "langzaam ... hongersnood" at bounding box center [513, 101] width 117 height 20
click at [514, 102] on input "langzaam ... hongersnood" at bounding box center [517, 104] width 6 height 6
radio input "true"
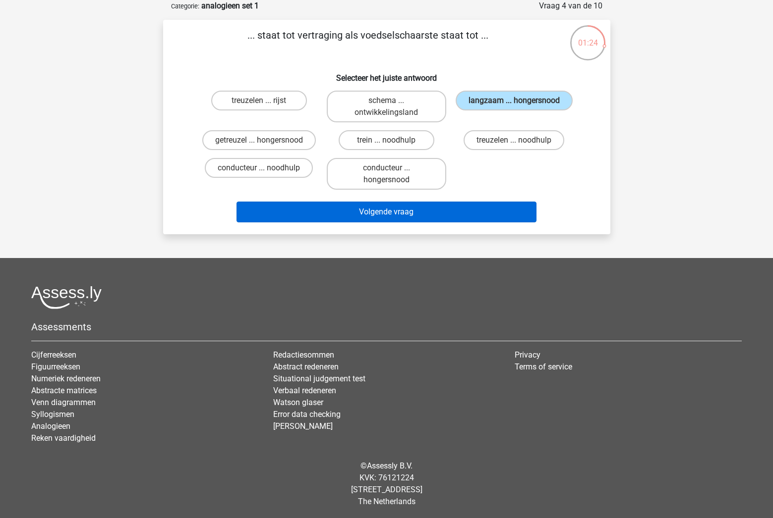
click at [368, 219] on button "Volgende vraag" at bounding box center [386, 212] width 300 height 21
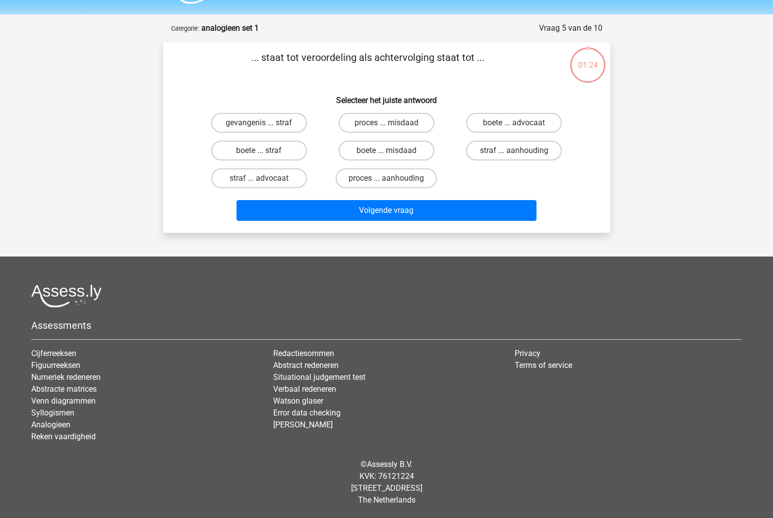
scroll to position [27, 0]
click at [394, 175] on label "proces ... aanhouding" at bounding box center [386, 179] width 101 height 20
click at [393, 178] on input "proces ... aanhouding" at bounding box center [389, 181] width 6 height 6
radio input "true"
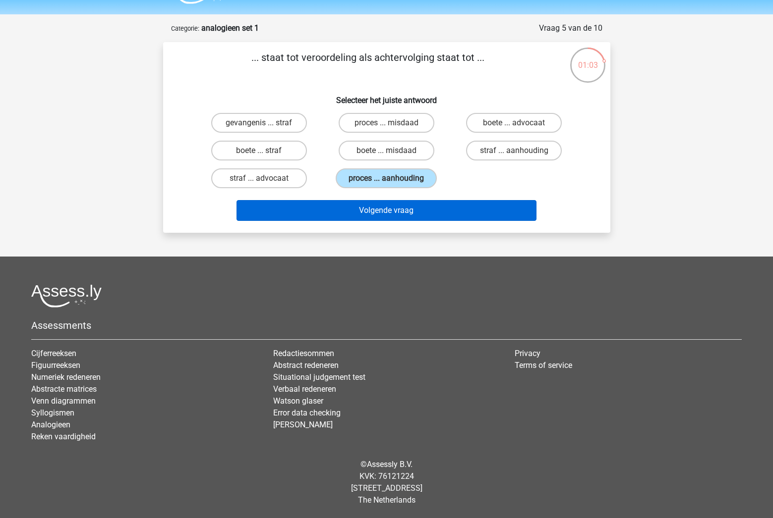
click at [382, 210] on button "Volgende vraag" at bounding box center [386, 210] width 300 height 21
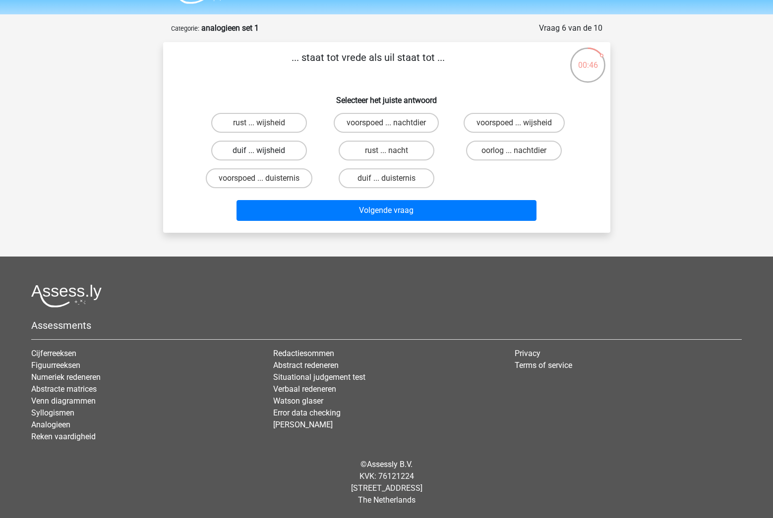
click at [273, 151] on label "duif ... wijsheid" at bounding box center [259, 151] width 96 height 20
click at [265, 151] on input "duif ... wijsheid" at bounding box center [262, 154] width 6 height 6
radio input "true"
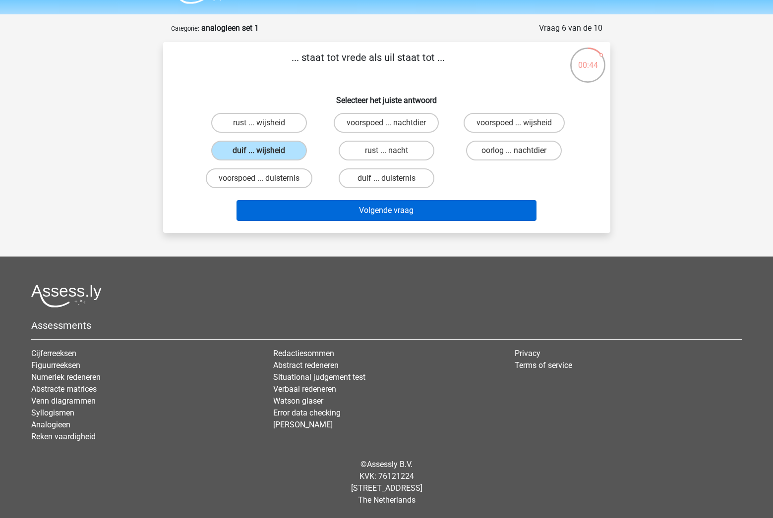
click at [325, 209] on button "Volgende vraag" at bounding box center [386, 210] width 300 height 21
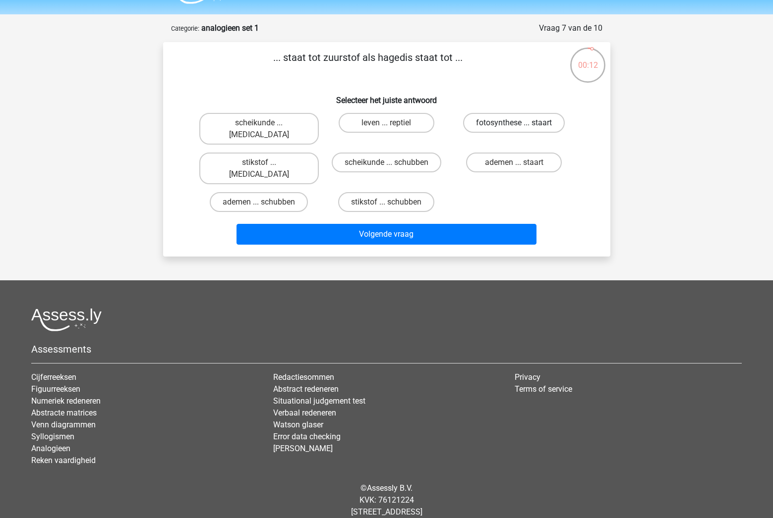
click at [527, 128] on label "fotosynthese ... staart" at bounding box center [514, 123] width 102 height 20
click at [520, 128] on input "fotosynthese ... staart" at bounding box center [517, 126] width 6 height 6
radio input "true"
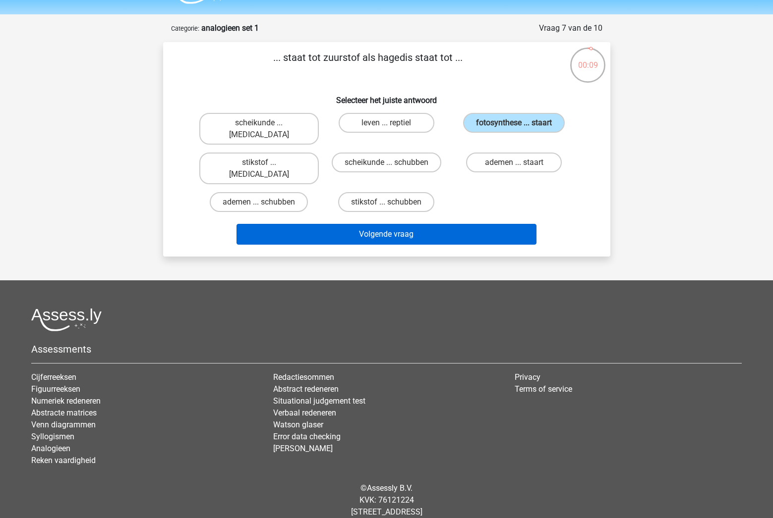
click at [436, 224] on button "Volgende vraag" at bounding box center [386, 234] width 300 height 21
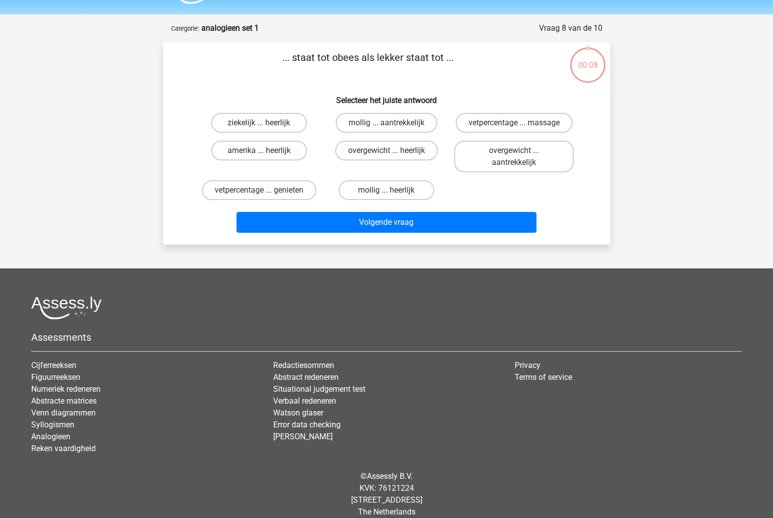
scroll to position [39, 0]
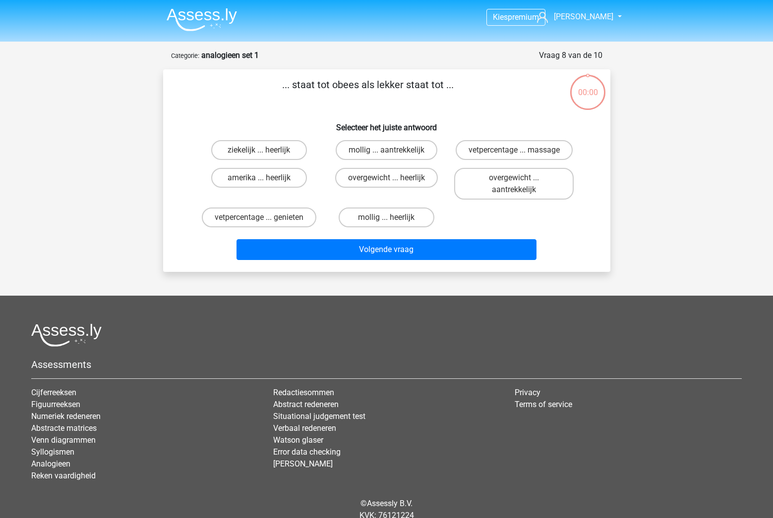
scroll to position [39, 0]
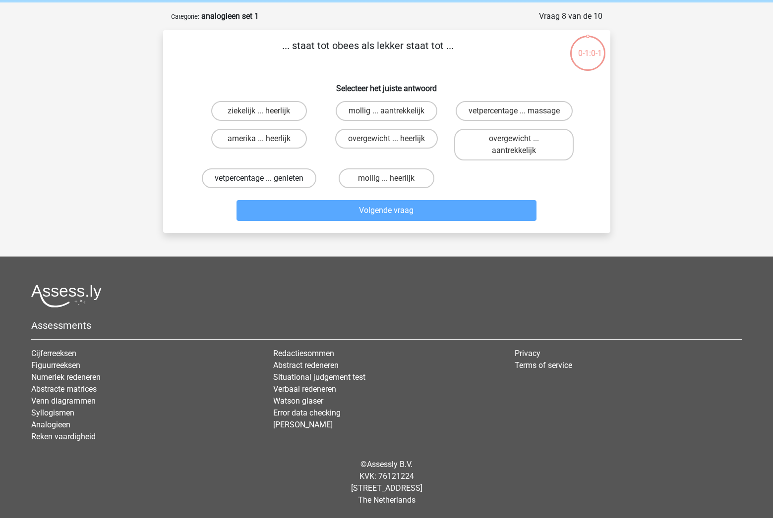
click at [288, 180] on label "vetpercentage ... genieten" at bounding box center [259, 179] width 114 height 20
click at [265, 180] on input "vetpercentage ... genieten" at bounding box center [262, 181] width 6 height 6
radio input "true"
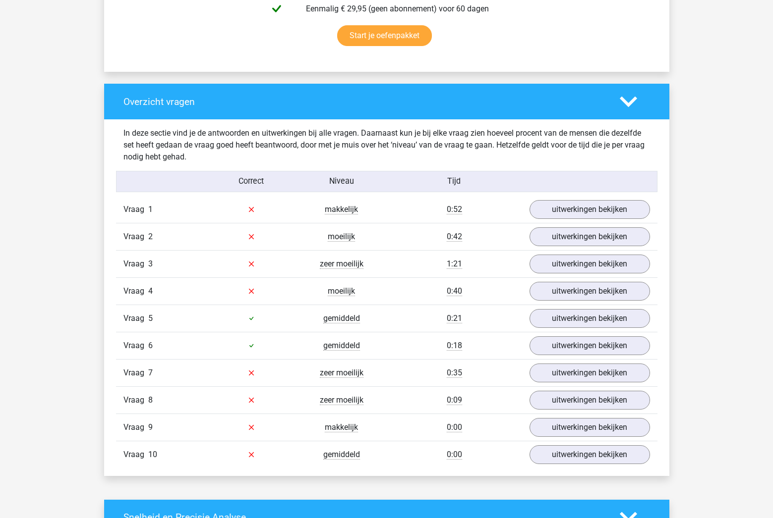
scroll to position [667, 0]
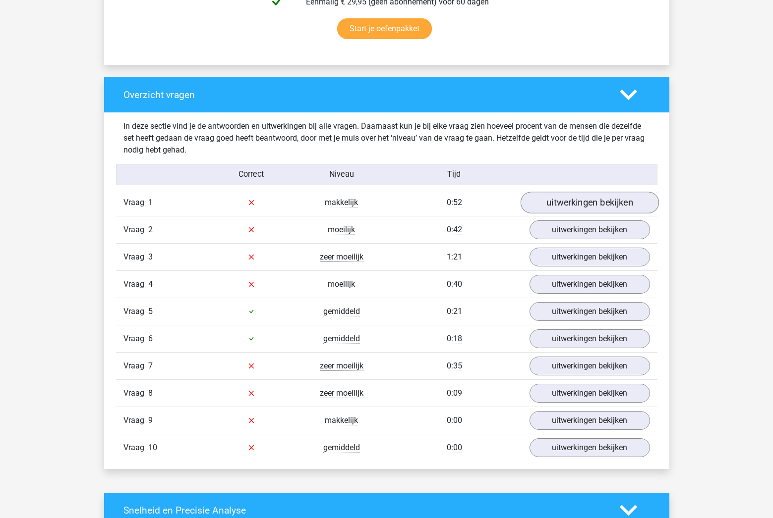
click at [562, 208] on link "uitwerkingen bekijken" at bounding box center [589, 203] width 138 height 22
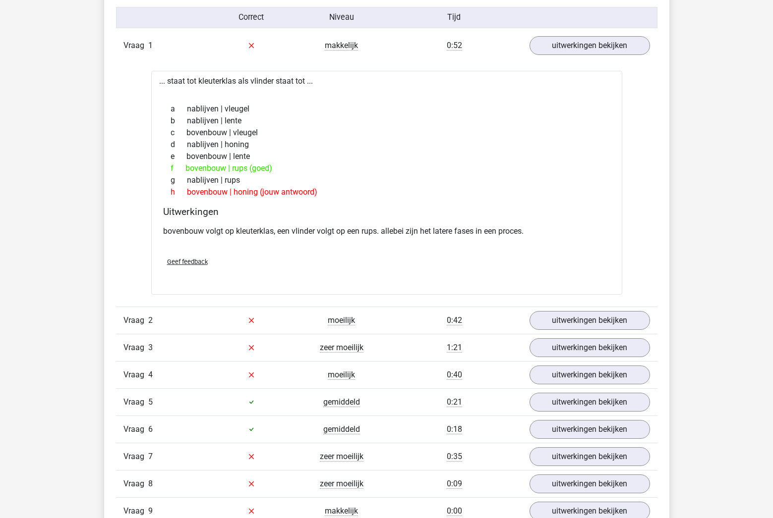
scroll to position [822, 0]
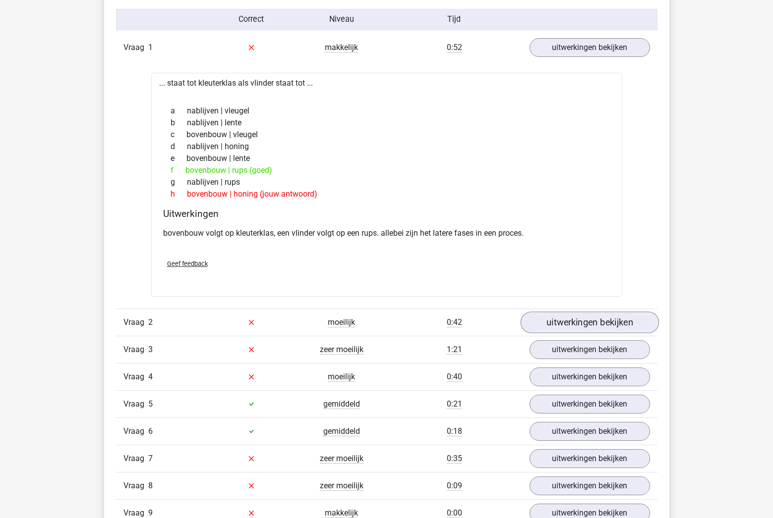
click at [564, 324] on link "uitwerkingen bekijken" at bounding box center [589, 323] width 138 height 22
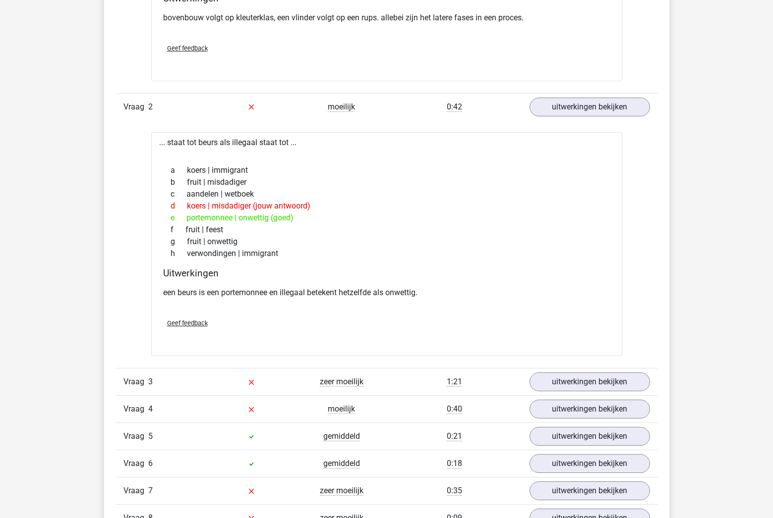
scroll to position [1039, 0]
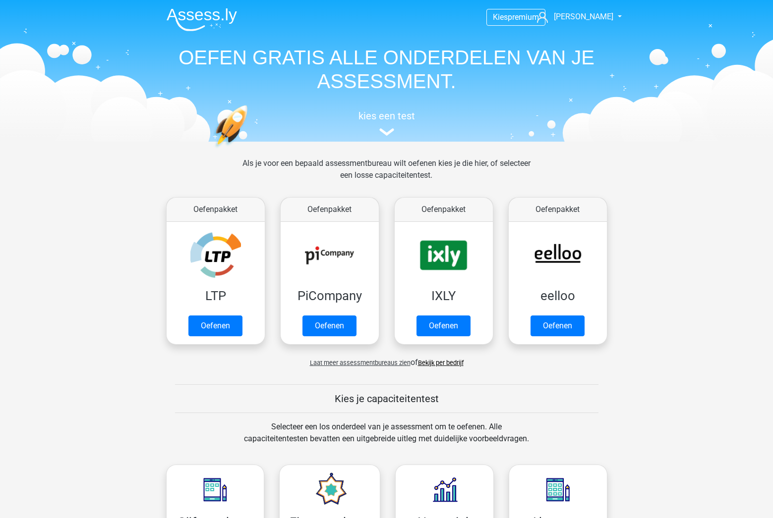
scroll to position [421, 0]
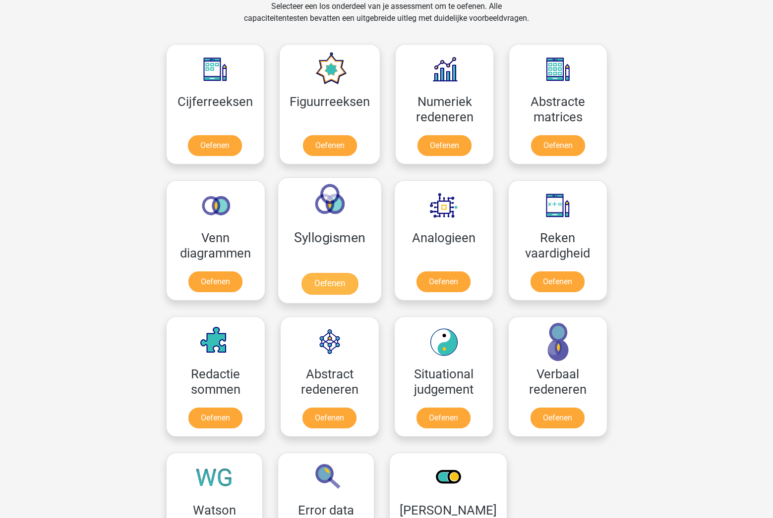
click at [322, 273] on link "Oefenen" at bounding box center [329, 284] width 56 height 22
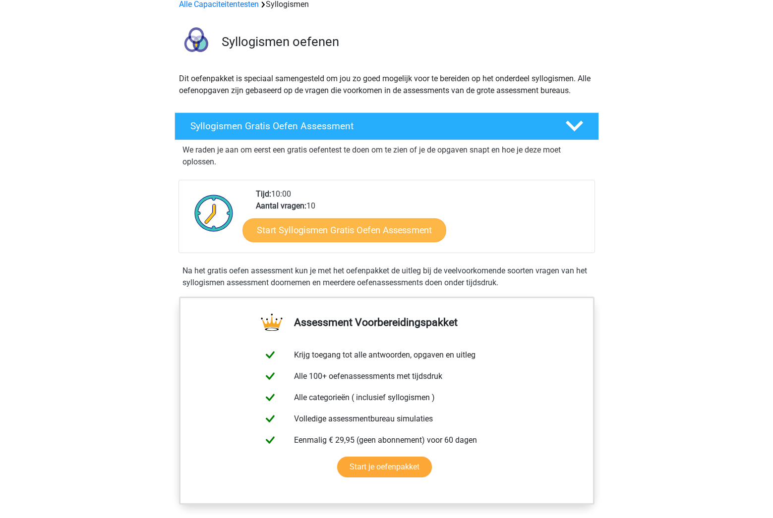
scroll to position [56, 0]
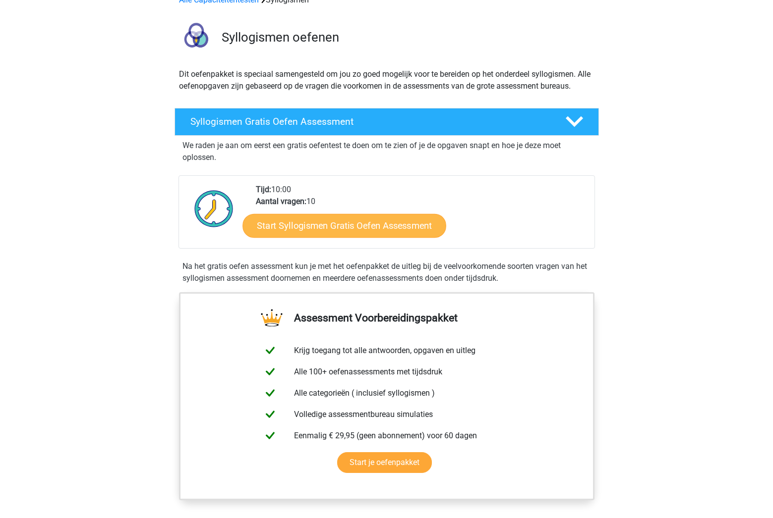
click at [322, 235] on link "Start Syllogismen Gratis Oefen Assessment" at bounding box center [344, 226] width 204 height 24
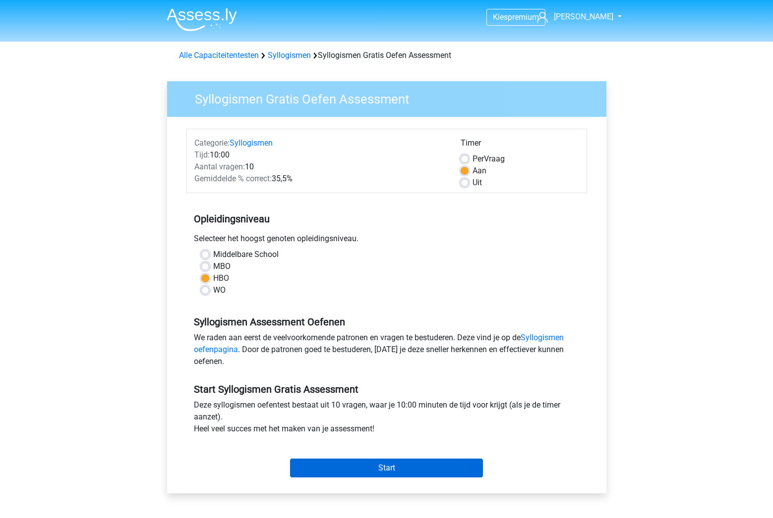
click at [311, 471] on input "Start" at bounding box center [386, 468] width 193 height 19
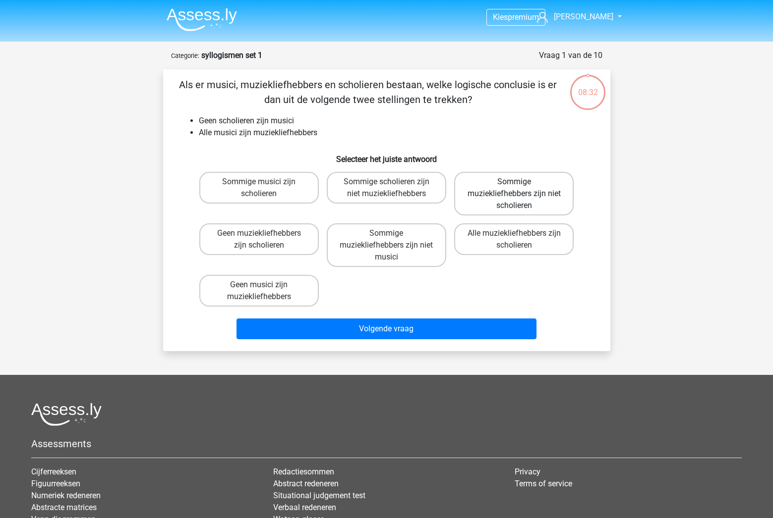
click at [490, 198] on label "Sommige muziekliefhebbers zijn niet scholieren" at bounding box center [513, 194] width 119 height 44
click at [514, 188] on input "Sommige muziekliefhebbers zijn niet scholieren" at bounding box center [517, 185] width 6 height 6
radio input "true"
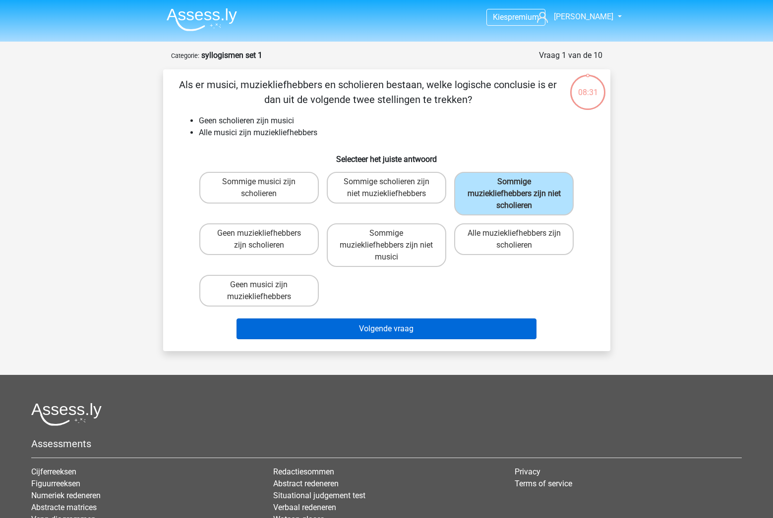
click at [371, 329] on button "Volgende vraag" at bounding box center [386, 329] width 300 height 21
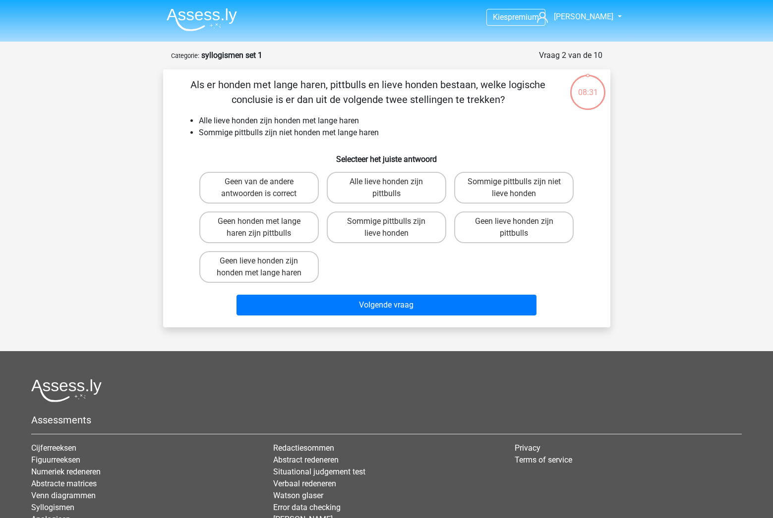
scroll to position [50, 0]
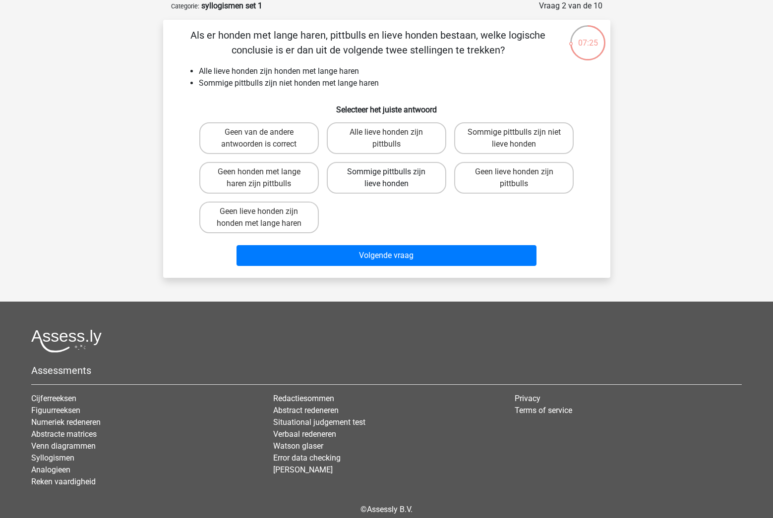
click at [374, 179] on label "Sommige pittbulls zijn lieve honden" at bounding box center [386, 178] width 119 height 32
click at [386, 178] on input "Sommige pittbulls zijn lieve honden" at bounding box center [389, 175] width 6 height 6
radio input "true"
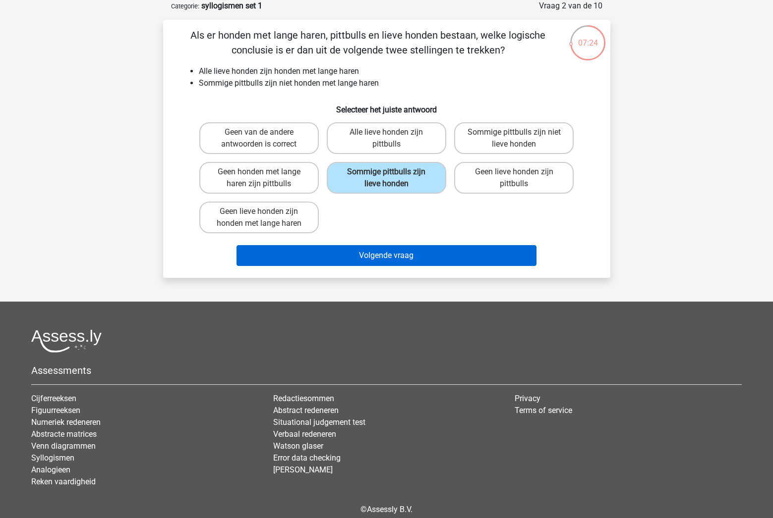
click at [352, 260] on button "Volgende vraag" at bounding box center [386, 255] width 300 height 21
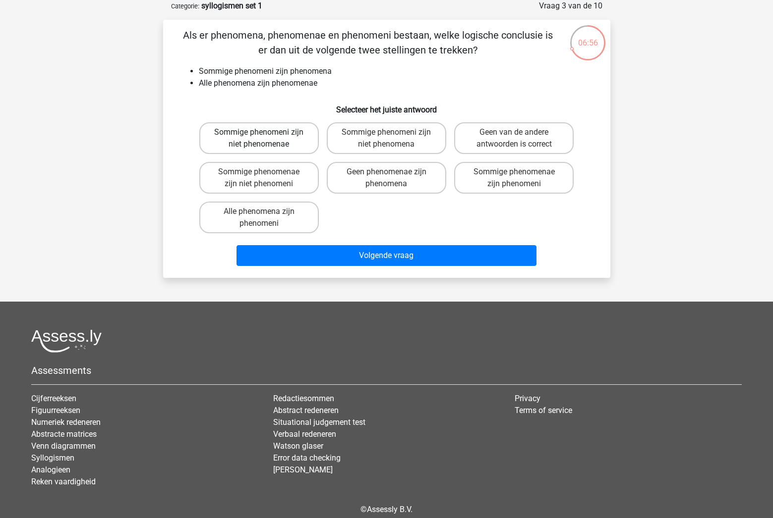
click at [283, 142] on label "Sommige phenomeni zijn niet phenomenae" at bounding box center [258, 138] width 119 height 32
click at [265, 139] on input "Sommige phenomeni zijn niet phenomenae" at bounding box center [262, 135] width 6 height 6
radio input "true"
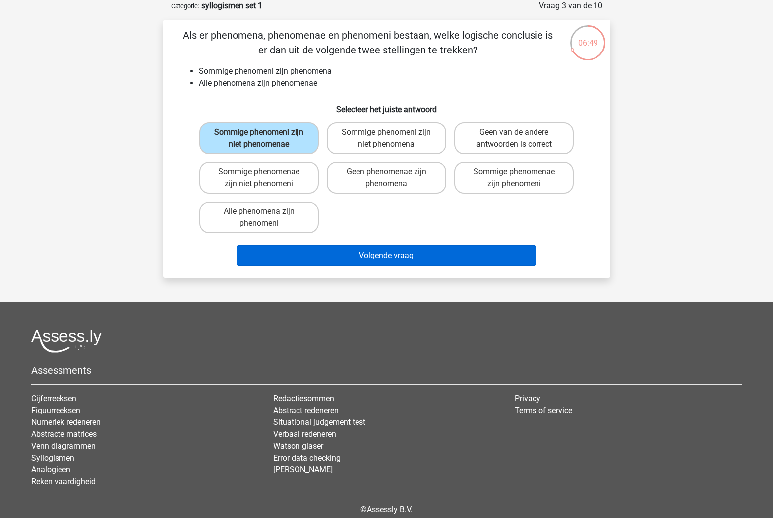
click at [326, 253] on button "Volgende vraag" at bounding box center [386, 255] width 300 height 21
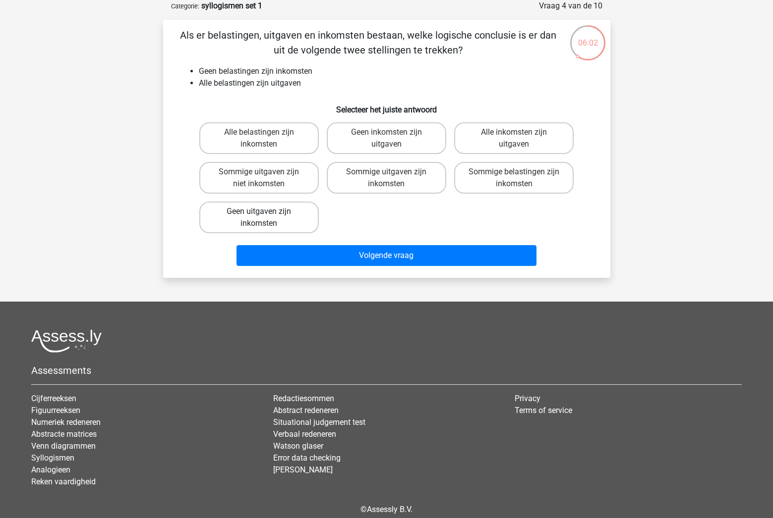
click at [237, 218] on label "Geen uitgaven zijn inkomsten" at bounding box center [258, 218] width 119 height 32
click at [259, 218] on input "Geen uitgaven zijn inkomsten" at bounding box center [262, 215] width 6 height 6
radio input "true"
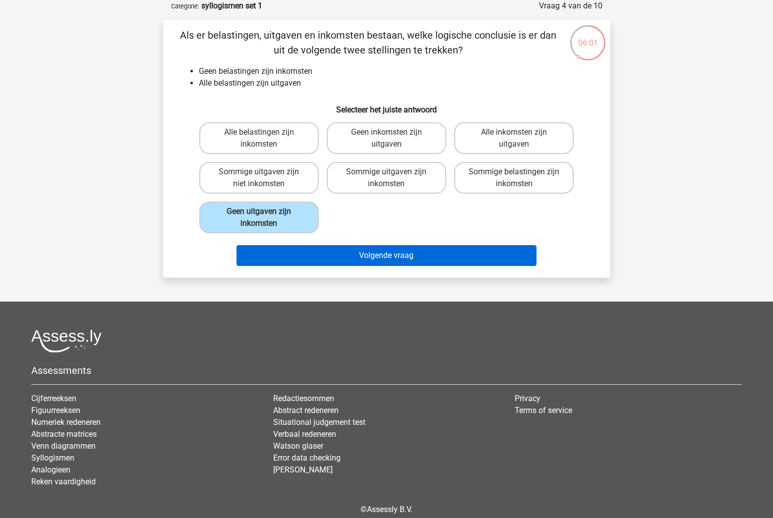
click at [302, 257] on button "Volgende vraag" at bounding box center [386, 255] width 300 height 21
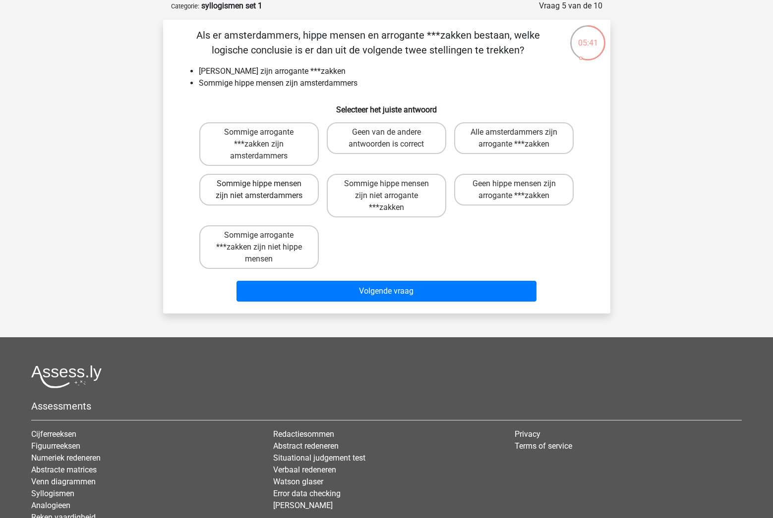
click at [271, 199] on label "Sommige hippe mensen zijn niet amsterdammers" at bounding box center [258, 190] width 119 height 32
click at [265, 190] on input "Sommige hippe mensen zijn niet amsterdammers" at bounding box center [262, 187] width 6 height 6
radio input "true"
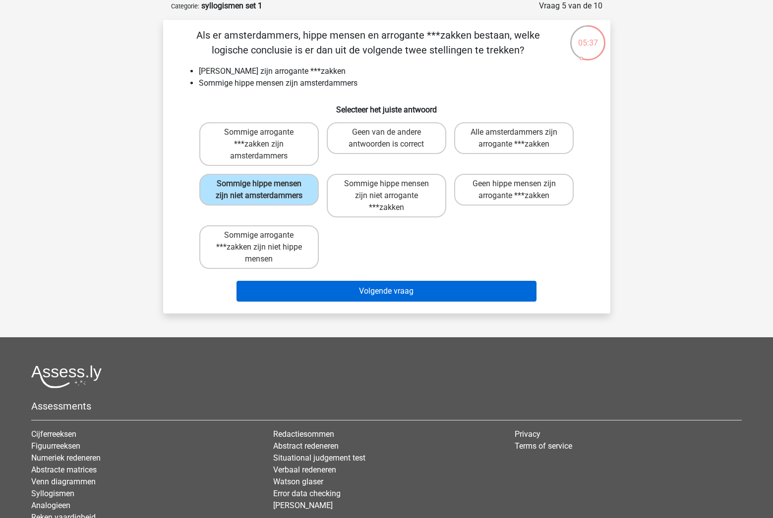
click at [327, 293] on button "Volgende vraag" at bounding box center [386, 291] width 300 height 21
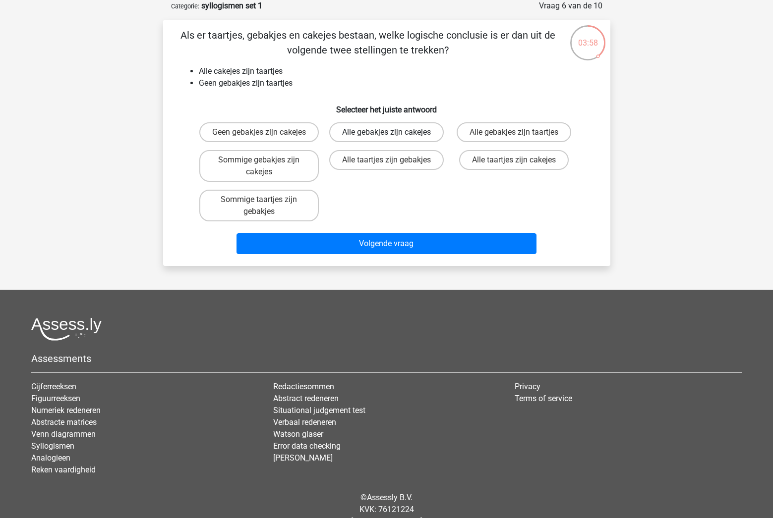
click at [378, 134] on label "Alle gebakjes zijn cakejes" at bounding box center [386, 132] width 114 height 20
click at [386, 134] on input "Alle gebakjes zijn cakejes" at bounding box center [389, 135] width 6 height 6
radio input "true"
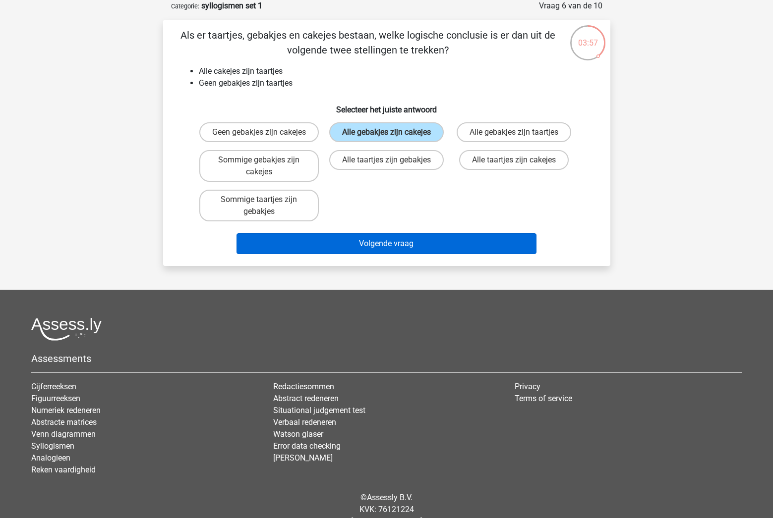
click at [358, 254] on button "Volgende vraag" at bounding box center [386, 243] width 300 height 21
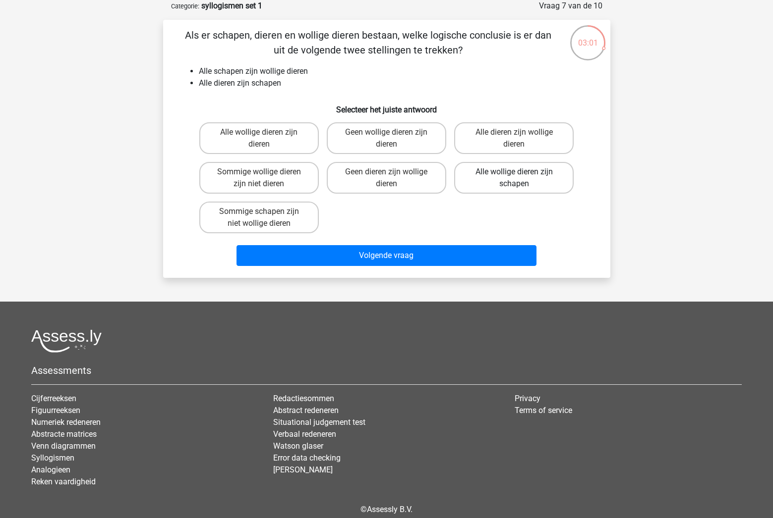
click at [481, 179] on label "Alle wollige dieren zijn schapen" at bounding box center [513, 178] width 119 height 32
click at [514, 178] on input "Alle wollige dieren zijn schapen" at bounding box center [517, 175] width 6 height 6
radio input "true"
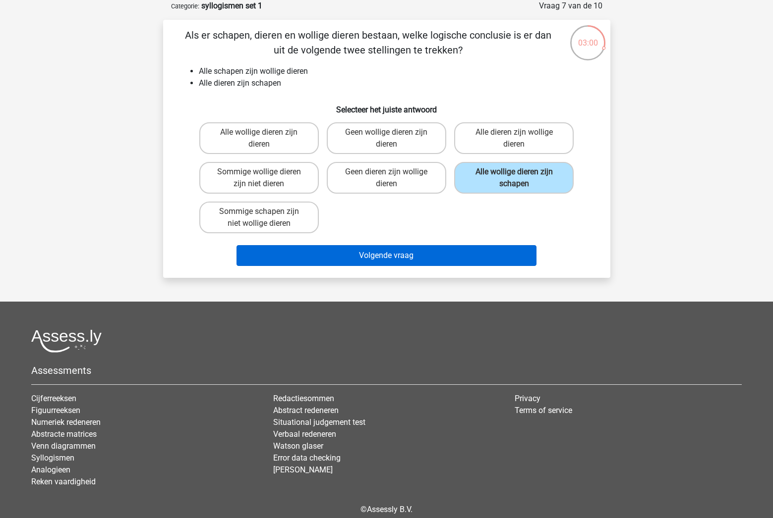
click at [390, 254] on button "Volgende vraag" at bounding box center [386, 255] width 300 height 21
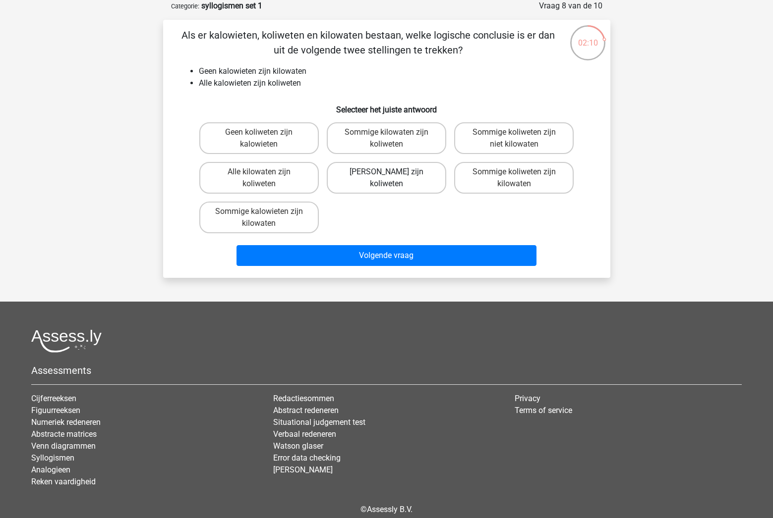
click at [415, 182] on label "[PERSON_NAME] zijn koliweten" at bounding box center [386, 178] width 119 height 32
click at [393, 178] on input "[PERSON_NAME] zijn koliweten" at bounding box center [389, 175] width 6 height 6
radio input "true"
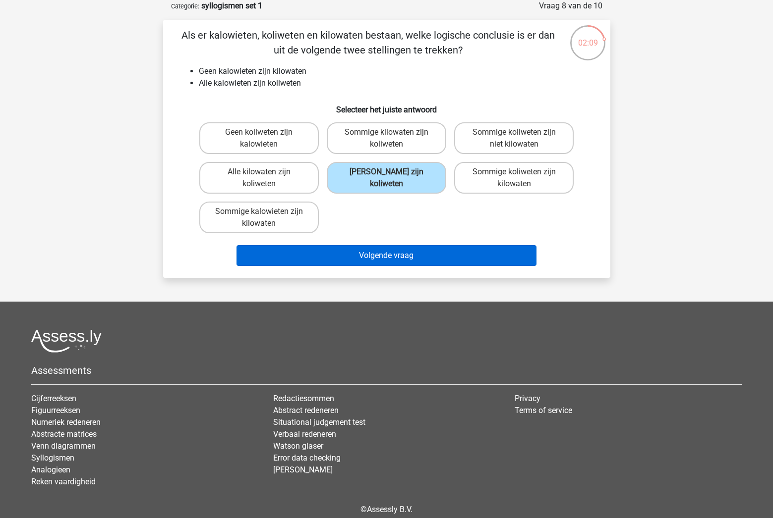
click at [366, 258] on button "Volgende vraag" at bounding box center [386, 255] width 300 height 21
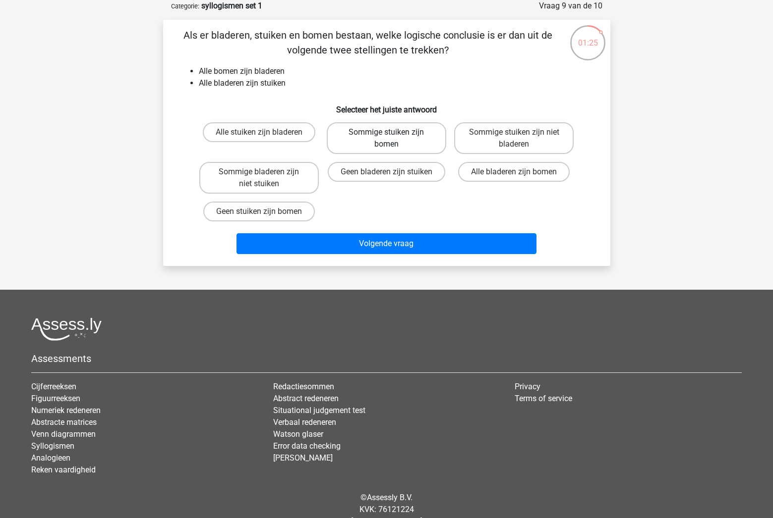
click at [372, 141] on label "Sommige stuiken zijn bomen" at bounding box center [386, 138] width 119 height 32
click at [386, 139] on input "Sommige stuiken zijn bomen" at bounding box center [389, 135] width 6 height 6
radio input "true"
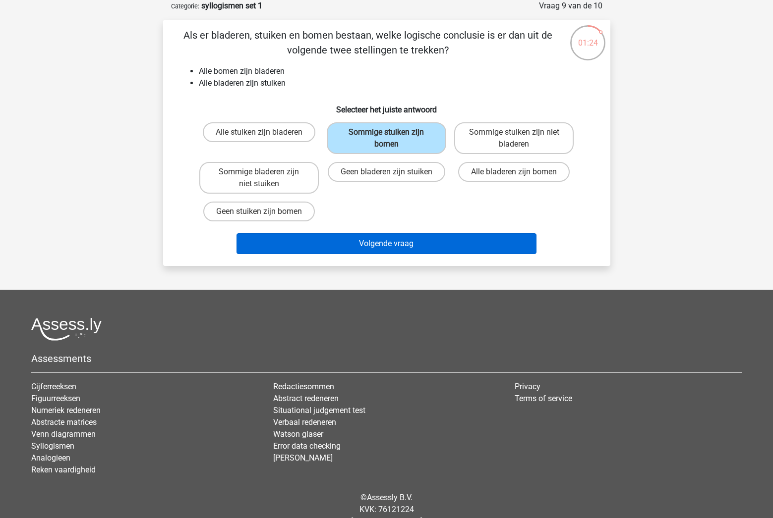
click at [345, 239] on button "Volgende vraag" at bounding box center [386, 243] width 300 height 21
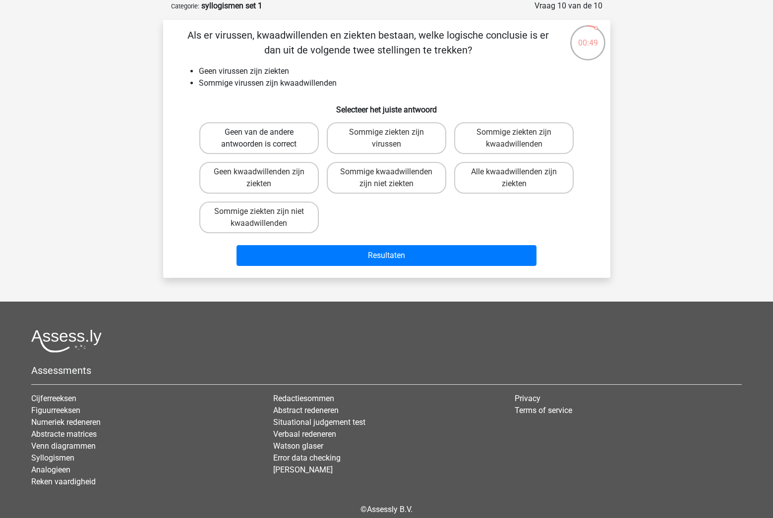
click at [293, 145] on label "Geen van de andere antwoorden is correct" at bounding box center [258, 138] width 119 height 32
click at [265, 139] on input "Geen van de andere antwoorden is correct" at bounding box center [262, 135] width 6 height 6
radio input "true"
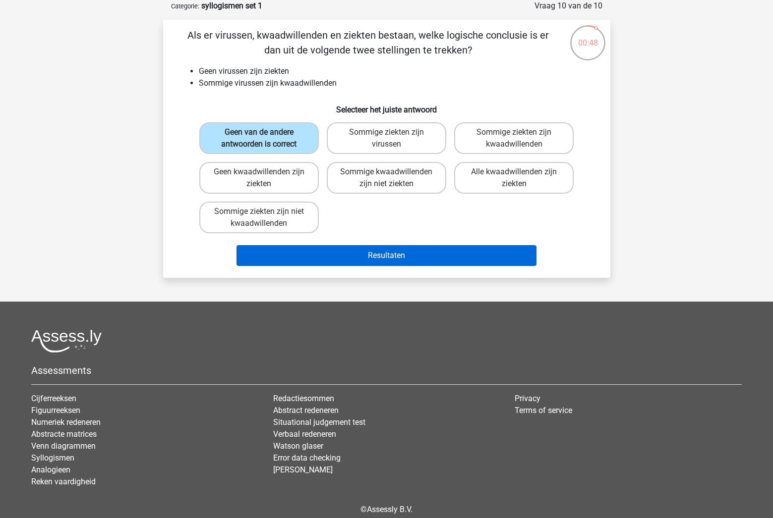
click at [321, 246] on button "Resultaten" at bounding box center [386, 255] width 300 height 21
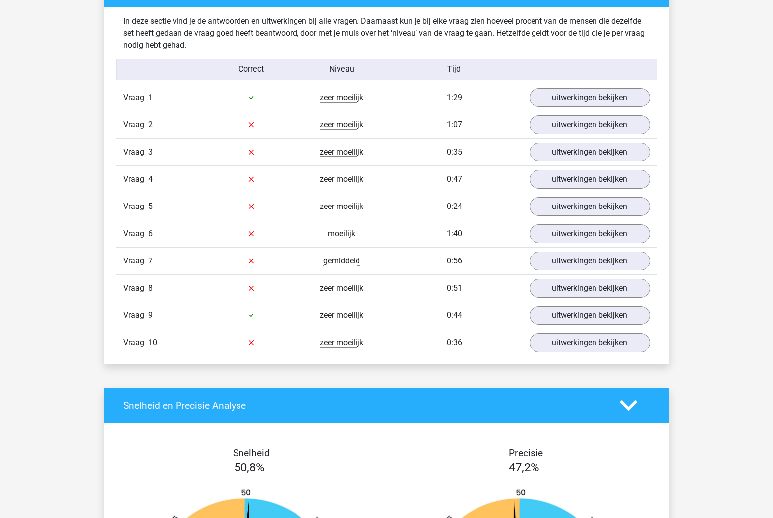
scroll to position [773, 0]
